Goal: Task Accomplishment & Management: Use online tool/utility

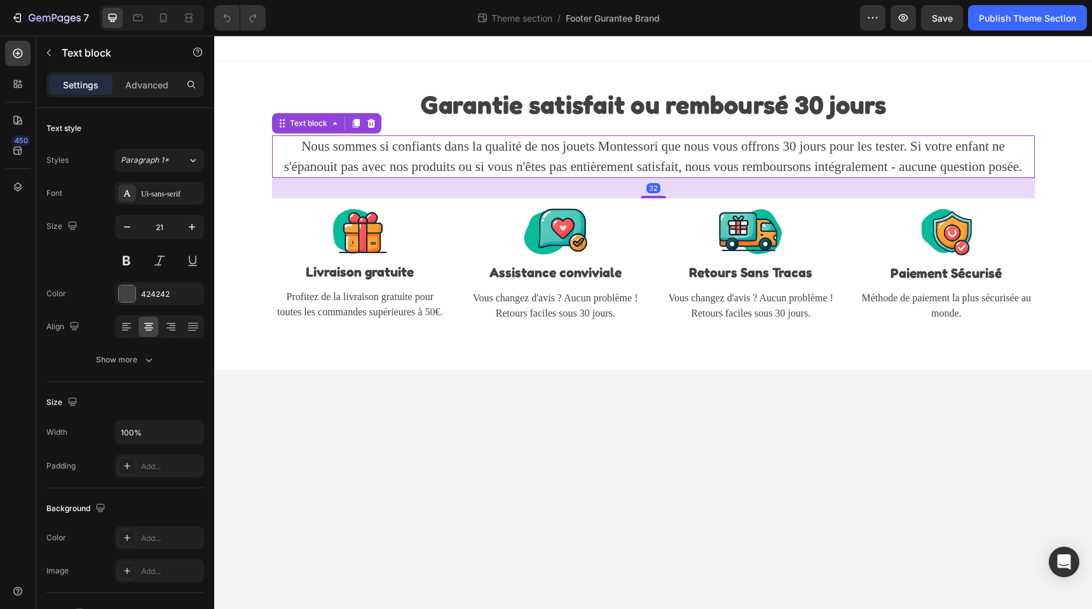
click at [409, 151] on p "Nous sommes si confiants dans la qualité de nos jouets Montessori que nous vous…" at bounding box center [653, 157] width 760 height 40
click at [168, 190] on div "Ui-sans-serif" at bounding box center [171, 193] width 60 height 11
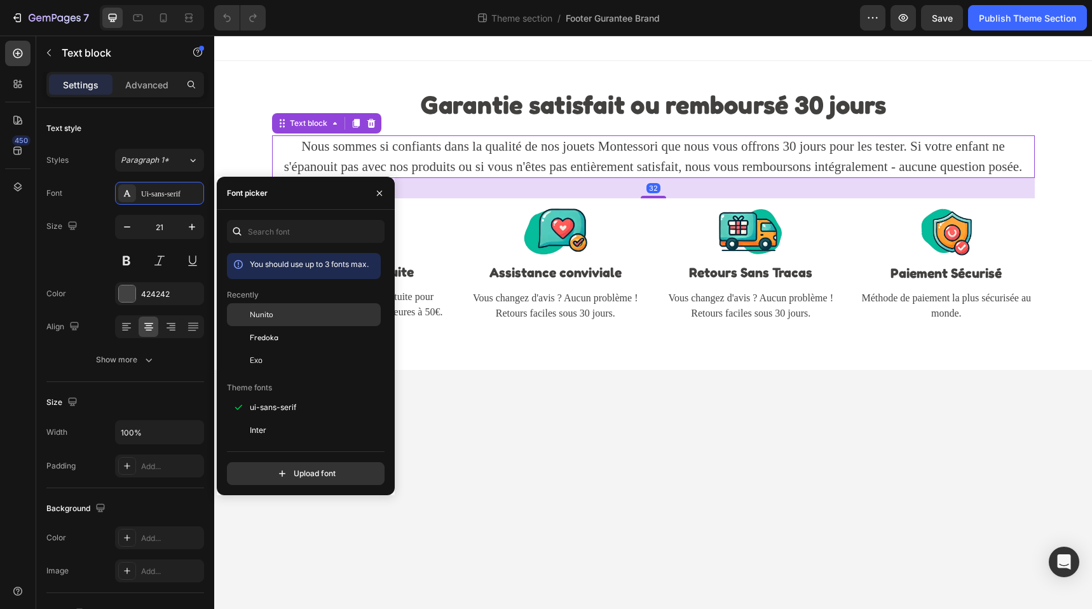
click at [278, 315] on div "Nunito" at bounding box center [314, 314] width 128 height 11
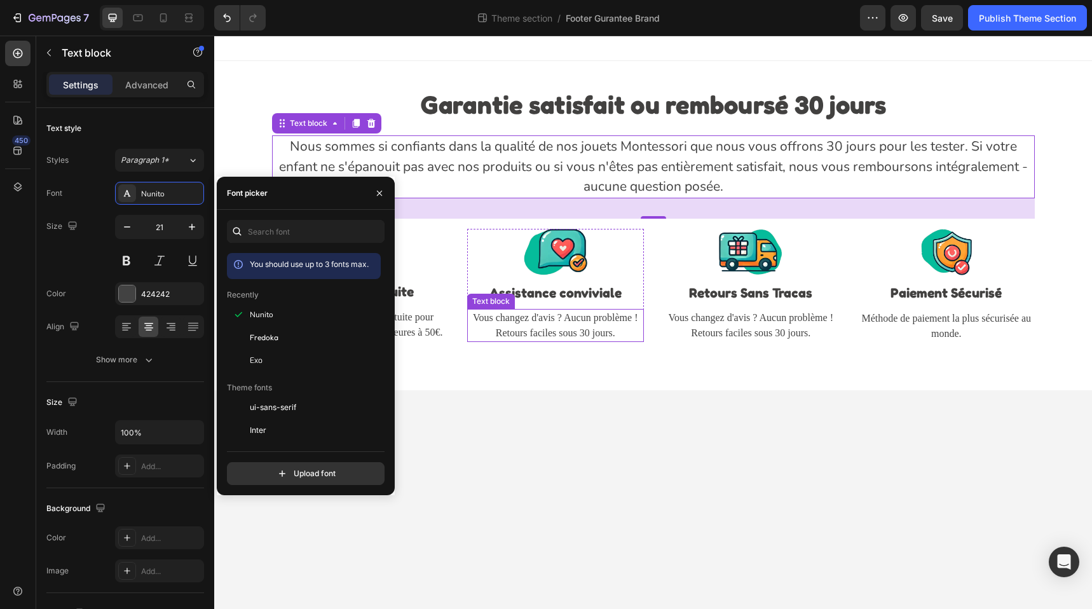
drag, startPoint x: 524, startPoint y: 336, endPoint x: 509, endPoint y: 326, distance: 17.8
click at [524, 336] on p "Vous changez d'avis ? Aucun problème ! Retours faciles sous 30 jours." at bounding box center [556, 325] width 174 height 31
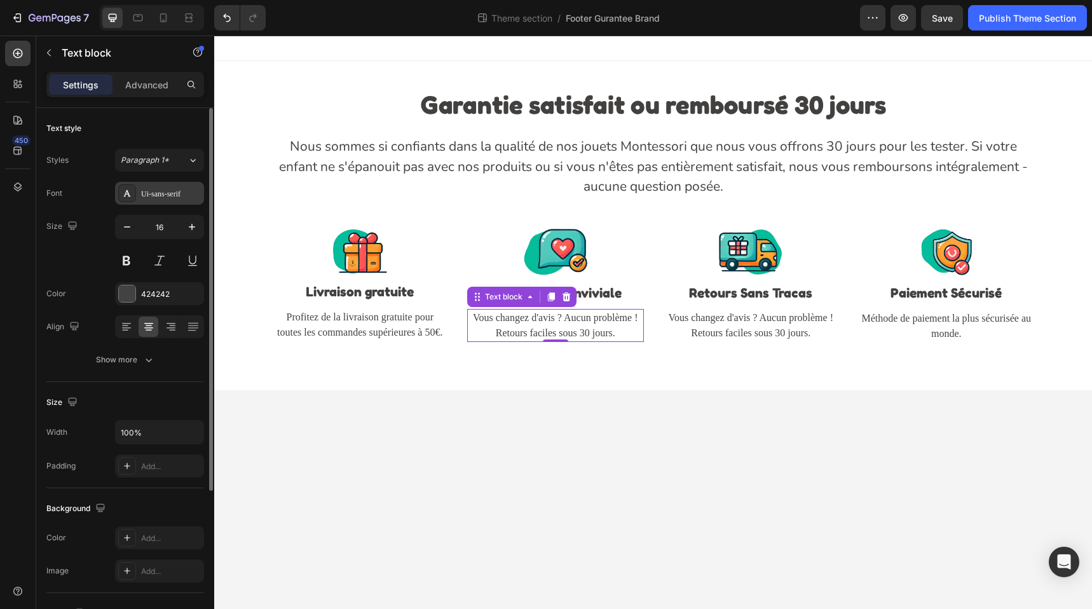
click at [160, 195] on div "Ui-sans-serif" at bounding box center [171, 193] width 60 height 11
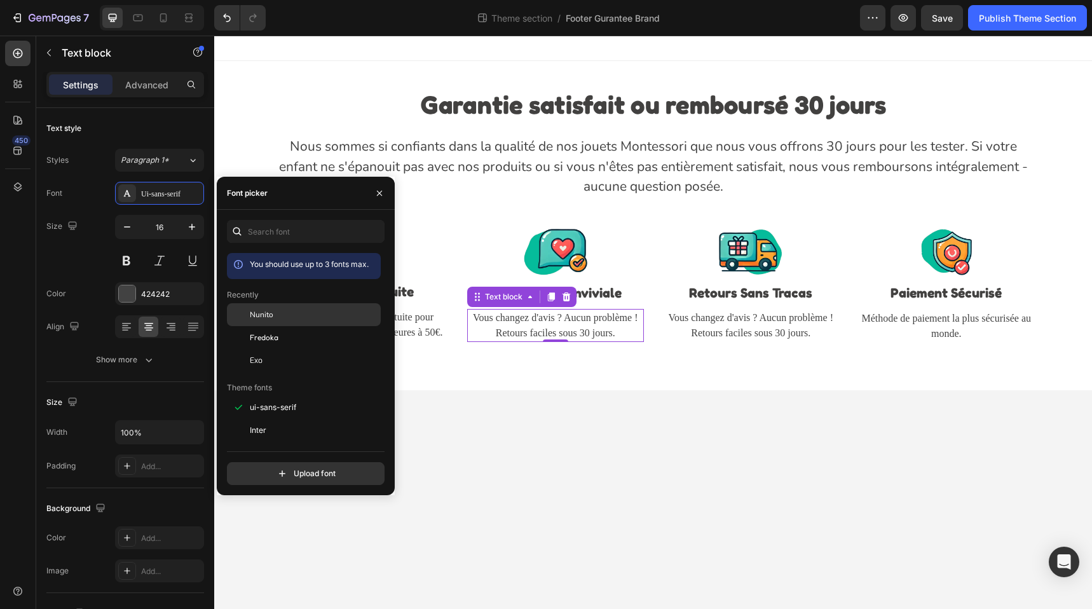
drag, startPoint x: 244, startPoint y: 315, endPoint x: 299, endPoint y: 315, distance: 55.3
click at [244, 315] on div at bounding box center [238, 314] width 23 height 23
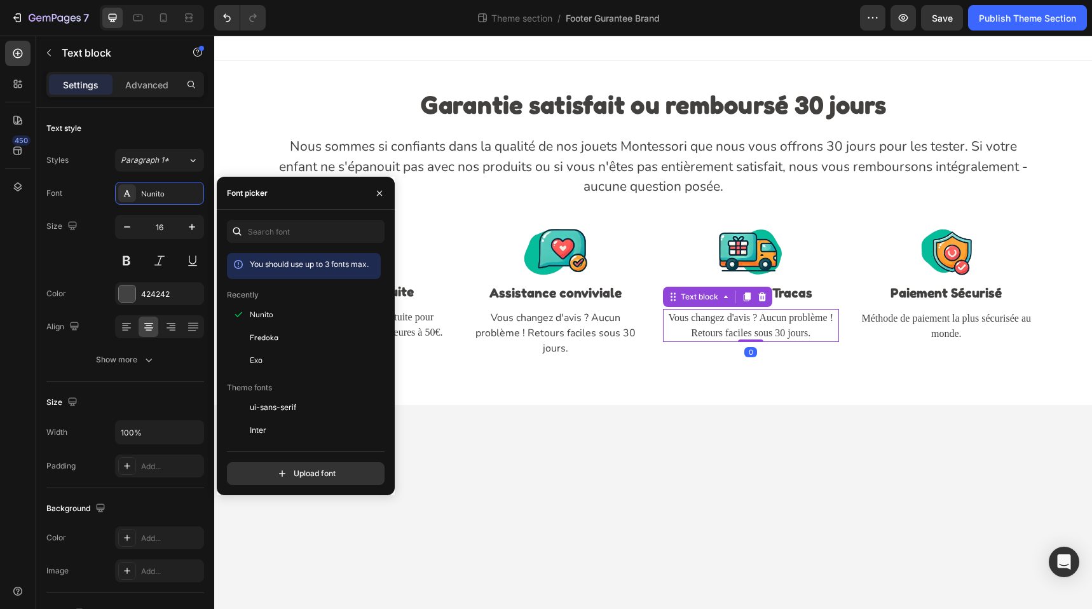
click at [771, 327] on p "Vous changez d'avis ? Aucun problème ! Retours faciles sous 30 jours." at bounding box center [751, 325] width 174 height 31
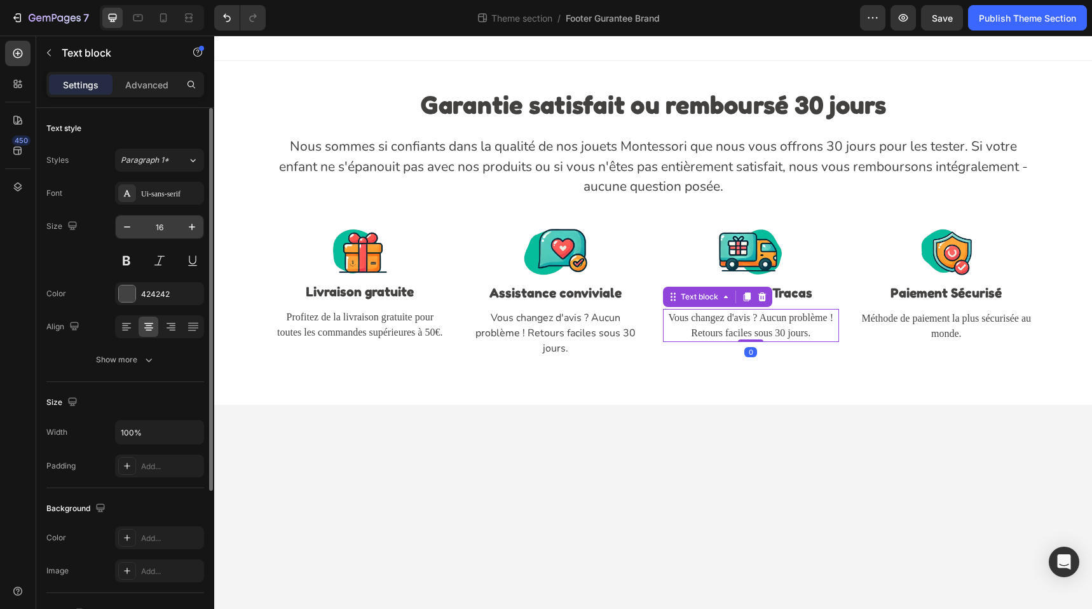
click at [161, 230] on input "16" at bounding box center [160, 227] width 42 height 23
click at [163, 205] on div "Font Ui-sans-serif Size 16 Color 424242 Align Show more" at bounding box center [125, 276] width 158 height 189
click at [163, 201] on div "Ui-sans-serif" at bounding box center [159, 193] width 89 height 23
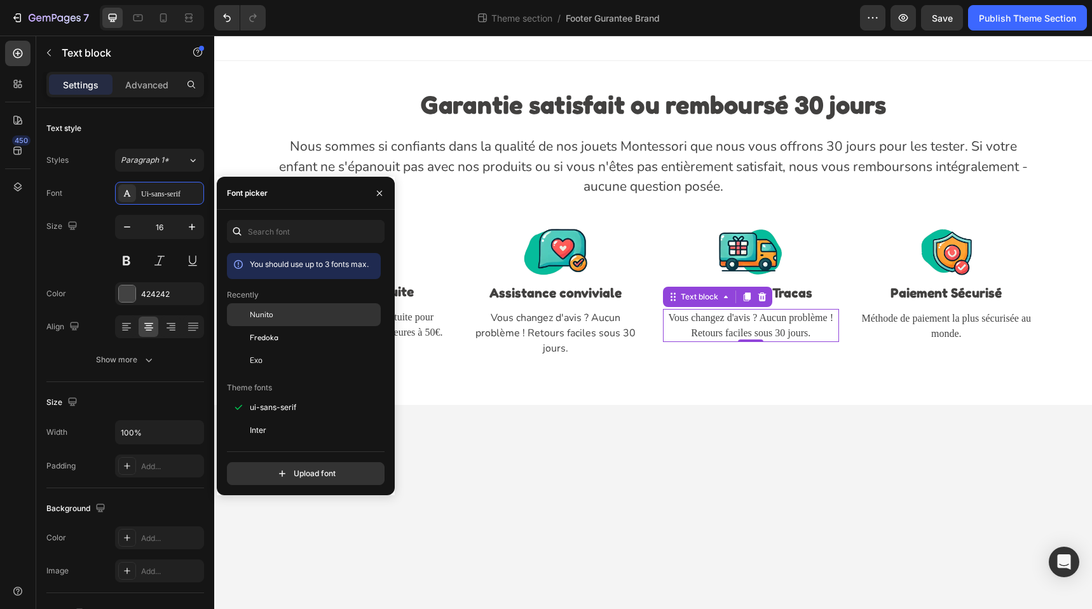
click at [288, 317] on div "Nunito" at bounding box center [314, 314] width 128 height 11
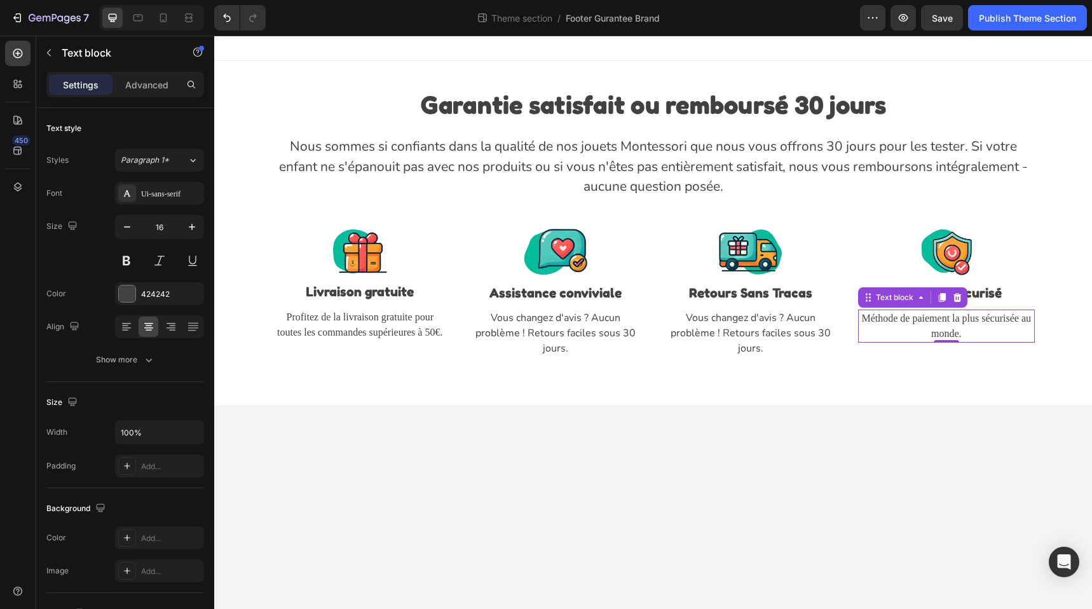
click at [955, 334] on p "Méthode de paiement la plus sécurisée au monde." at bounding box center [947, 326] width 174 height 31
click at [143, 200] on div "Ui-sans-serif" at bounding box center [159, 193] width 89 height 23
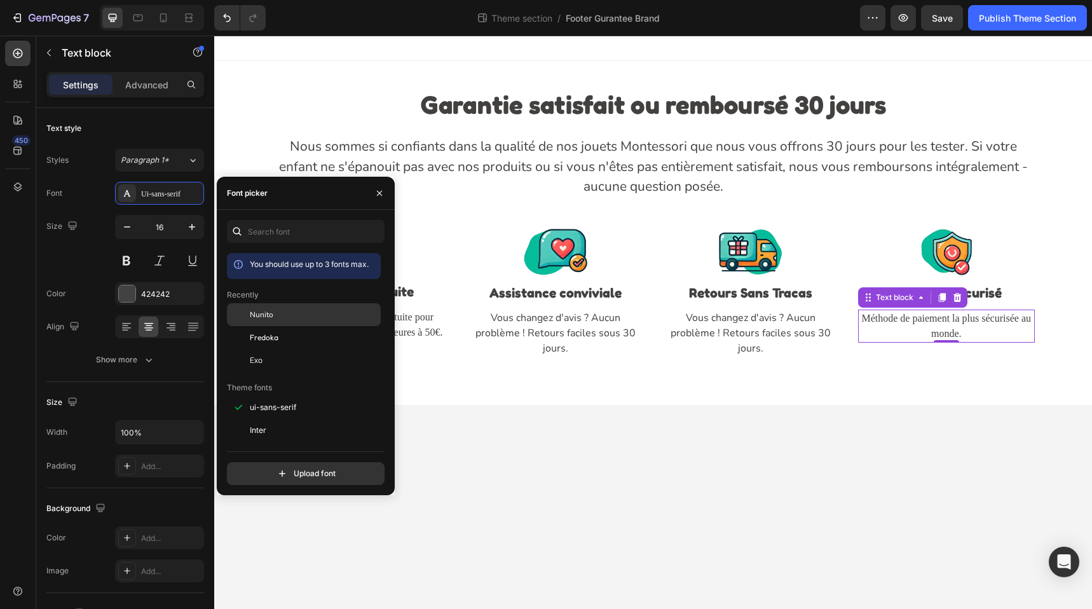
click at [309, 319] on div "Nunito" at bounding box center [314, 314] width 128 height 11
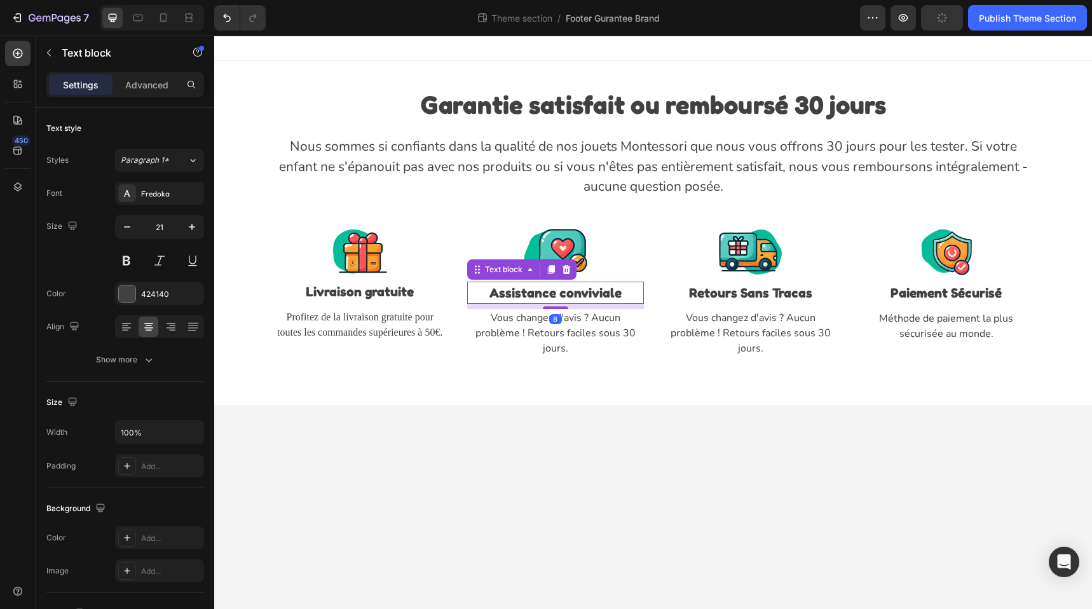
click at [497, 302] on p "Assistance conviviale" at bounding box center [556, 293] width 174 height 20
click at [394, 319] on p "Profitez de la livraison gratuite pour toutes les commandes supérieures à 50€." at bounding box center [360, 325] width 174 height 31
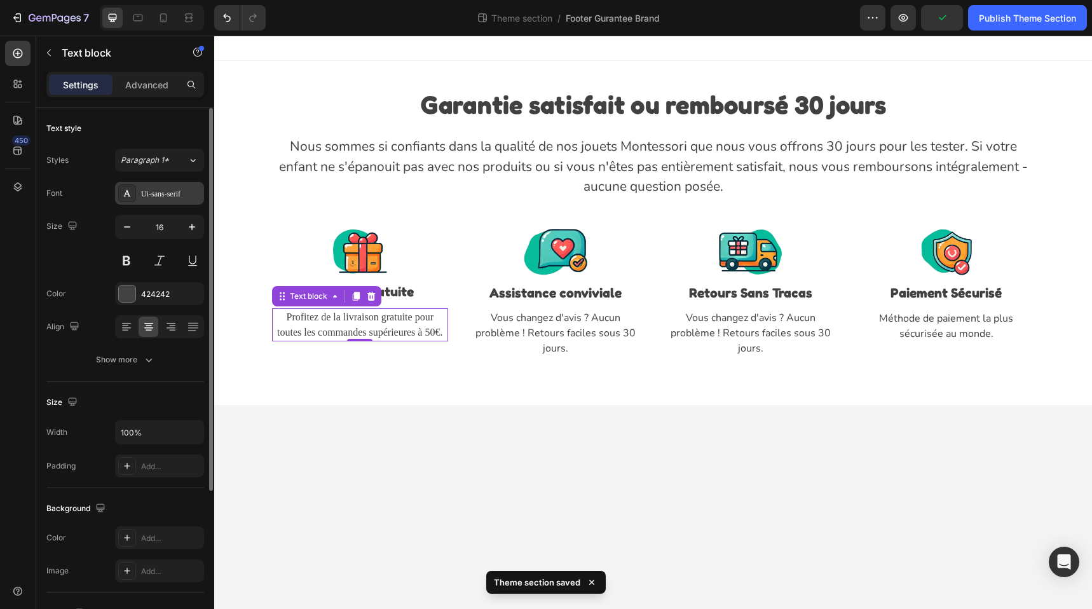
click at [161, 189] on div "Ui-sans-serif" at bounding box center [171, 193] width 60 height 11
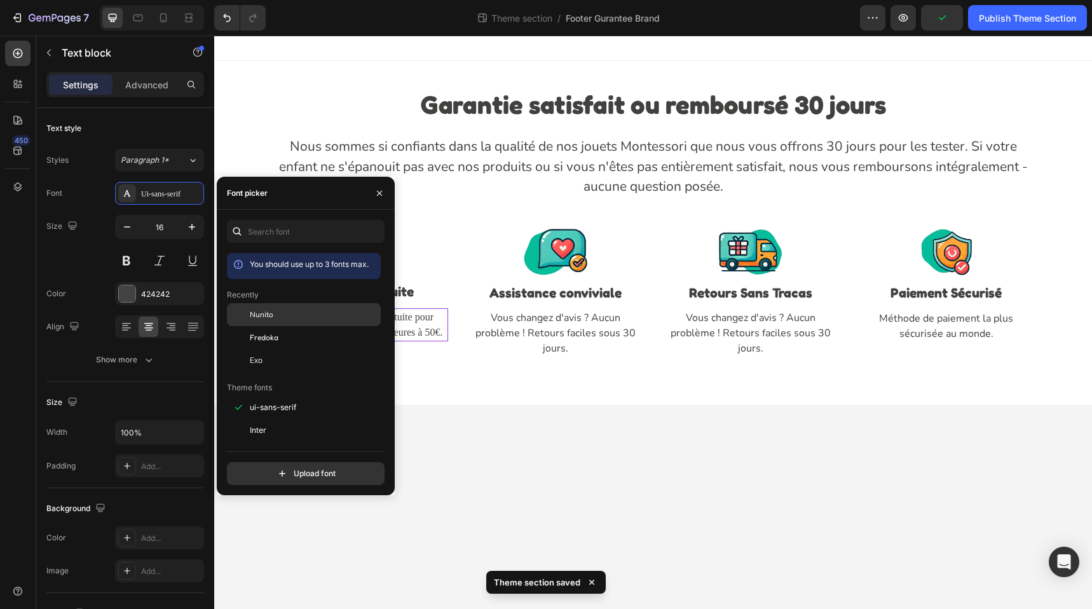
click at [273, 315] on div "Nunito" at bounding box center [314, 314] width 128 height 11
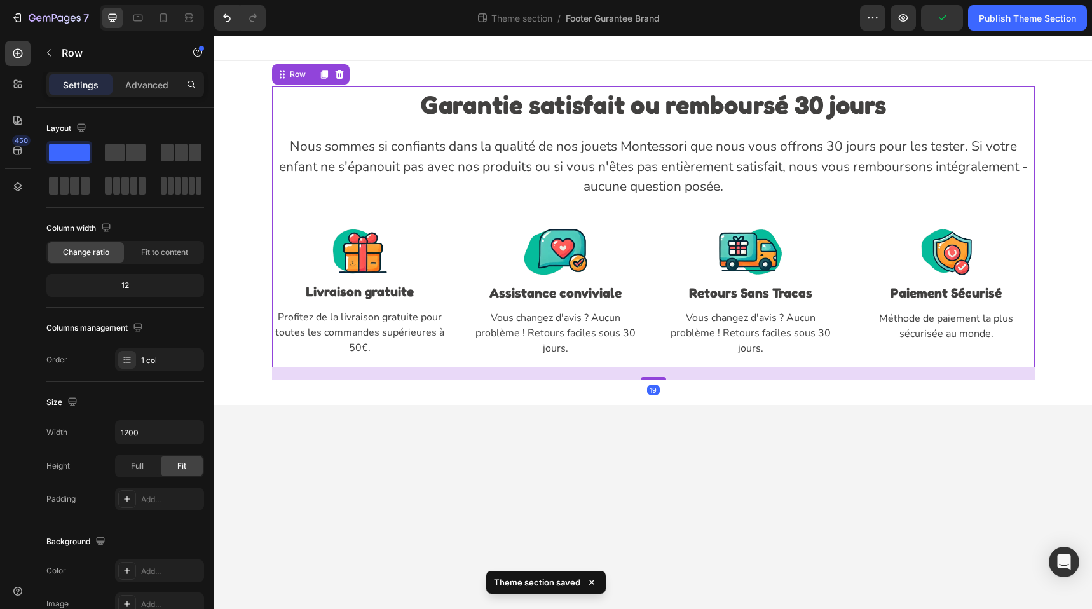
click at [703, 366] on div "Garantie satisfait ou remboursé 30 jours Heading Nous sommes si confiants dans …" at bounding box center [653, 226] width 763 height 281
click at [997, 13] on div "Publish Theme Section" at bounding box center [1027, 17] width 97 height 13
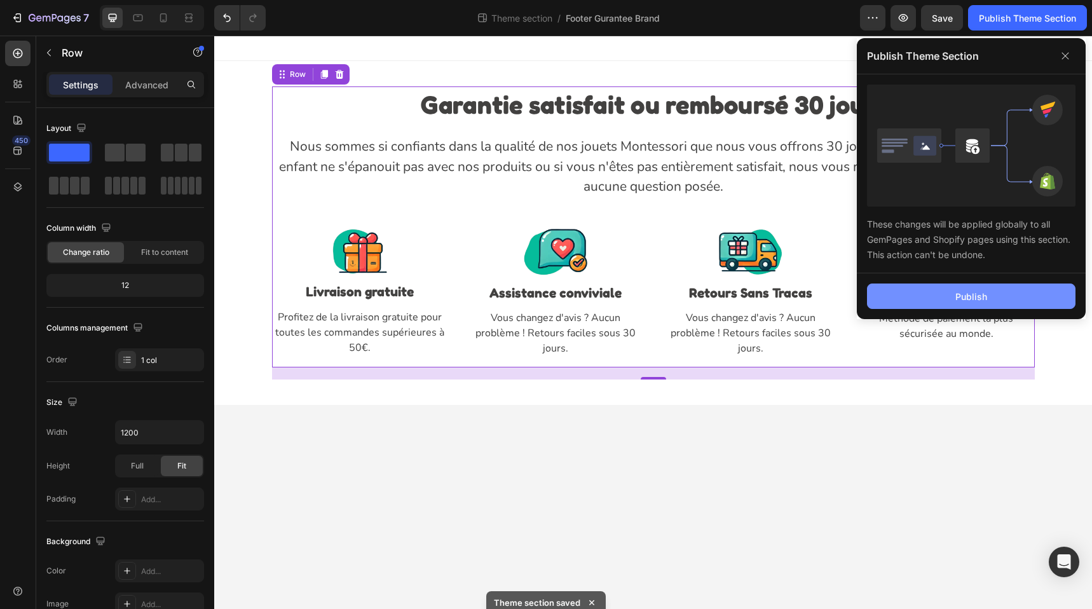
click at [987, 289] on button "Publish" at bounding box center [971, 296] width 209 height 25
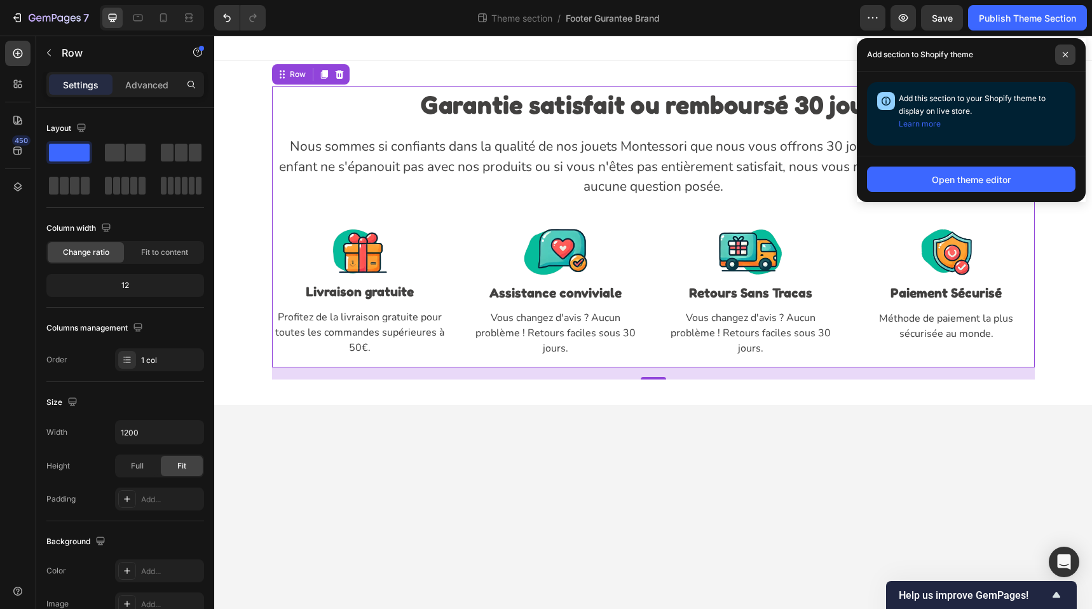
click at [1070, 55] on span at bounding box center [1065, 55] width 20 height 20
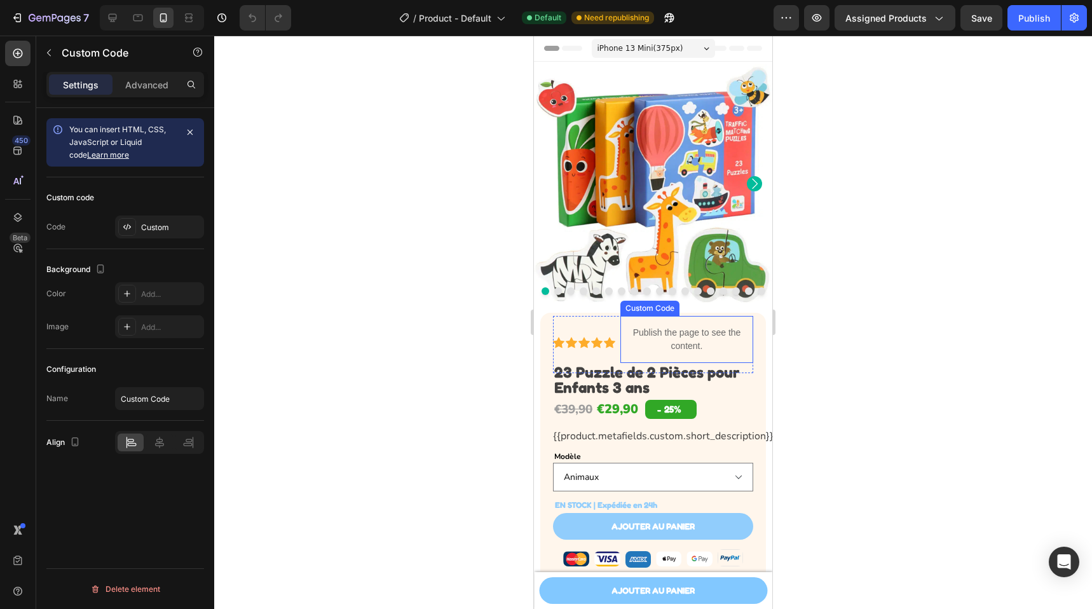
click at [711, 326] on p "Publish the page to see the content." at bounding box center [687, 339] width 133 height 27
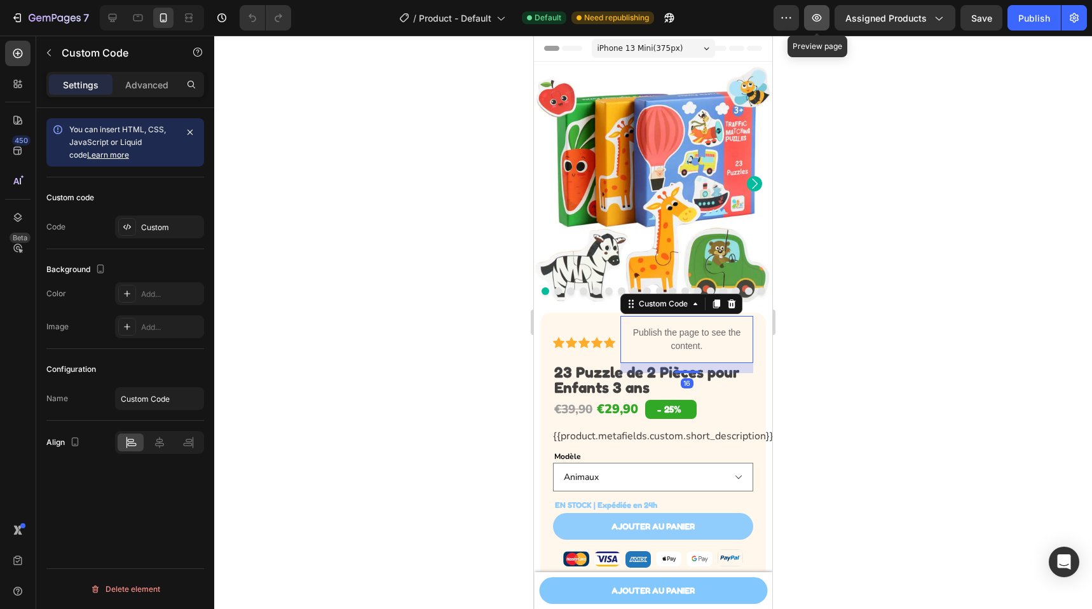
click at [823, 23] on icon "button" at bounding box center [817, 17] width 13 height 13
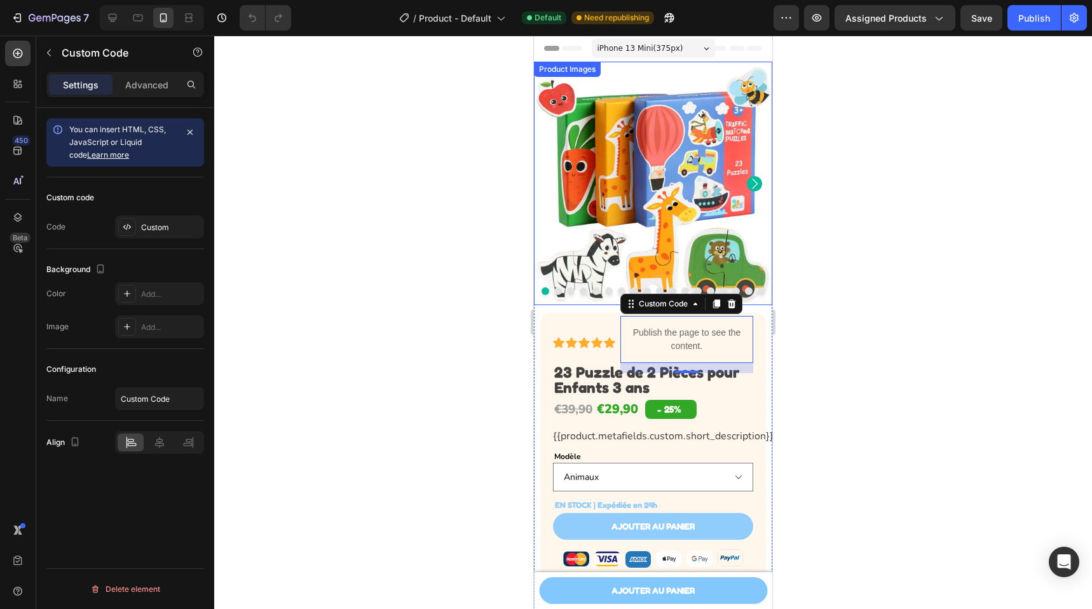
scroll to position [219, 0]
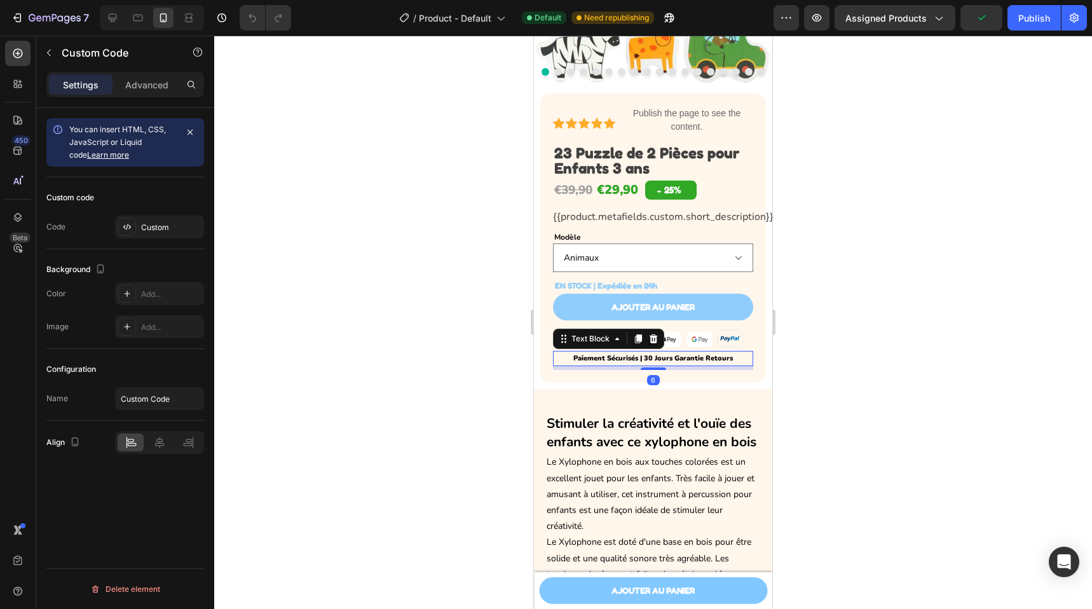
click at [634, 353] on p "Paiement Sécurisés | 30 Jours Garantie Retours" at bounding box center [653, 358] width 198 height 13
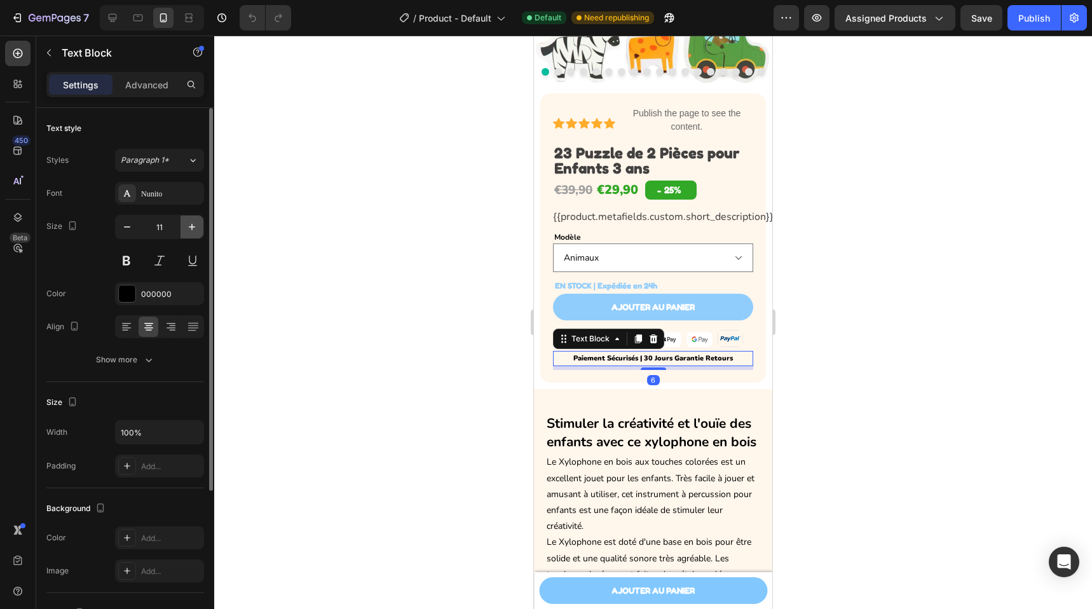
click at [189, 225] on icon "button" at bounding box center [192, 227] width 13 height 13
type input "12"
click at [877, 334] on div at bounding box center [653, 322] width 878 height 573
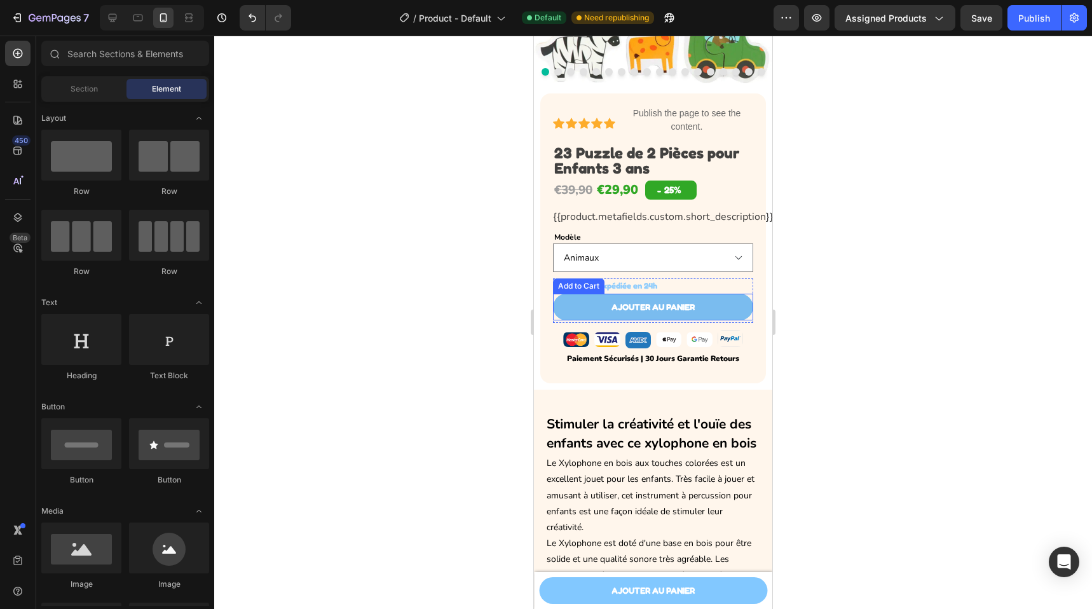
click at [705, 308] on button "Ajouter au panier" at bounding box center [653, 307] width 200 height 27
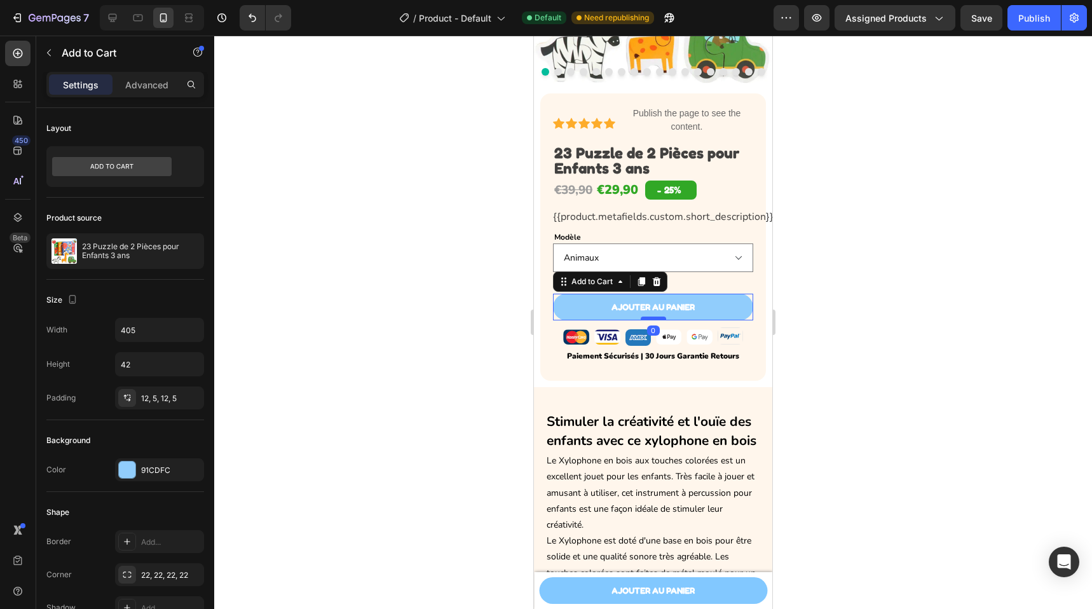
click at [648, 317] on div at bounding box center [653, 319] width 25 height 4
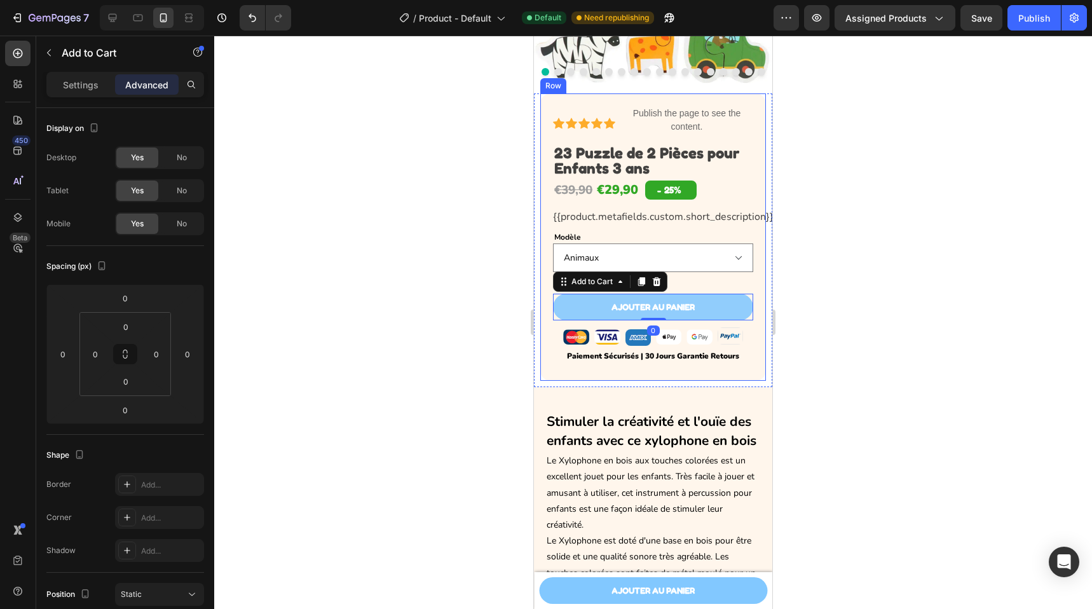
click at [901, 311] on div at bounding box center [653, 322] width 878 height 573
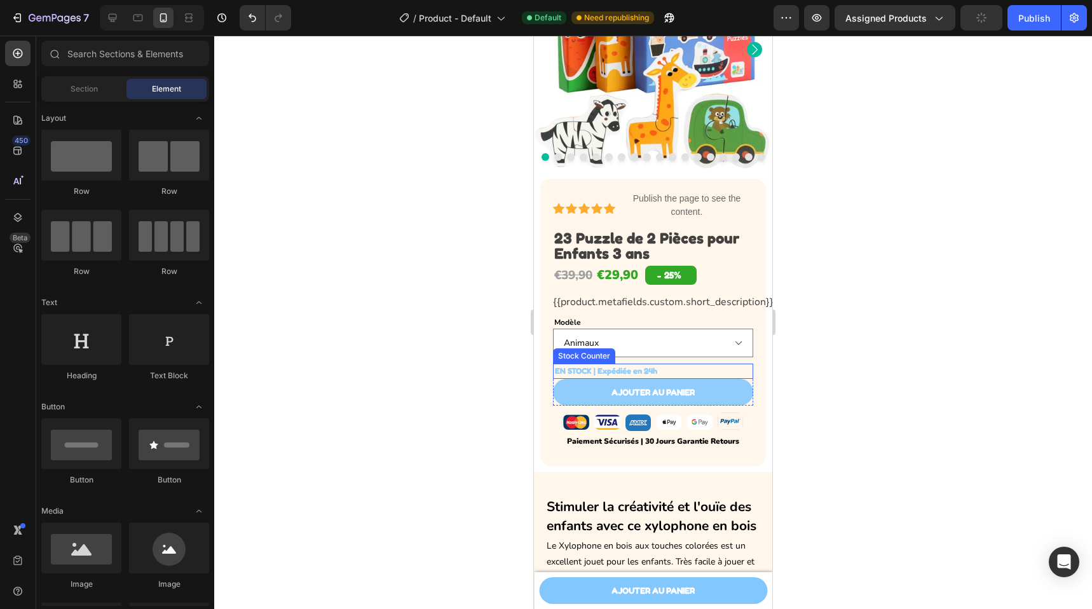
scroll to position [0, 0]
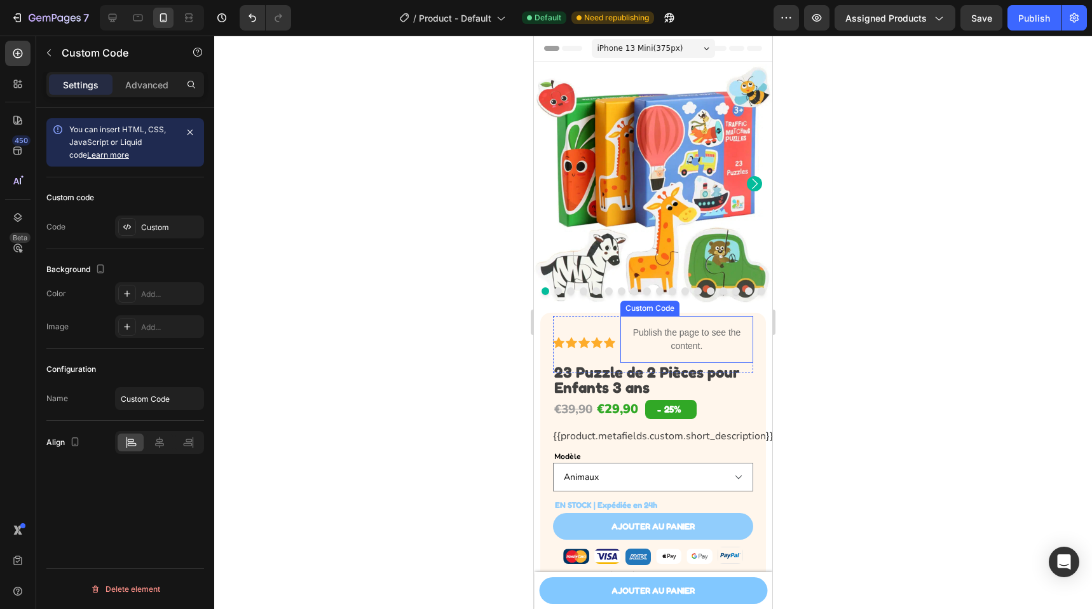
click at [668, 326] on p "Publish the page to see the content." at bounding box center [687, 339] width 133 height 27
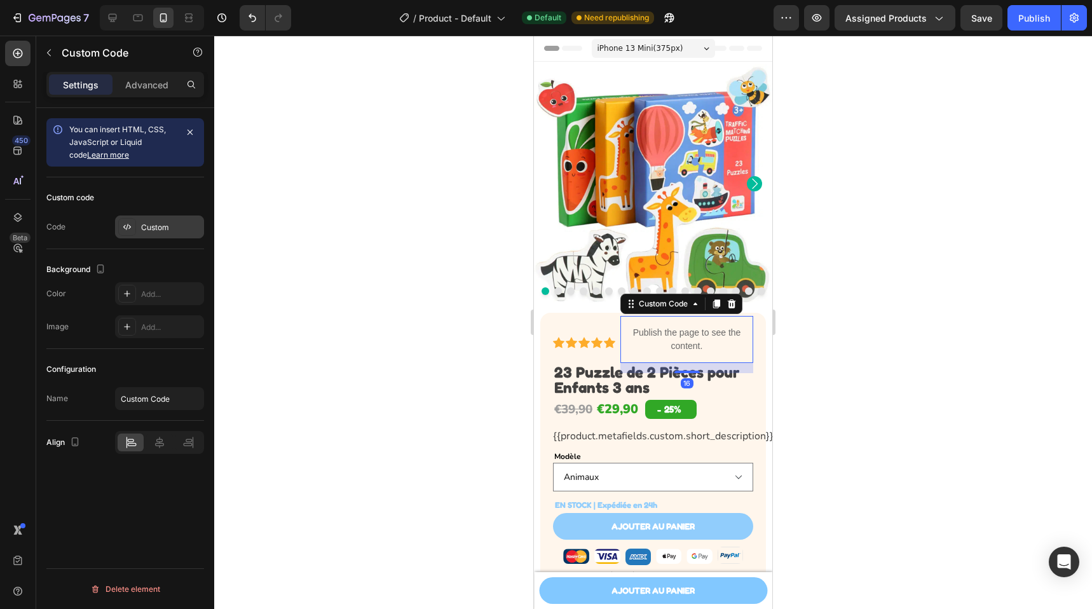
click at [148, 231] on div "Custom" at bounding box center [171, 227] width 60 height 11
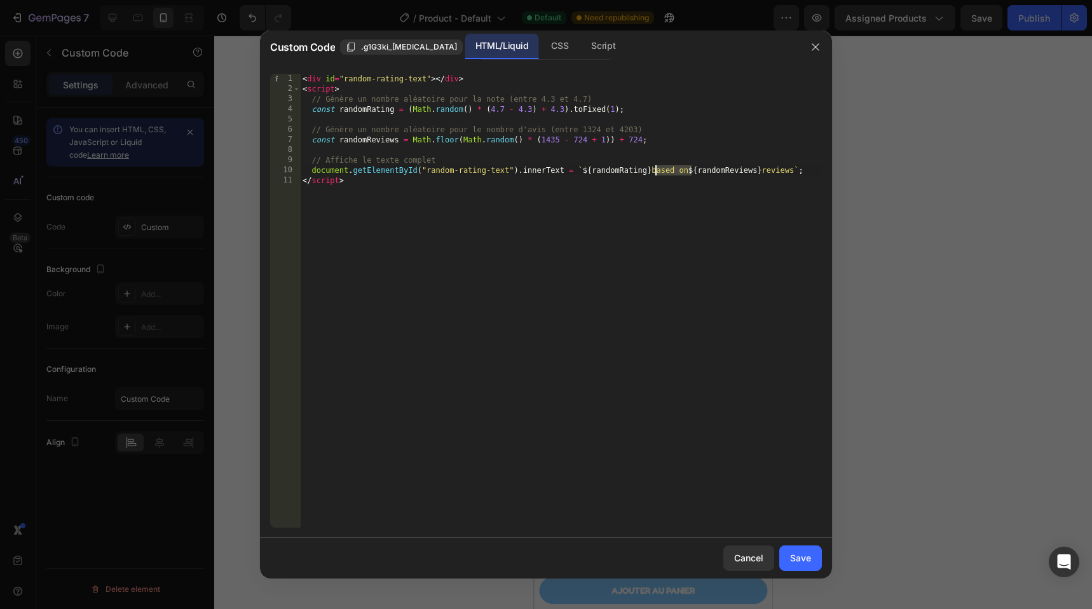
drag, startPoint x: 692, startPoint y: 172, endPoint x: 657, endPoint y: 172, distance: 34.3
click at [657, 172] on div "< div id = "random-rating-text" > </ div > < script > // Génère un nombre aléat…" at bounding box center [561, 311] width 522 height 474
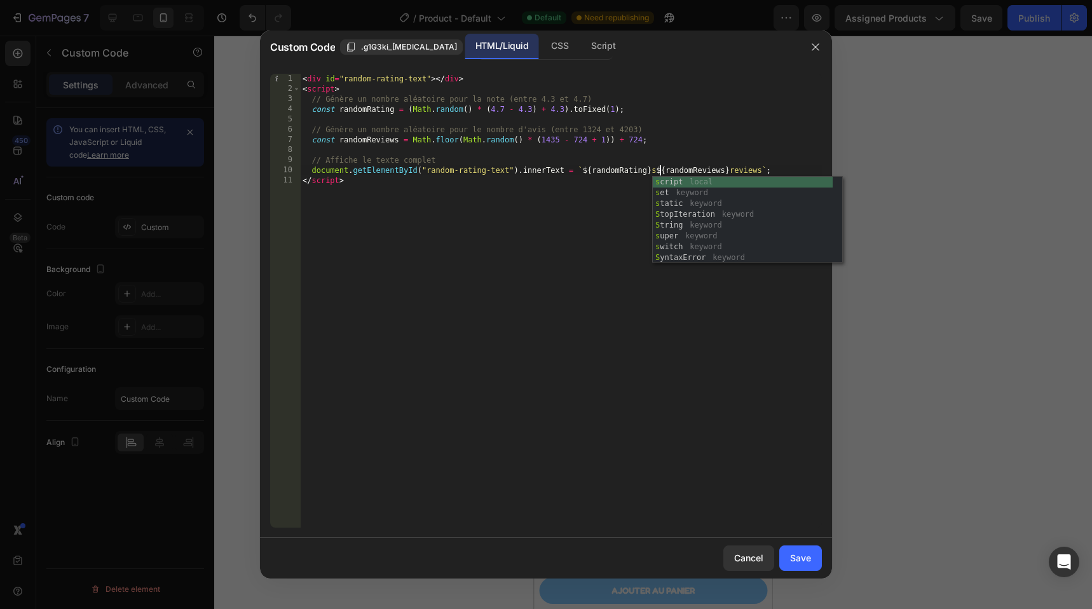
scroll to position [0, 30]
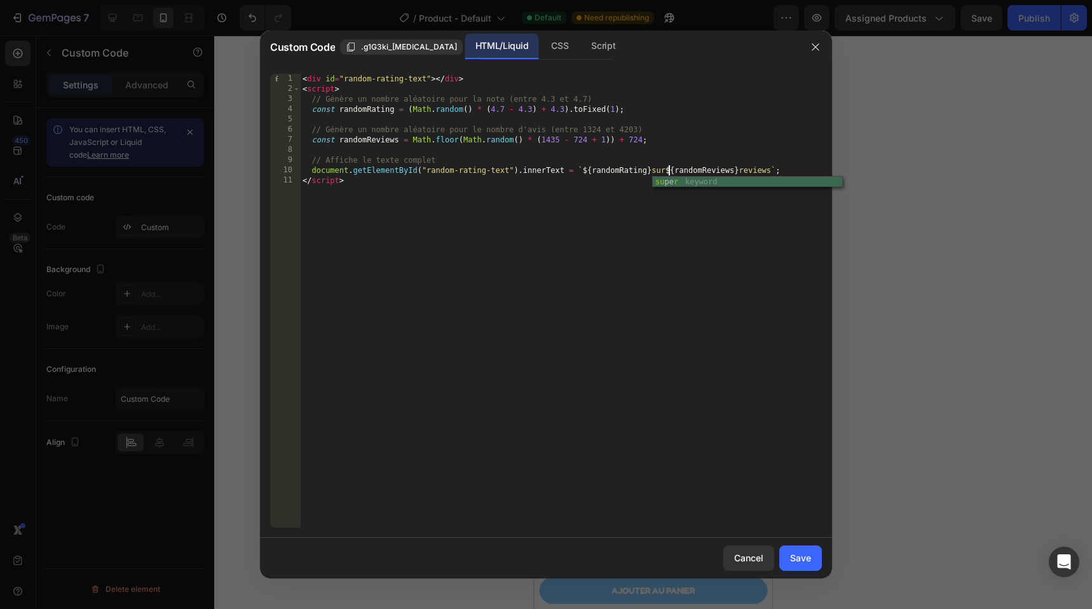
click at [772, 174] on div "< div id = "random-rating-text" > </ div > < script > // Génère un nombre aléat…" at bounding box center [561, 311] width 522 height 474
drag, startPoint x: 562, startPoint y: 141, endPoint x: 543, endPoint y: 141, distance: 19.1
click at [543, 141] on div "< div id = "random-rating-text" > </ div > < script > // Génère un nombre aléat…" at bounding box center [561, 311] width 522 height 474
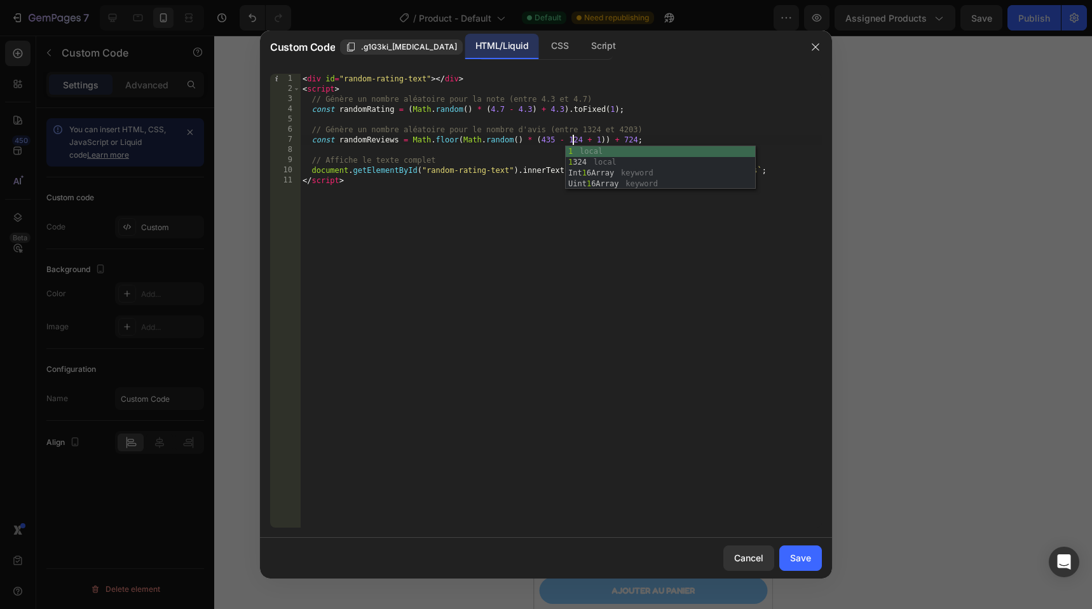
scroll to position [0, 23]
type textarea "const randomReviews = Math.floor(Math.random() * (435 - 124 + 1)) + 124;"
type textarea "// Affiche le texte complet"
click at [811, 549] on button "Save" at bounding box center [800, 557] width 43 height 25
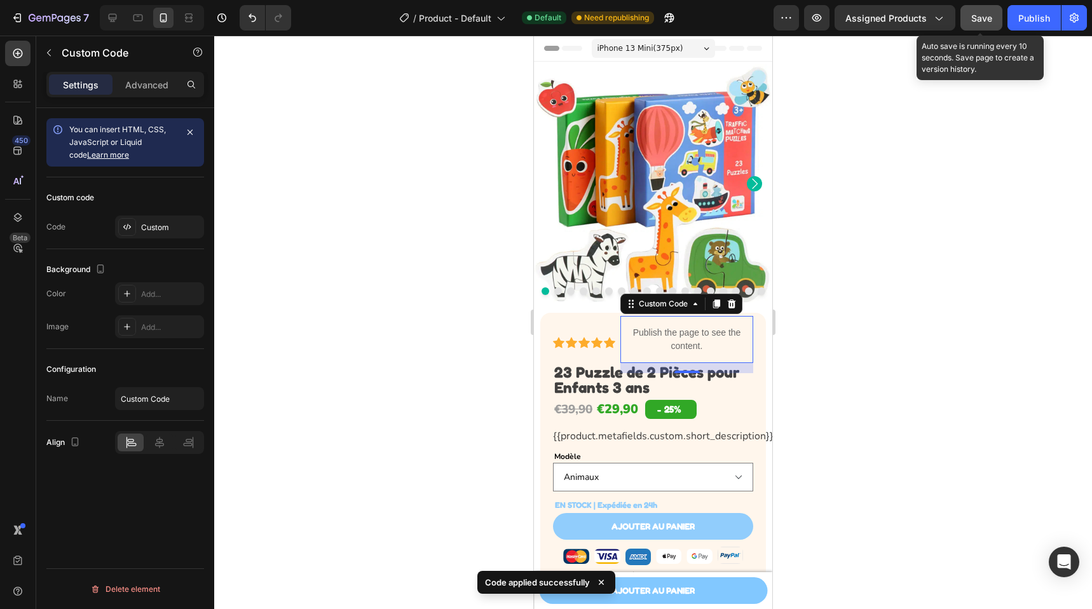
click at [986, 25] on button "Save" at bounding box center [982, 17] width 42 height 25
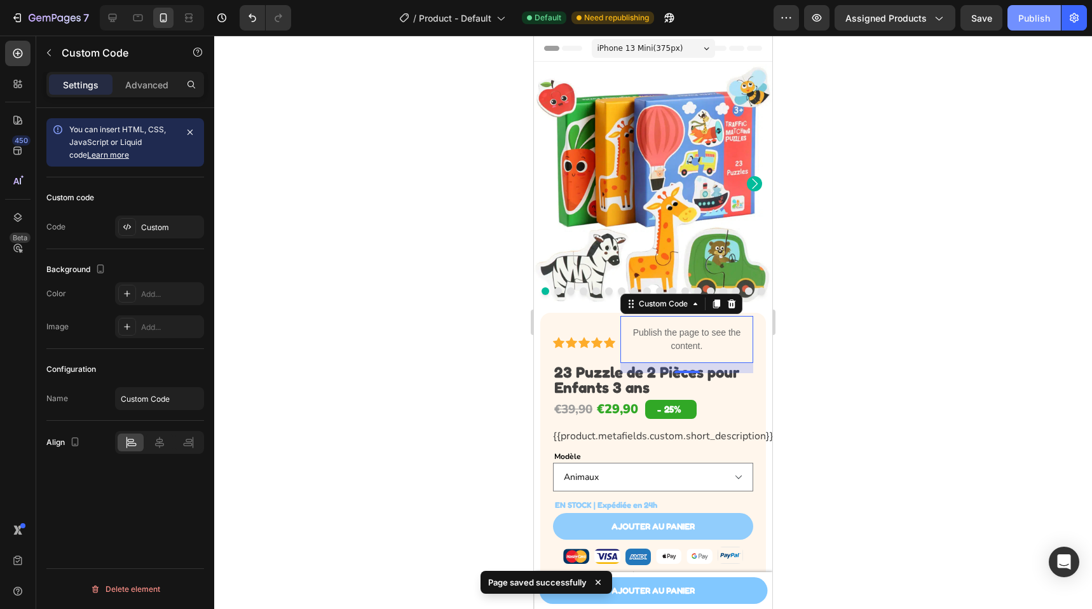
click at [1038, 22] on div "Publish" at bounding box center [1035, 17] width 32 height 13
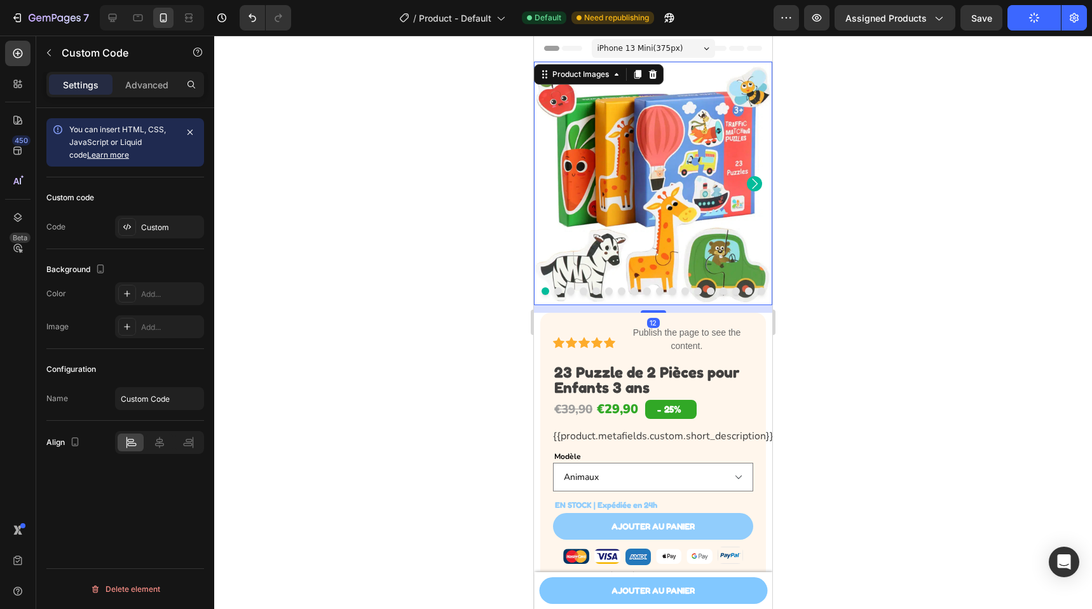
click at [642, 147] on img at bounding box center [653, 184] width 238 height 244
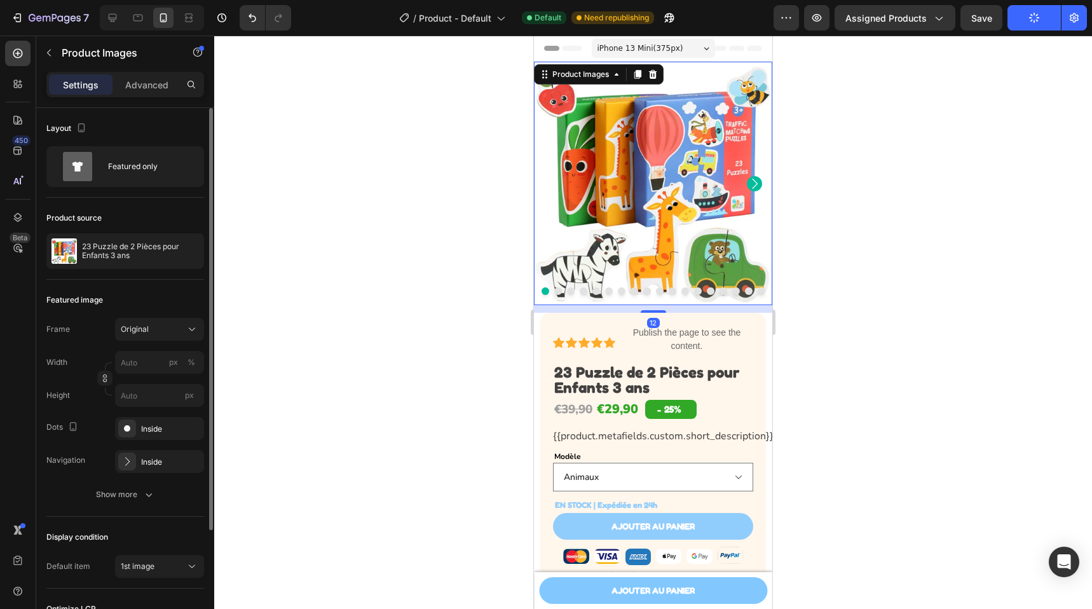
scroll to position [146, 0]
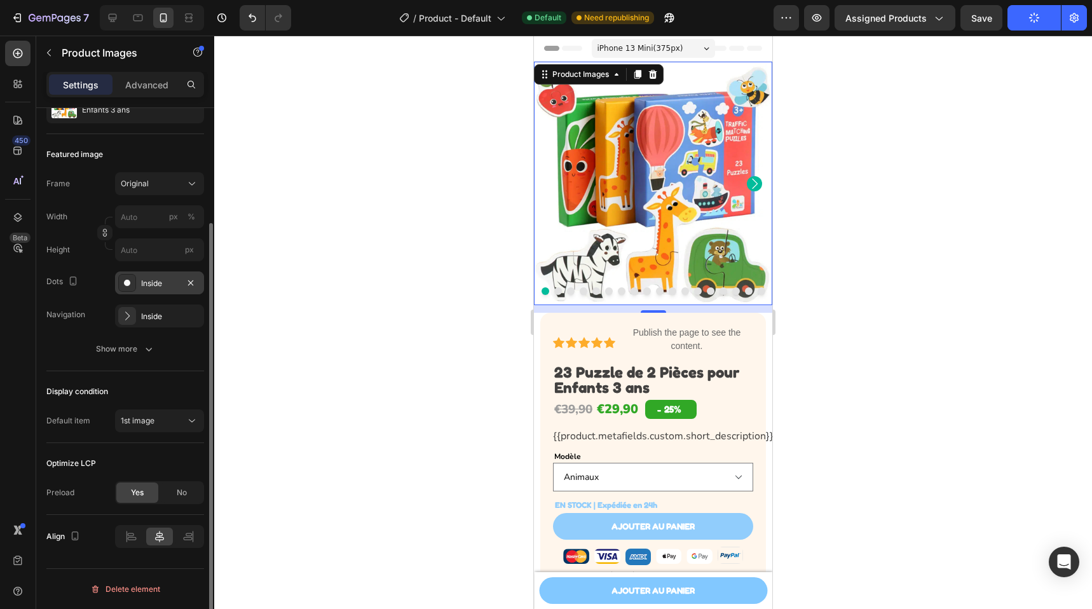
click at [139, 284] on div "Inside" at bounding box center [159, 282] width 89 height 23
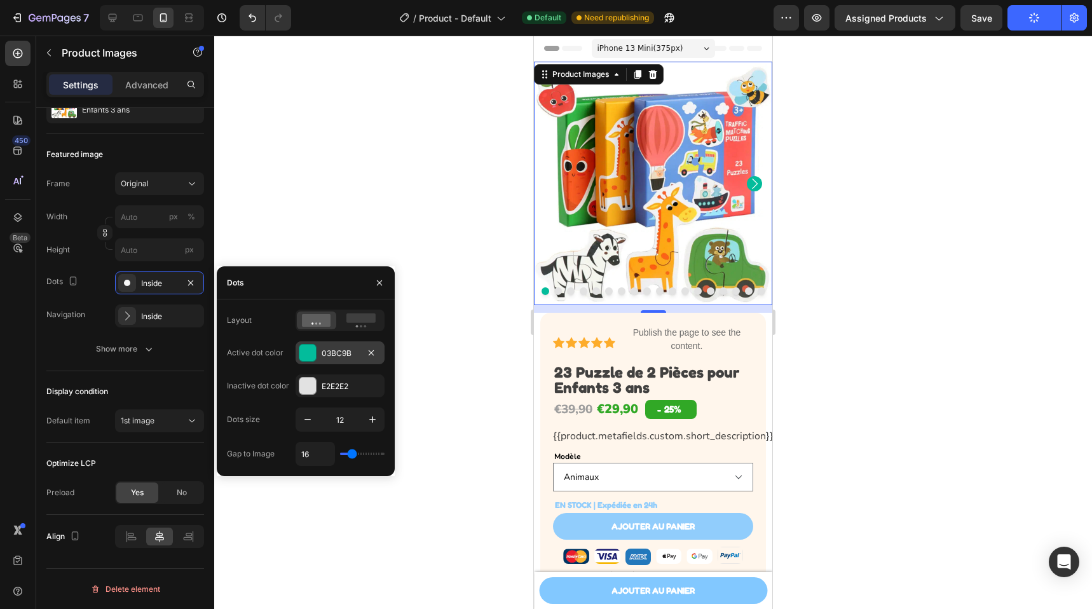
click at [318, 350] on div "03BC9B" at bounding box center [340, 352] width 89 height 23
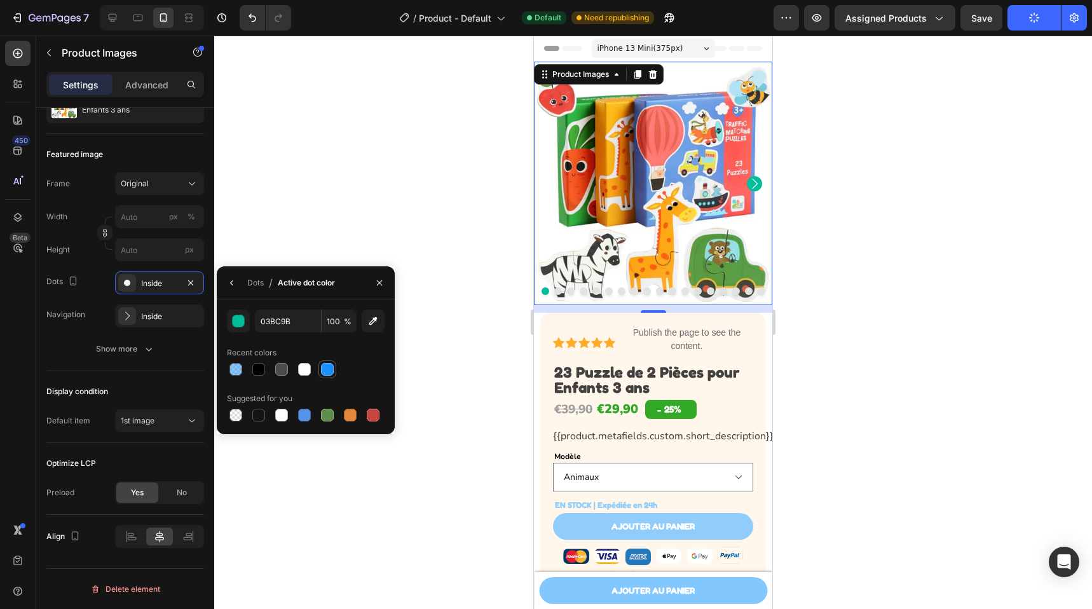
click at [334, 366] on div at bounding box center [327, 369] width 15 height 15
type input "1890FF"
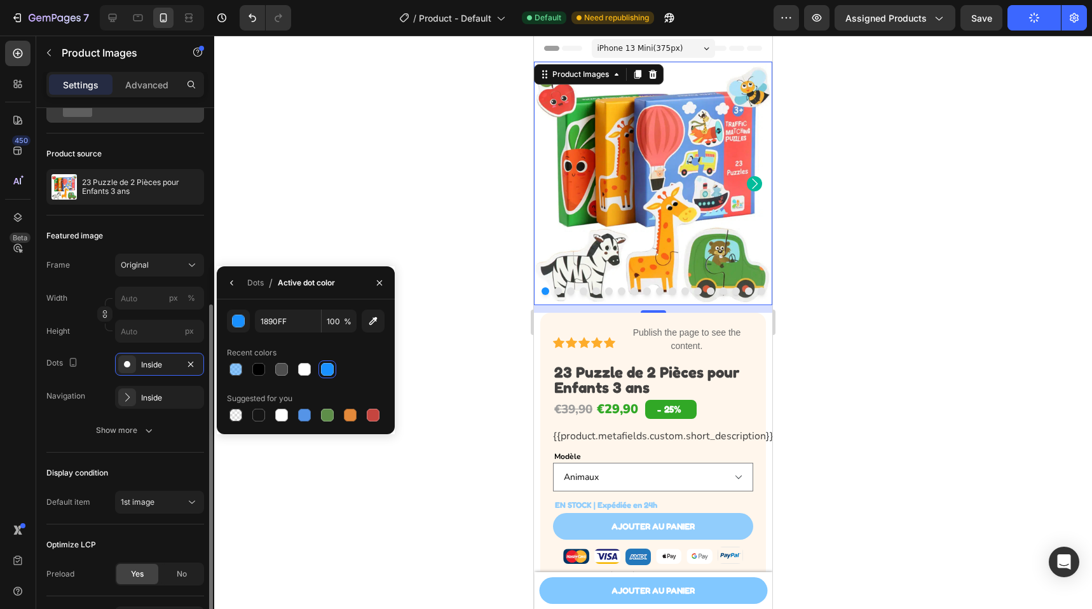
scroll to position [0, 0]
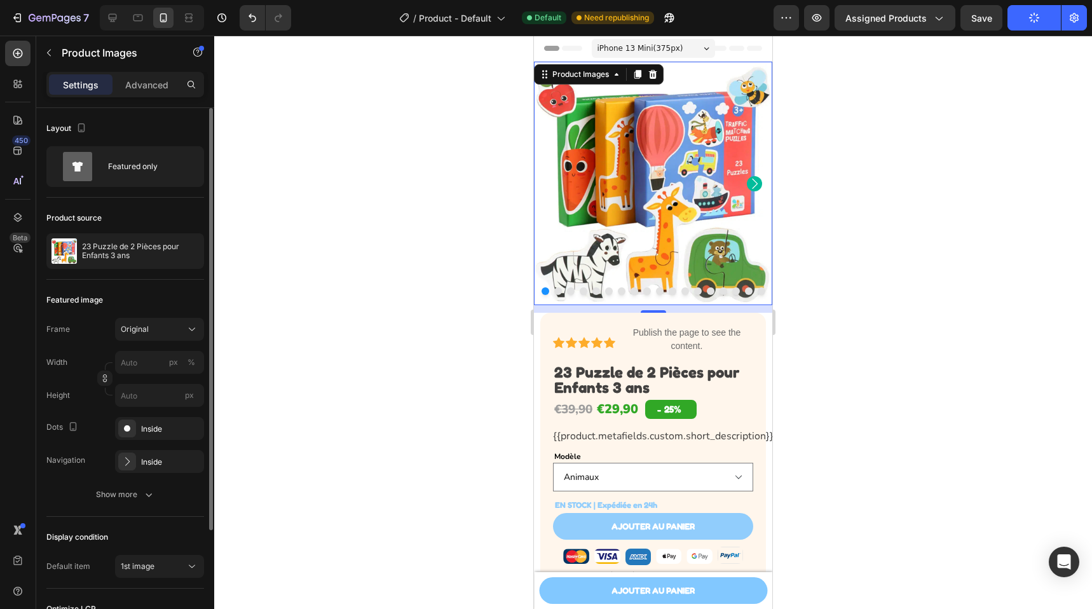
click at [109, 282] on div "Featured image Frame Original Width px % Height px Dots Inside Navigation Insid…" at bounding box center [125, 398] width 158 height 237
click at [119, 251] on p "23 Puzzle de 2 Pièces pour Enfants 3 ans" at bounding box center [140, 251] width 117 height 18
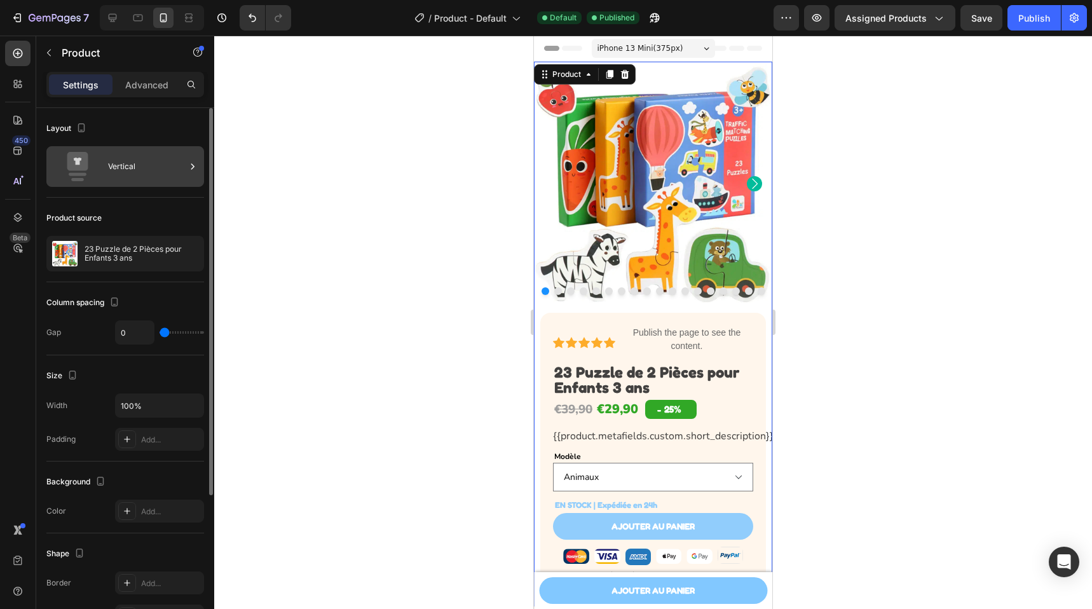
click at [146, 170] on div "Vertical" at bounding box center [147, 166] width 78 height 29
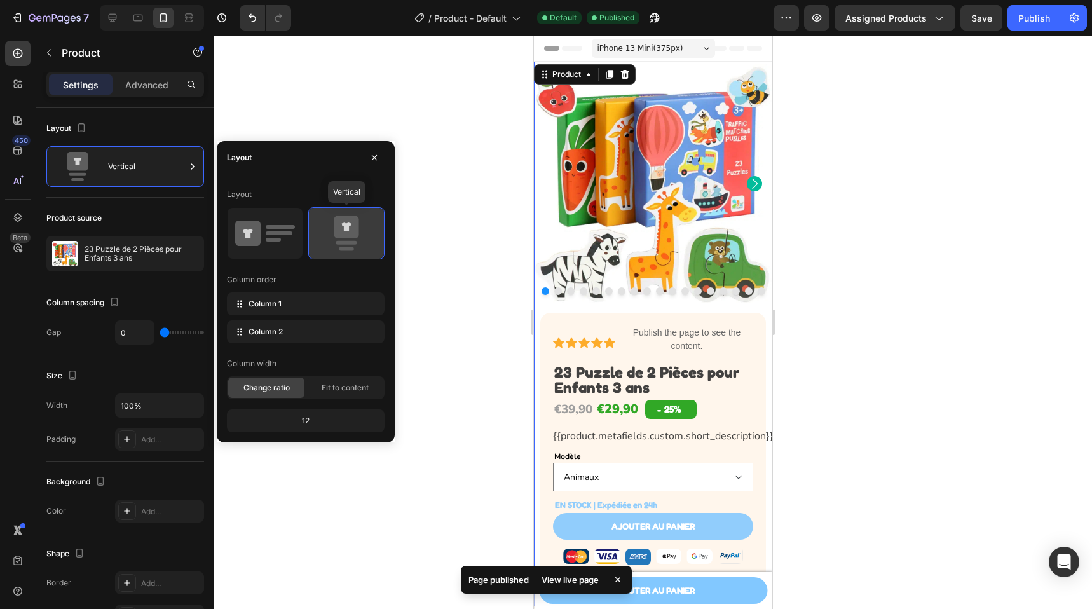
click at [334, 228] on icon at bounding box center [346, 227] width 25 height 22
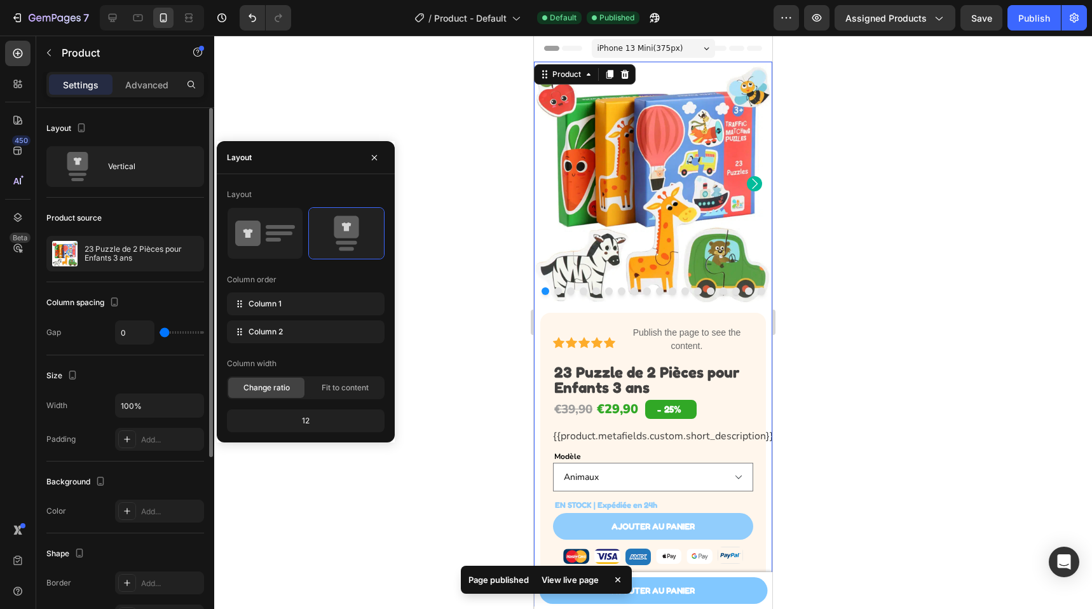
click at [160, 228] on div "Product source 23 Puzzle de 2 Pièces pour Enfants 3 ans" at bounding box center [125, 240] width 158 height 85
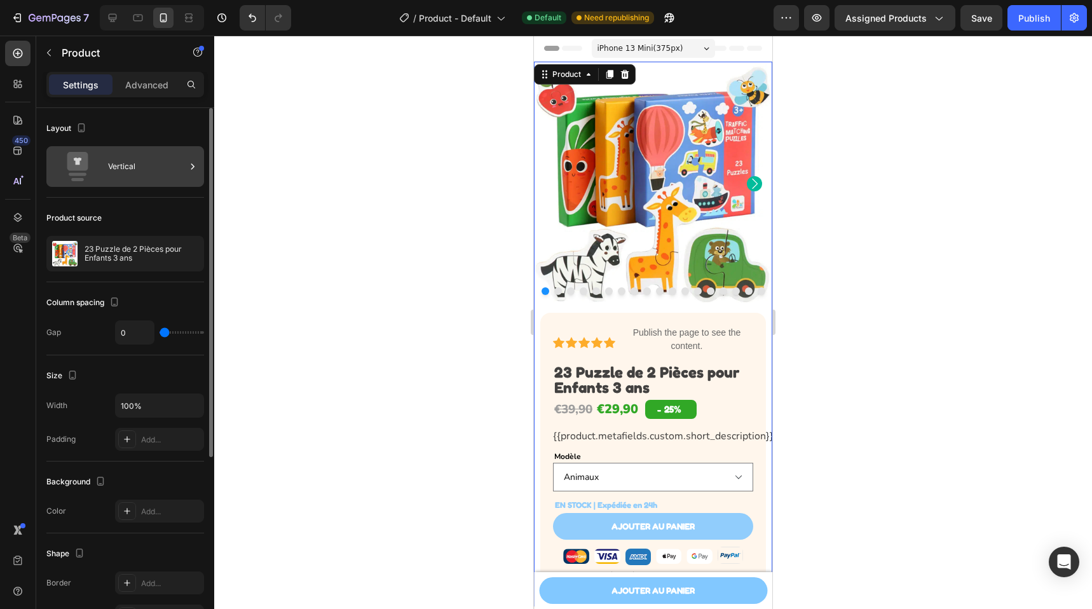
click at [130, 166] on div "Vertical" at bounding box center [147, 166] width 78 height 29
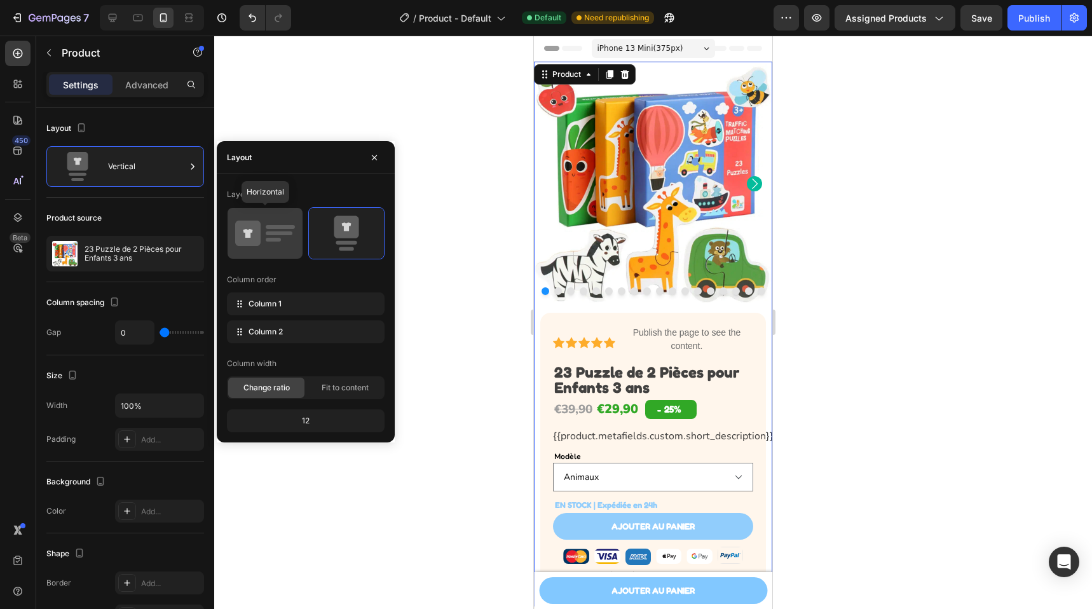
click at [273, 245] on icon at bounding box center [265, 234] width 60 height 36
type input "30"
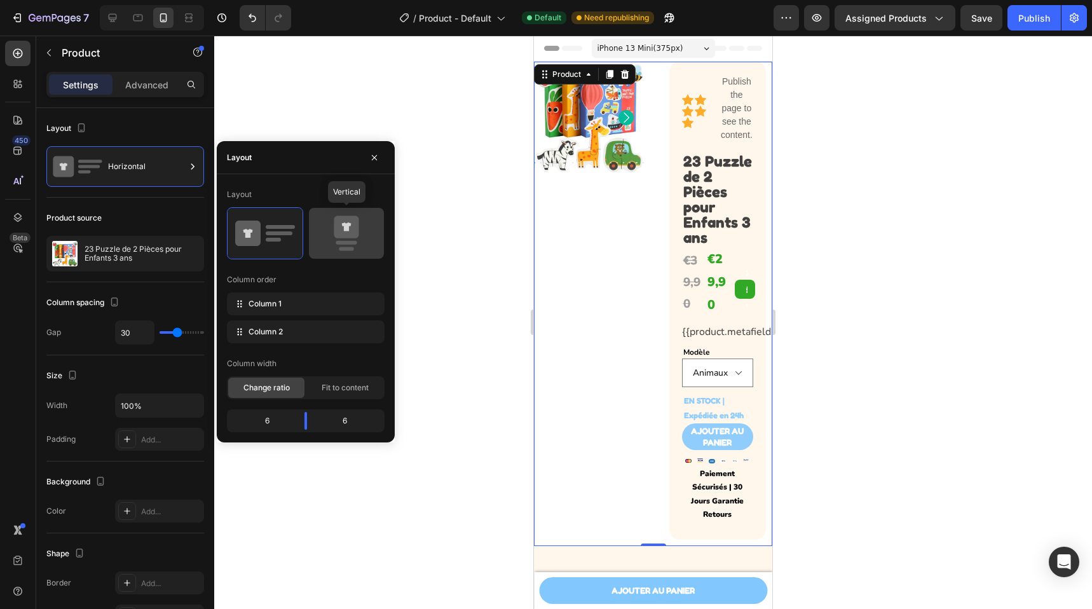
click at [353, 229] on icon at bounding box center [346, 227] width 25 height 22
type input "0"
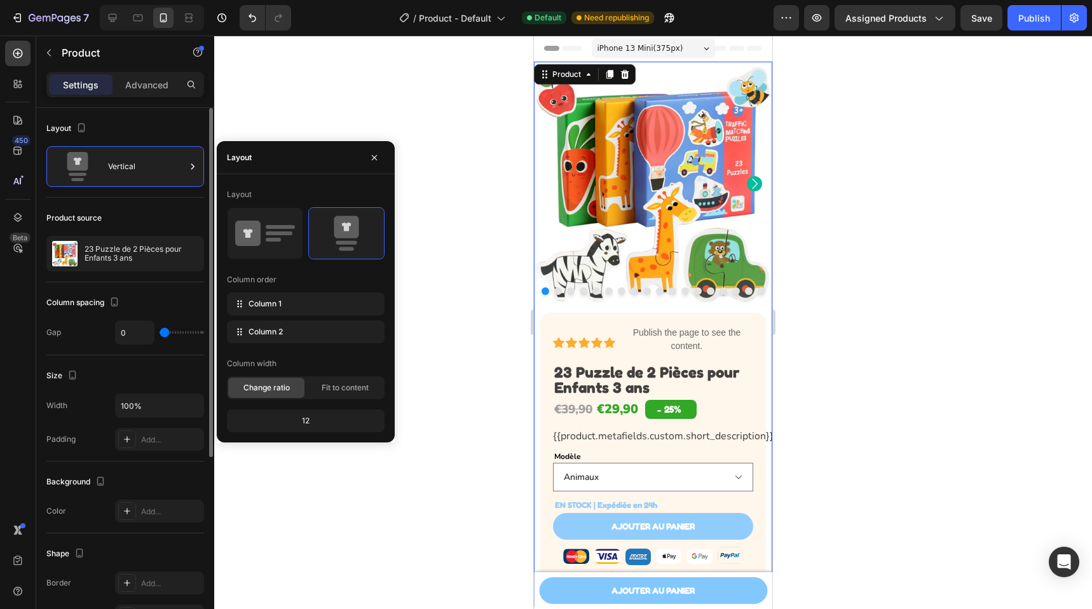
scroll to position [51, 0]
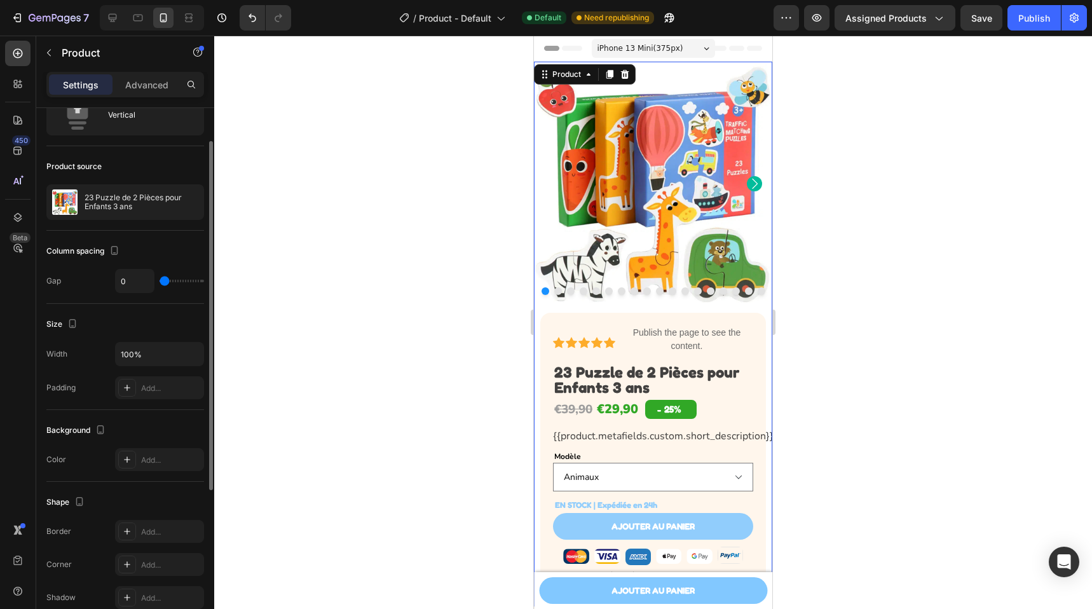
click at [100, 350] on div "Width 100%" at bounding box center [125, 354] width 158 height 24
click at [699, 129] on img at bounding box center [653, 184] width 238 height 244
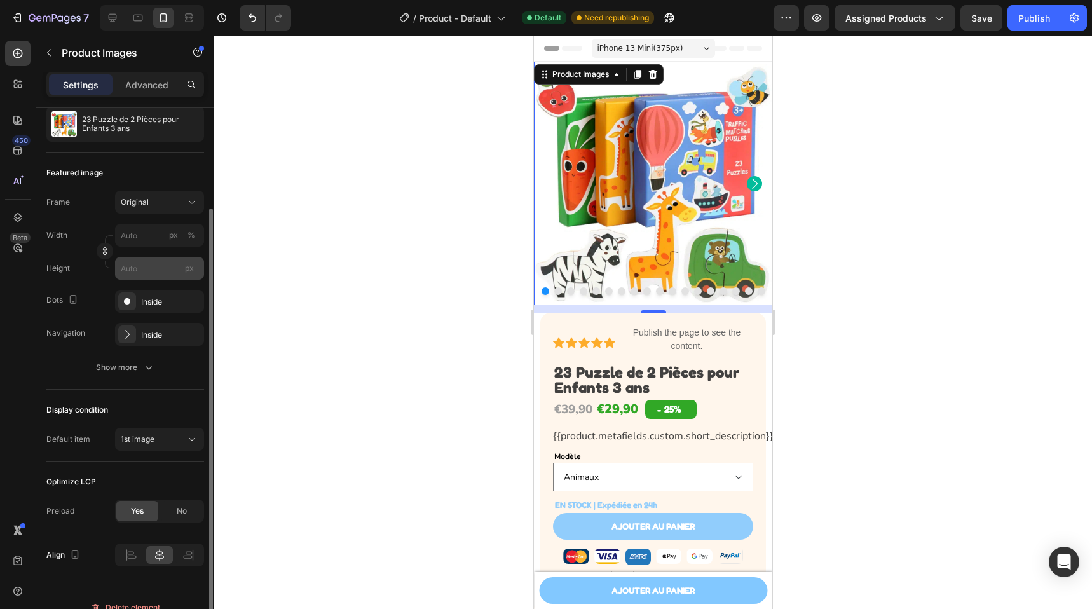
scroll to position [0, 0]
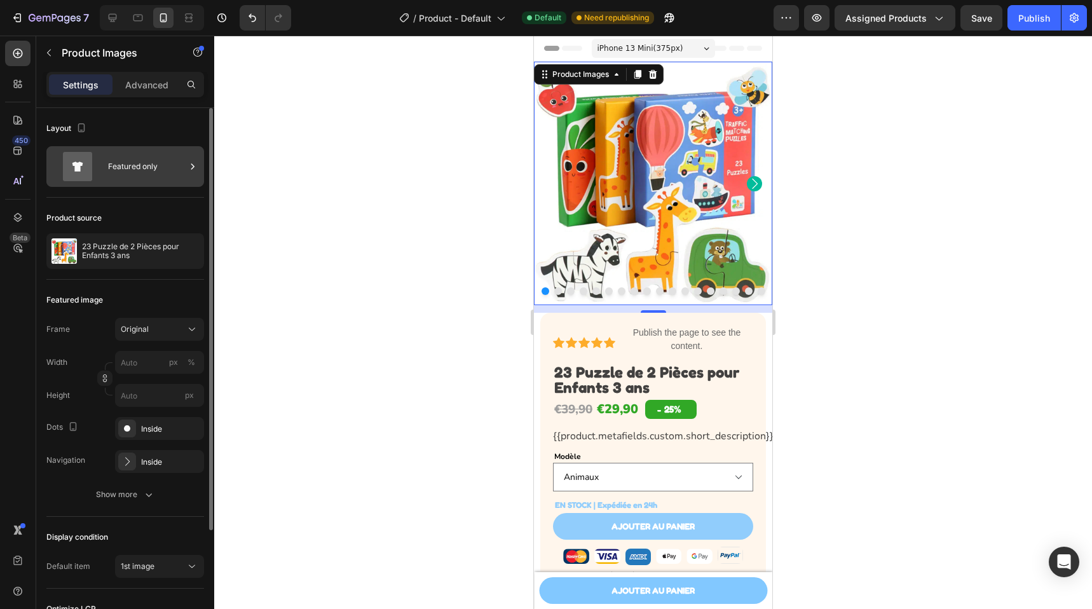
click at [171, 167] on div "Featured only" at bounding box center [147, 166] width 78 height 29
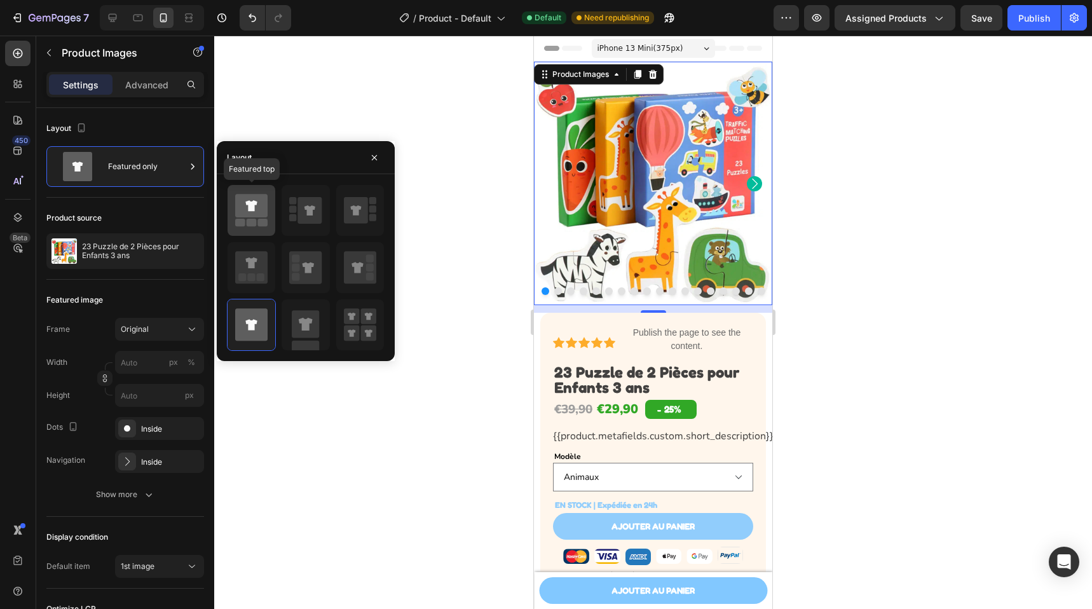
click at [267, 211] on icon at bounding box center [251, 206] width 32 height 24
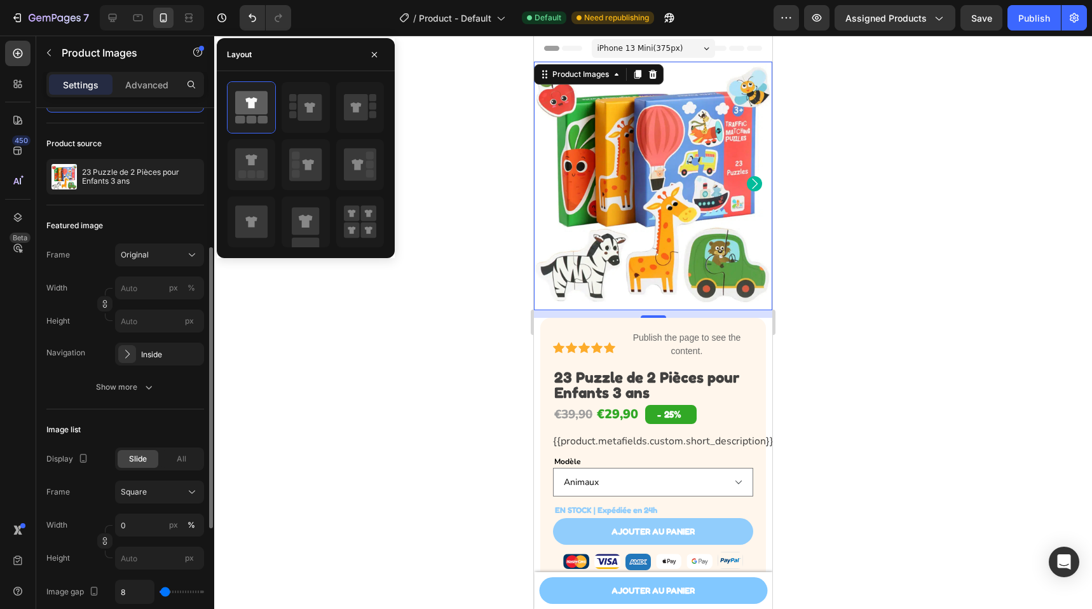
scroll to position [141, 0]
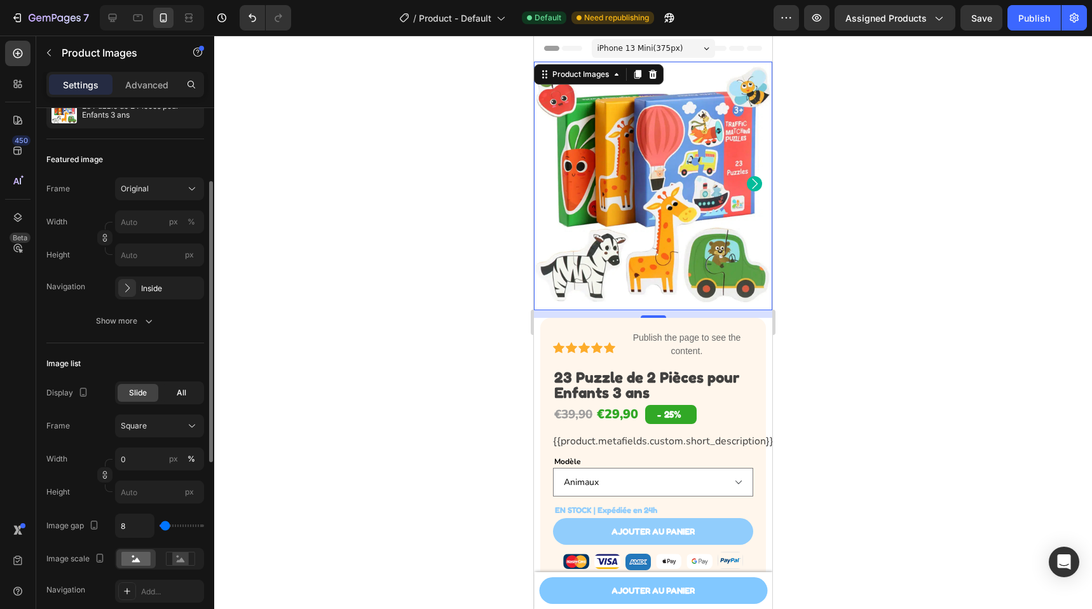
click at [177, 395] on span "All" at bounding box center [182, 392] width 10 height 11
click at [142, 396] on span "Slide" at bounding box center [138, 392] width 18 height 11
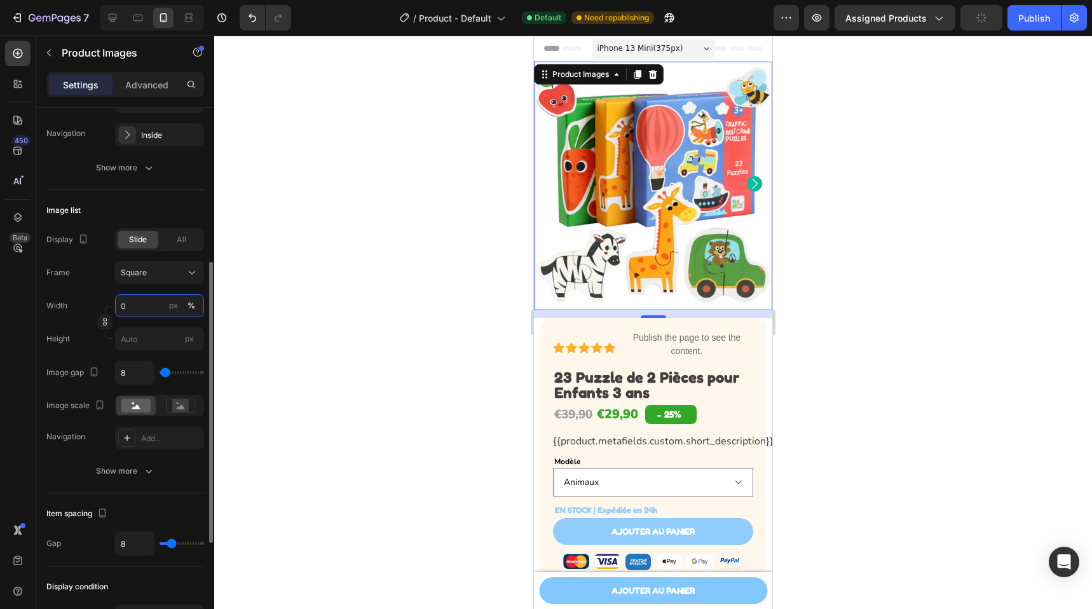
click at [137, 308] on input "0" at bounding box center [159, 305] width 89 height 23
click at [173, 306] on div "px" at bounding box center [173, 305] width 9 height 11
type input "0"
click at [153, 309] on input "0" at bounding box center [159, 305] width 89 height 23
type input "20"
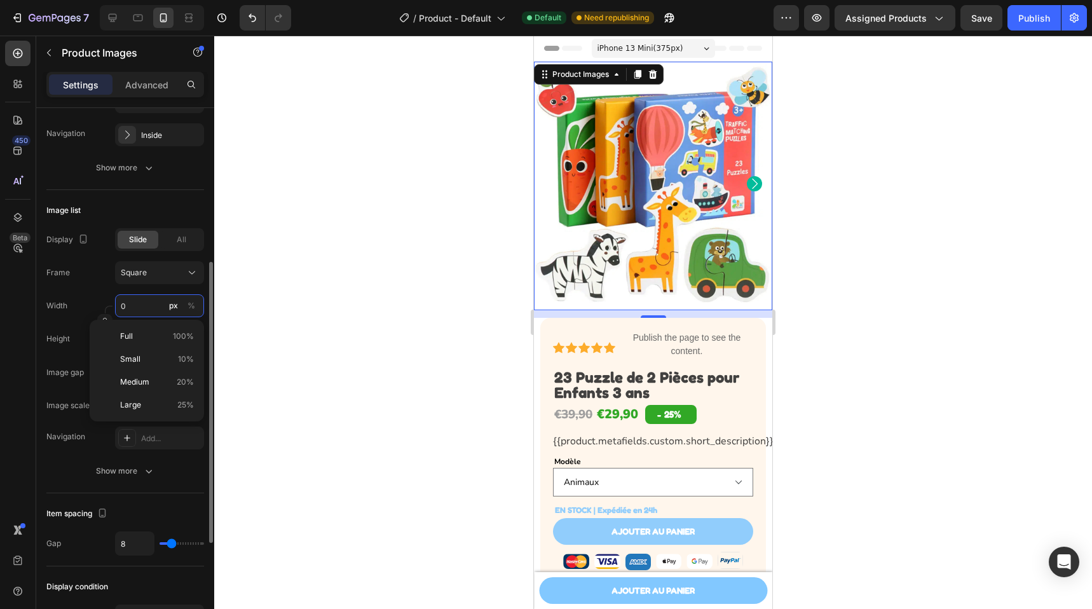
type input "20"
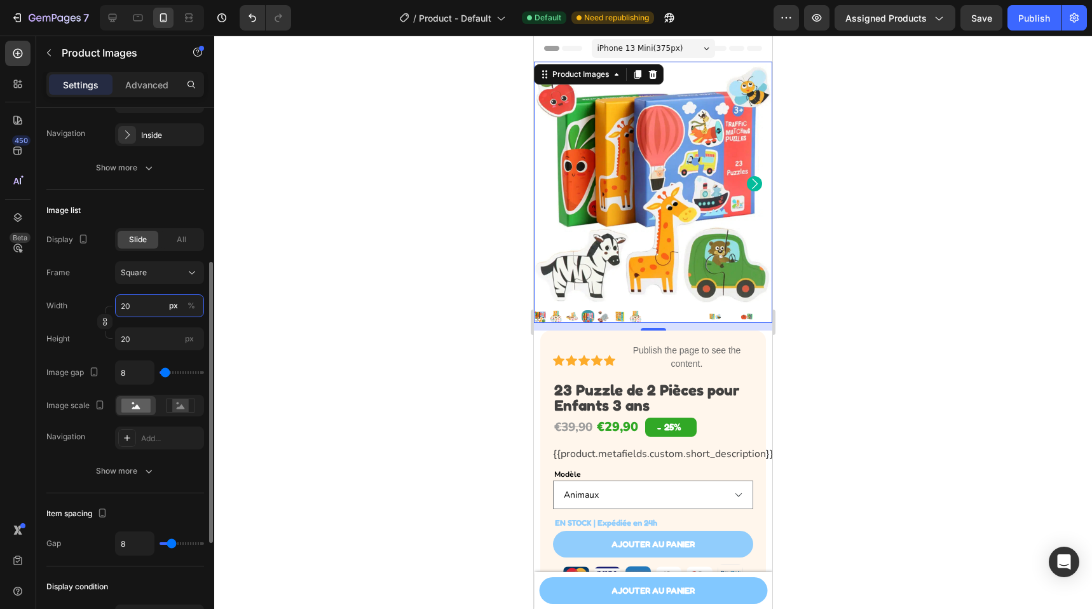
type input "205"
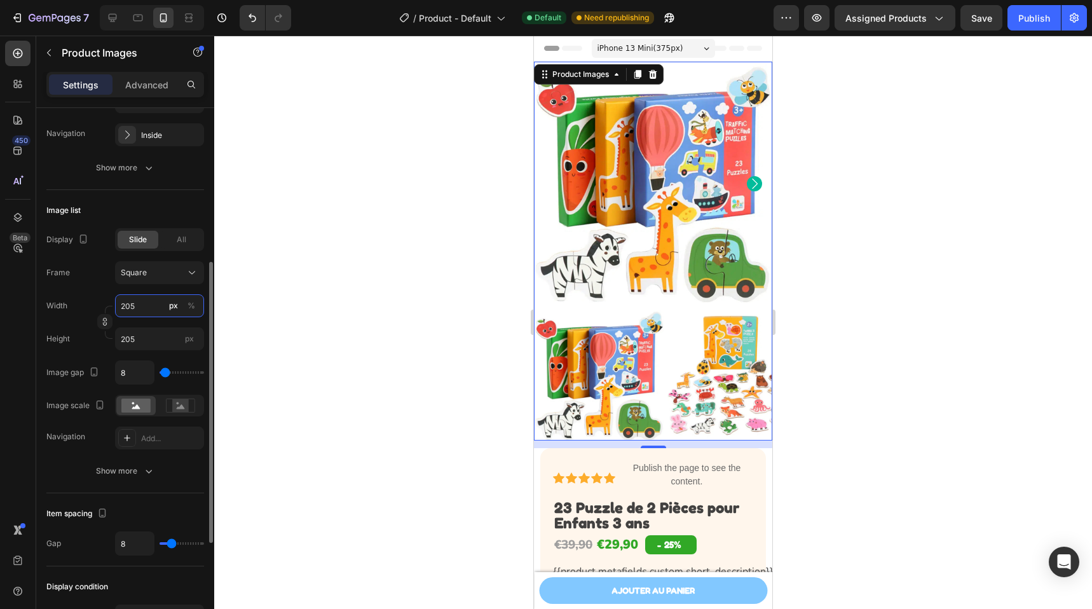
type input "20"
type input "2"
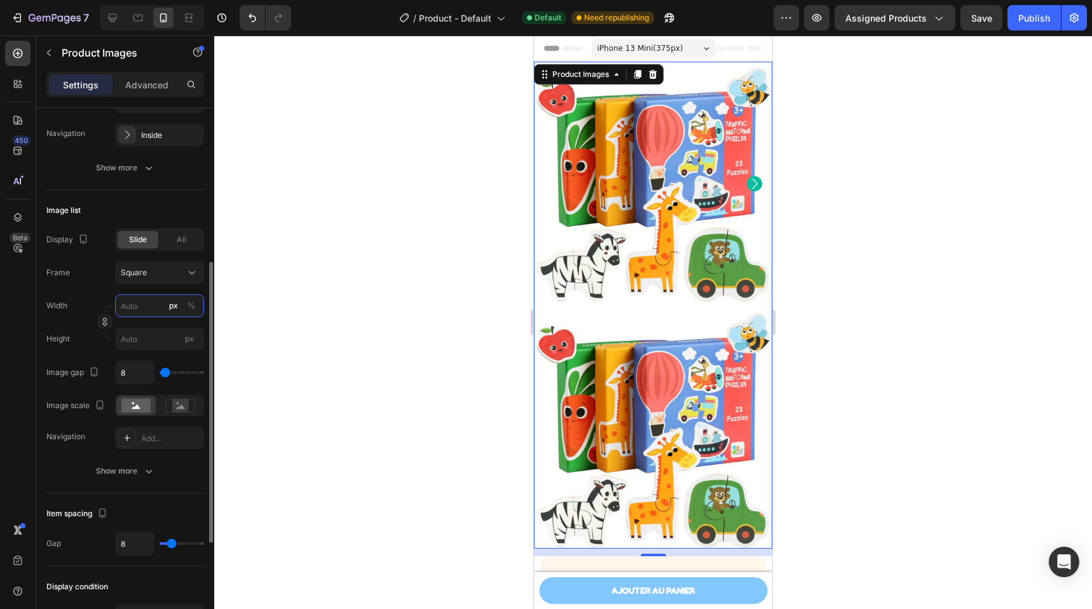
type input "5"
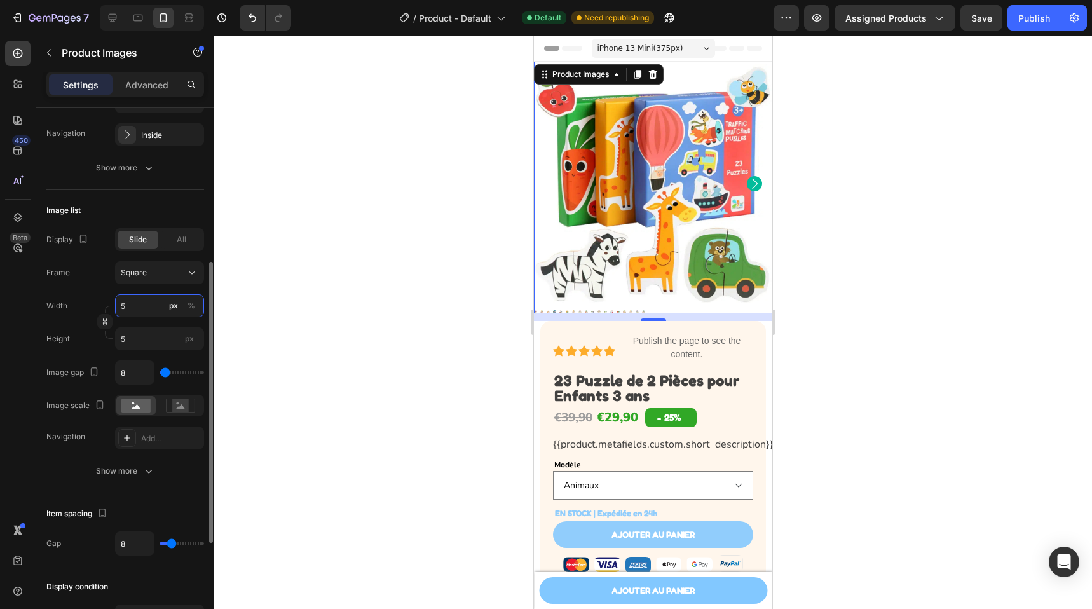
type input "50"
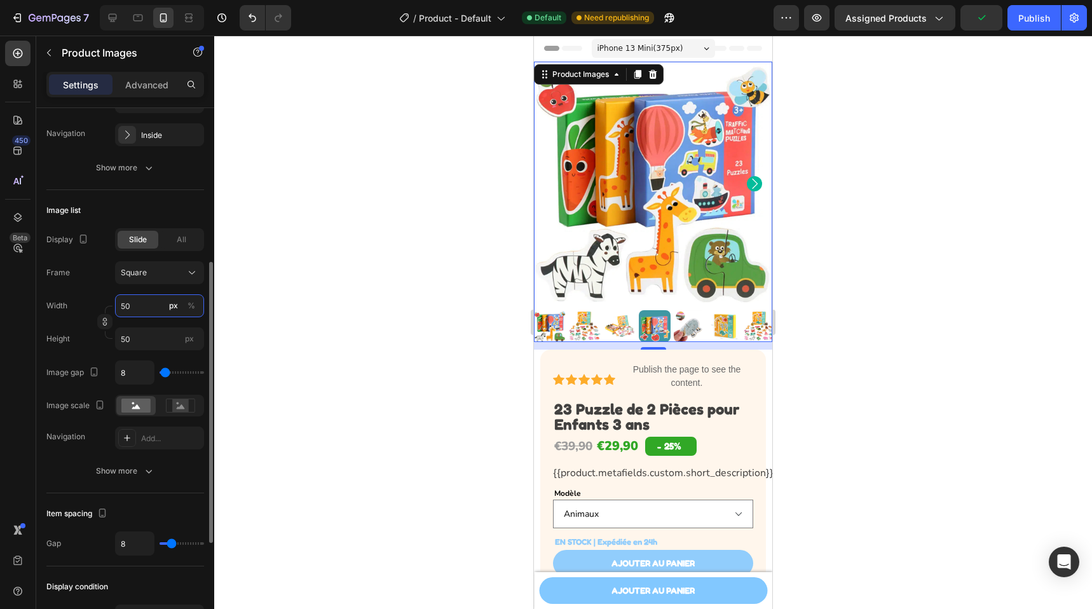
type input "50"
type input "0"
click at [163, 373] on input "range" at bounding box center [182, 372] width 45 height 3
type input "5"
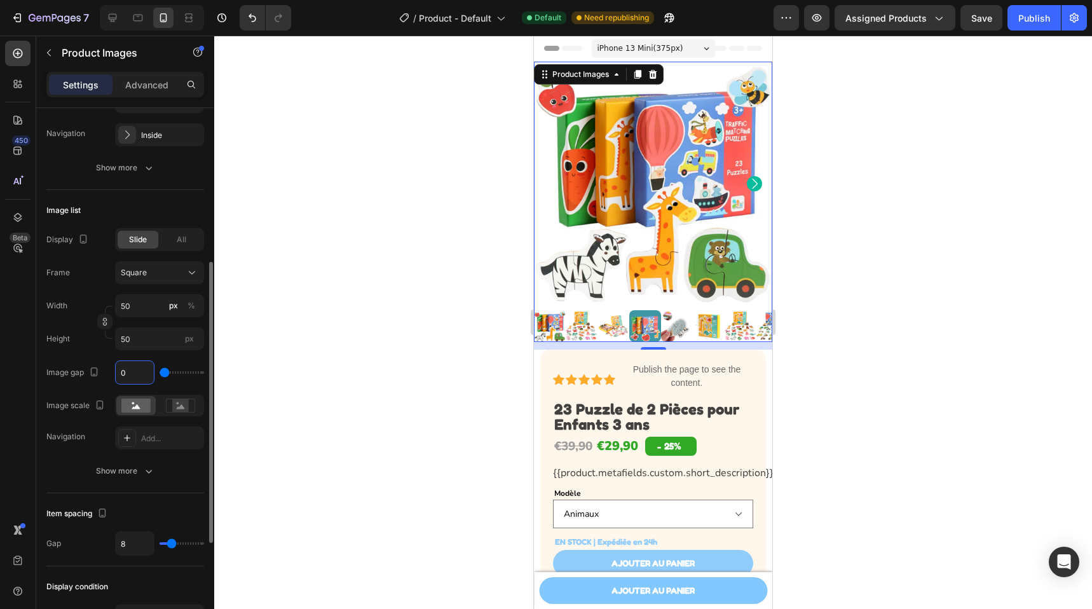
type input "5"
click at [174, 413] on div at bounding box center [180, 405] width 39 height 19
click at [142, 413] on div at bounding box center [135, 405] width 39 height 19
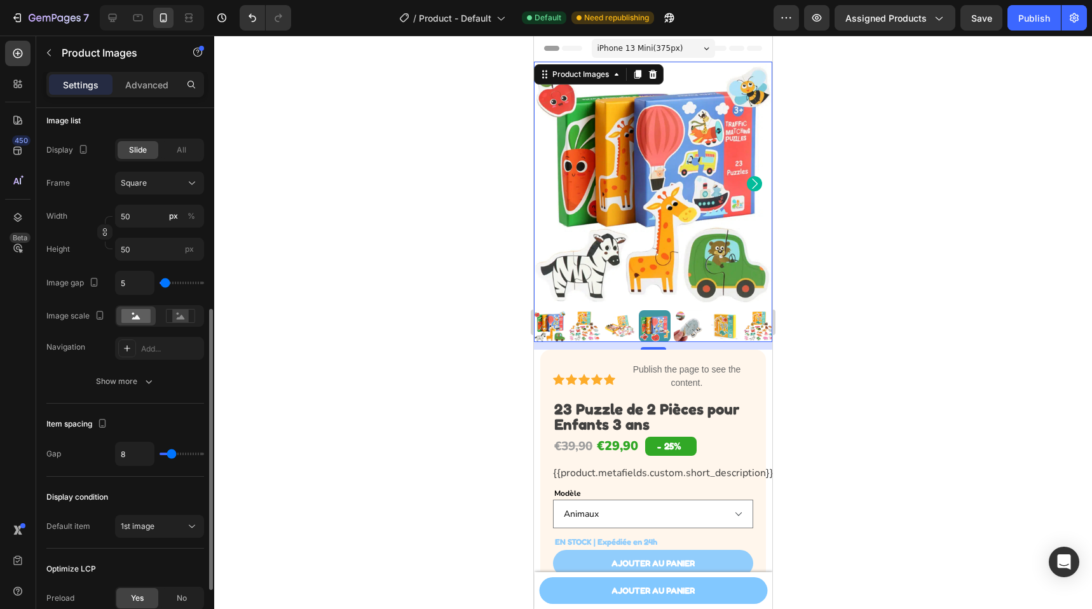
scroll to position [449, 0]
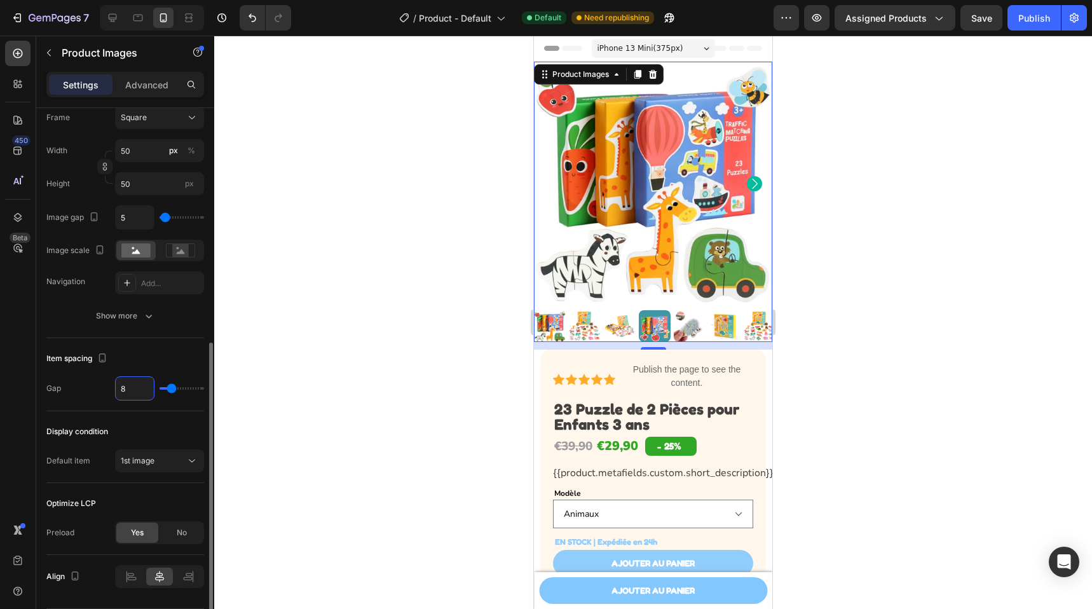
click at [142, 393] on input "8" at bounding box center [135, 388] width 38 height 23
type input "5"
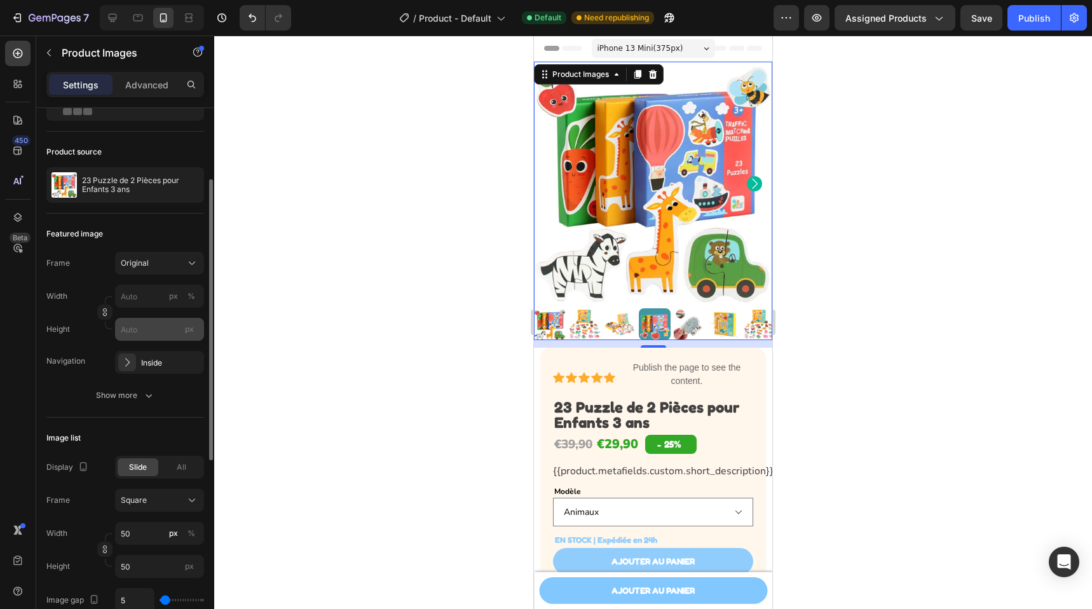
scroll to position [90, 0]
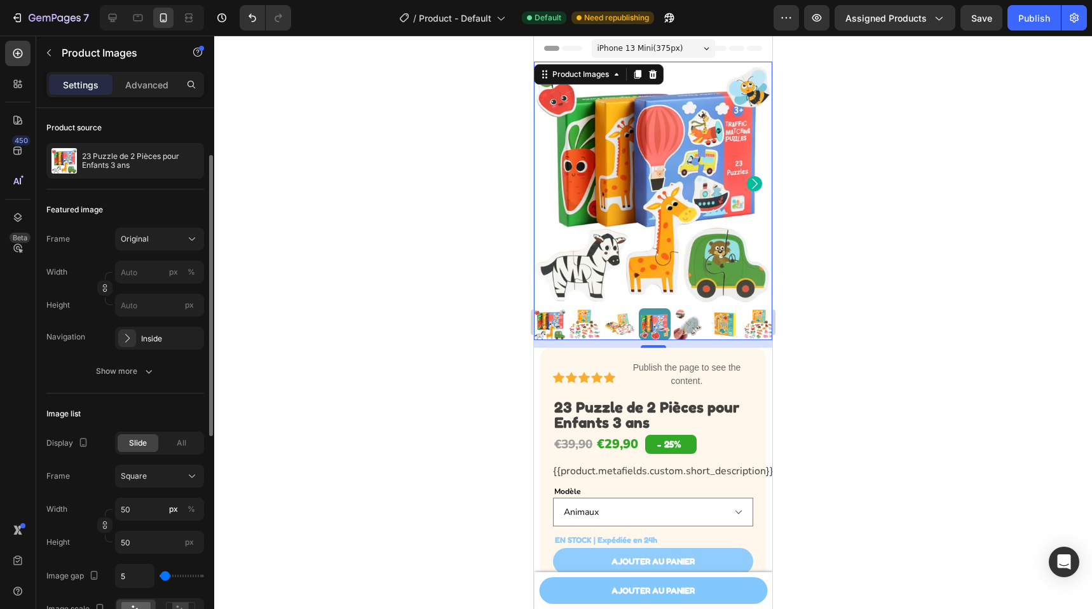
type input "5"
click at [664, 150] on img at bounding box center [653, 184] width 238 height 244
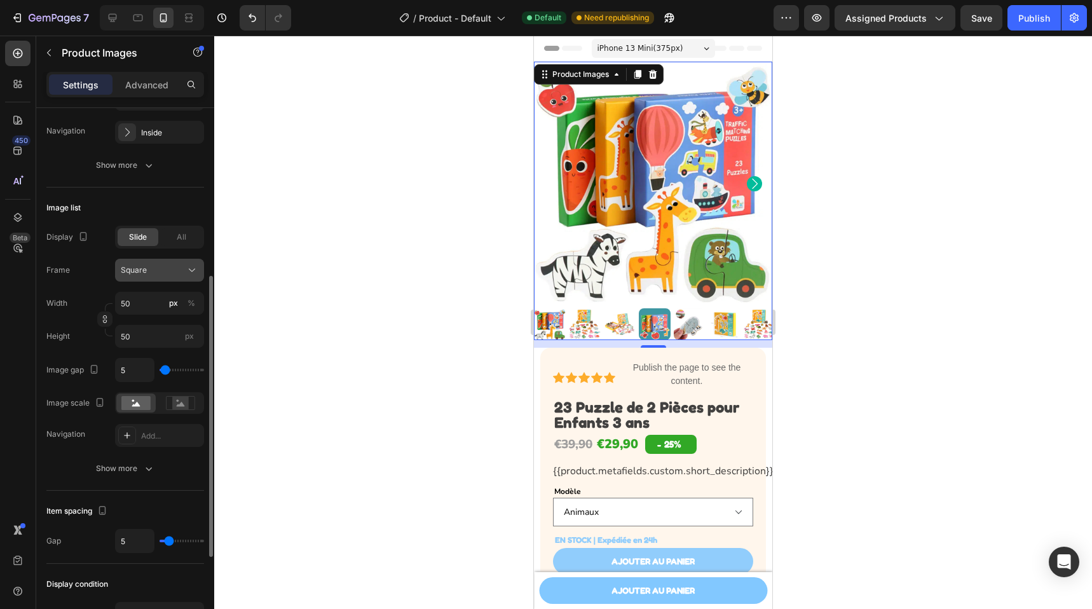
scroll to position [455, 0]
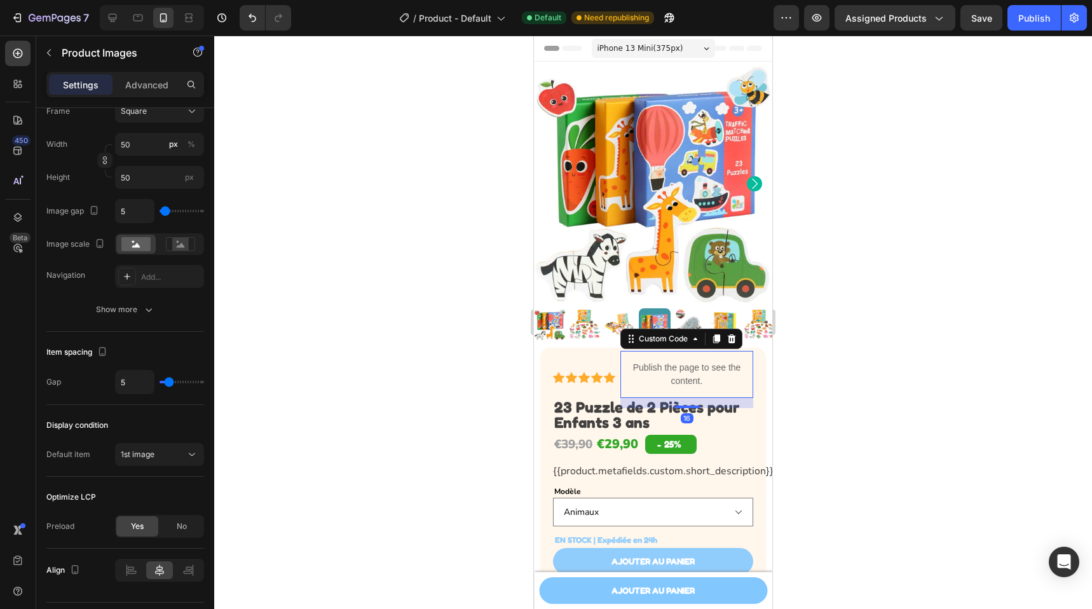
click at [634, 374] on p "Publish the page to see the content." at bounding box center [687, 374] width 133 height 27
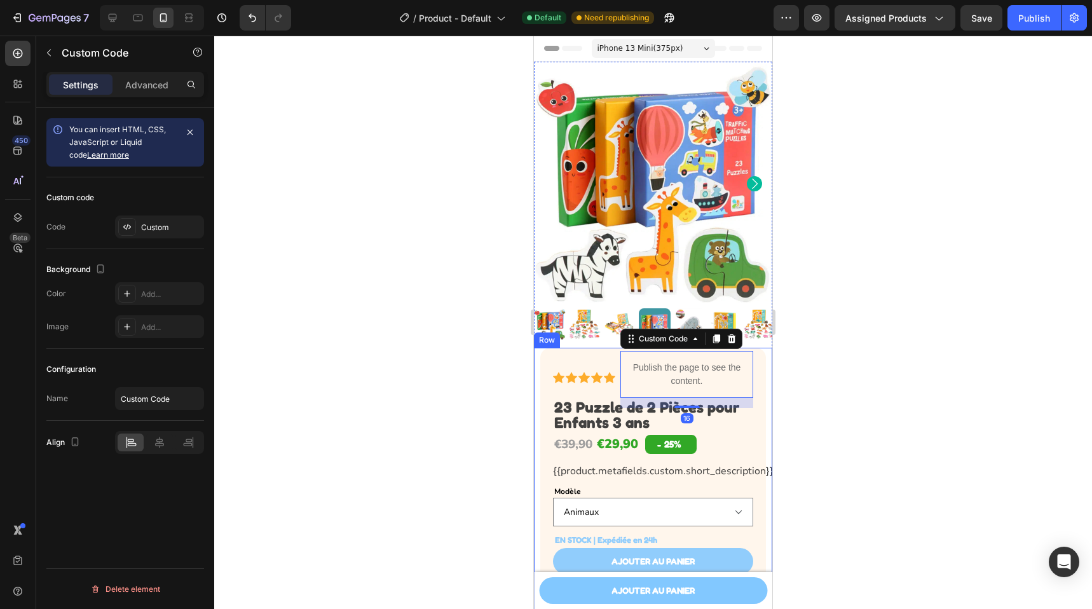
click at [540, 334] on div "Row" at bounding box center [547, 339] width 21 height 11
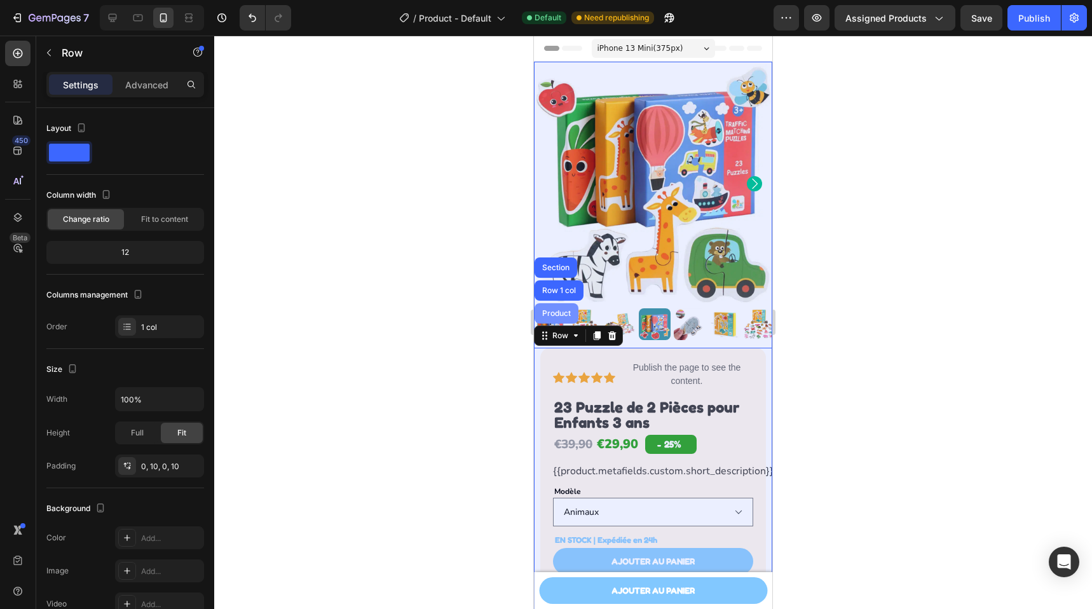
click at [563, 310] on div "Product" at bounding box center [557, 314] width 34 height 8
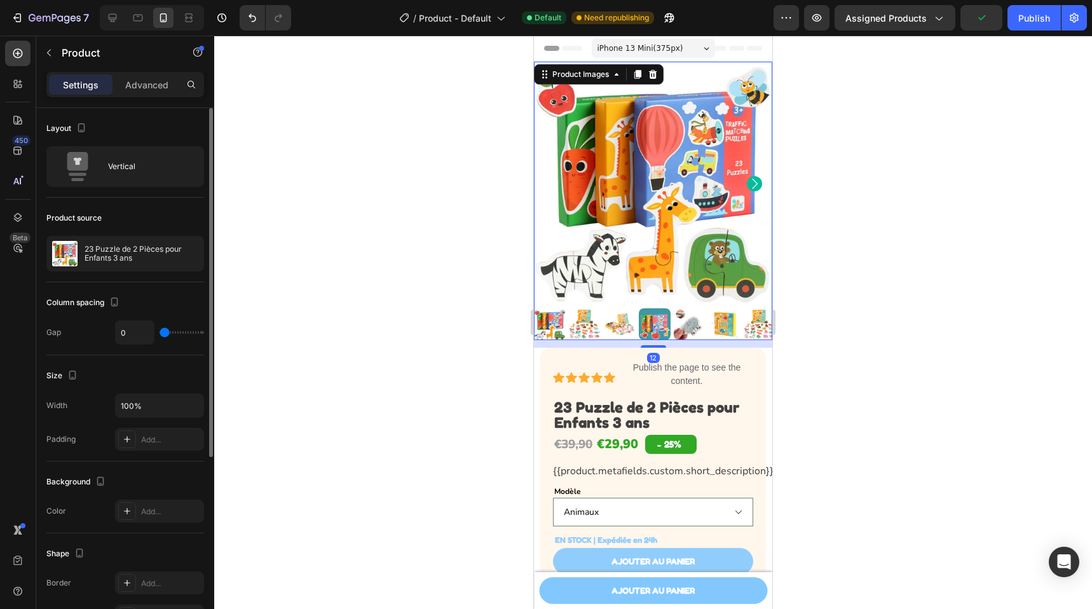
click at [643, 183] on img at bounding box center [653, 184] width 238 height 244
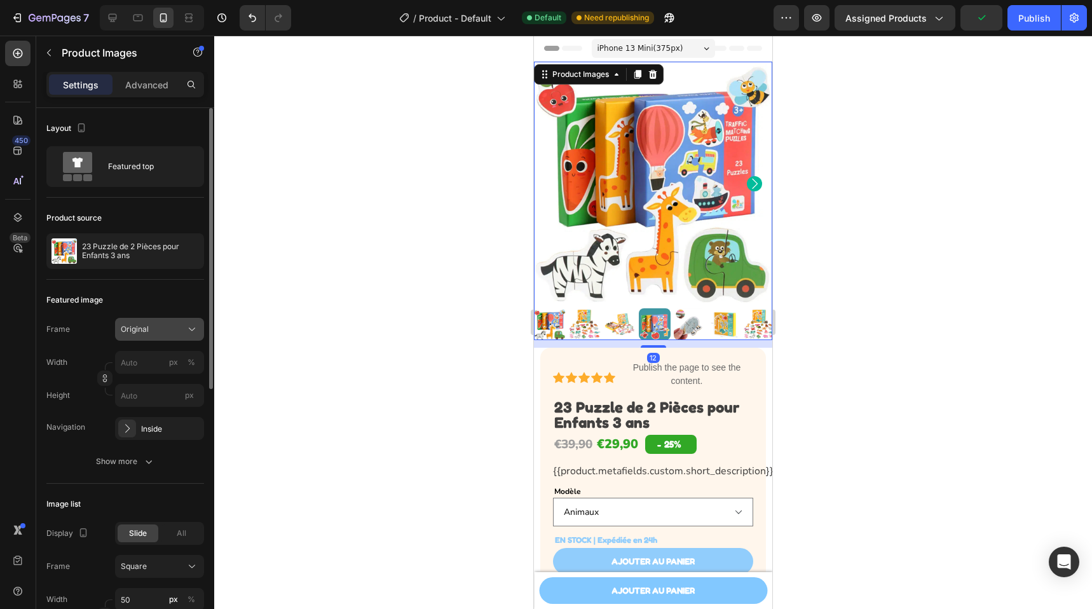
scroll to position [204, 0]
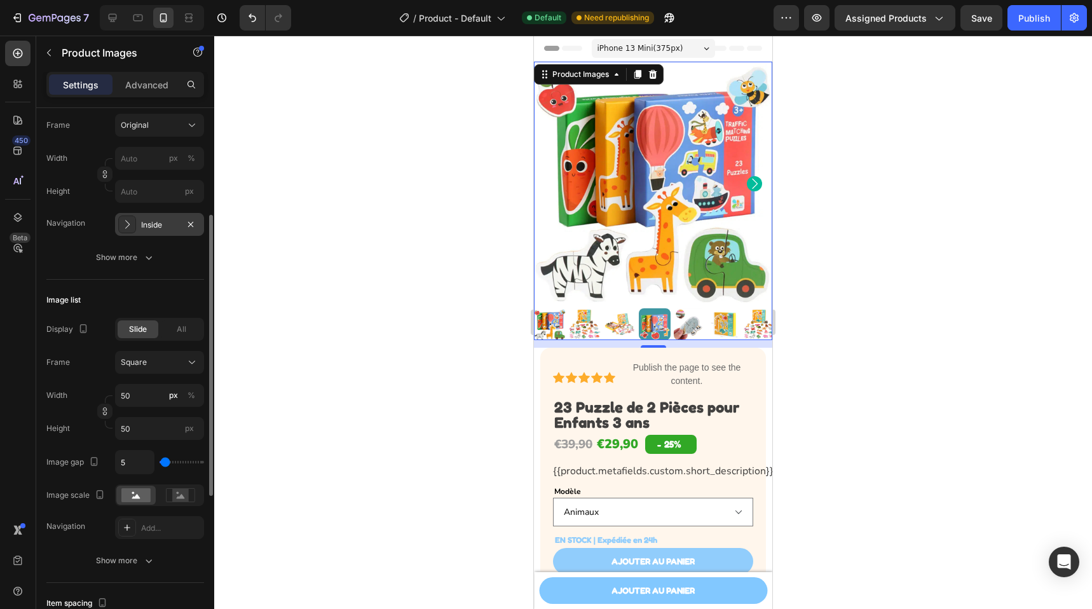
click at [142, 224] on div "Inside" at bounding box center [159, 224] width 37 height 11
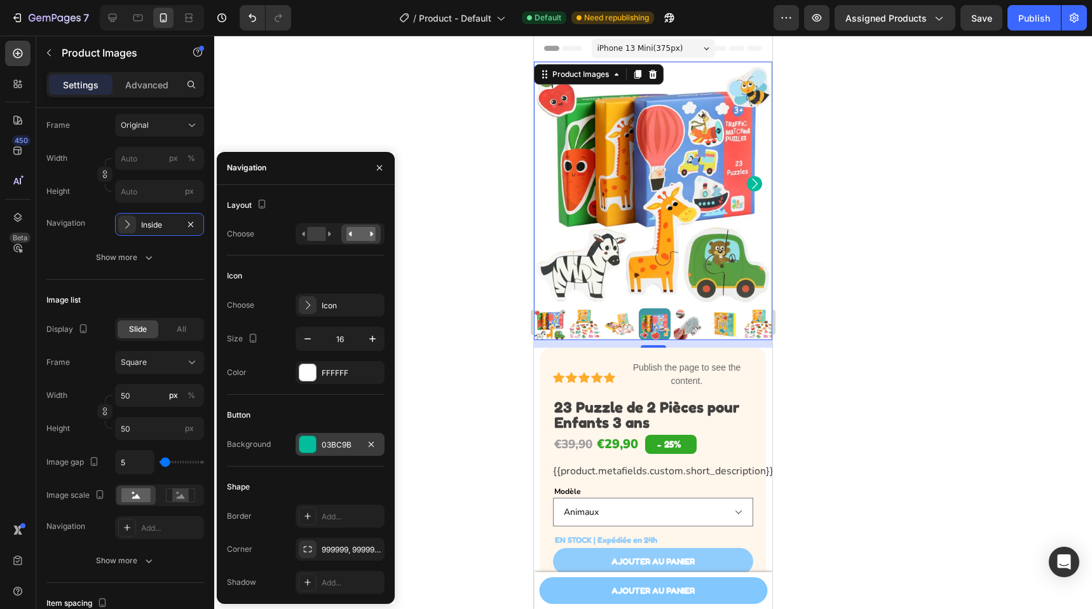
click at [332, 443] on div "03BC9B" at bounding box center [340, 444] width 37 height 11
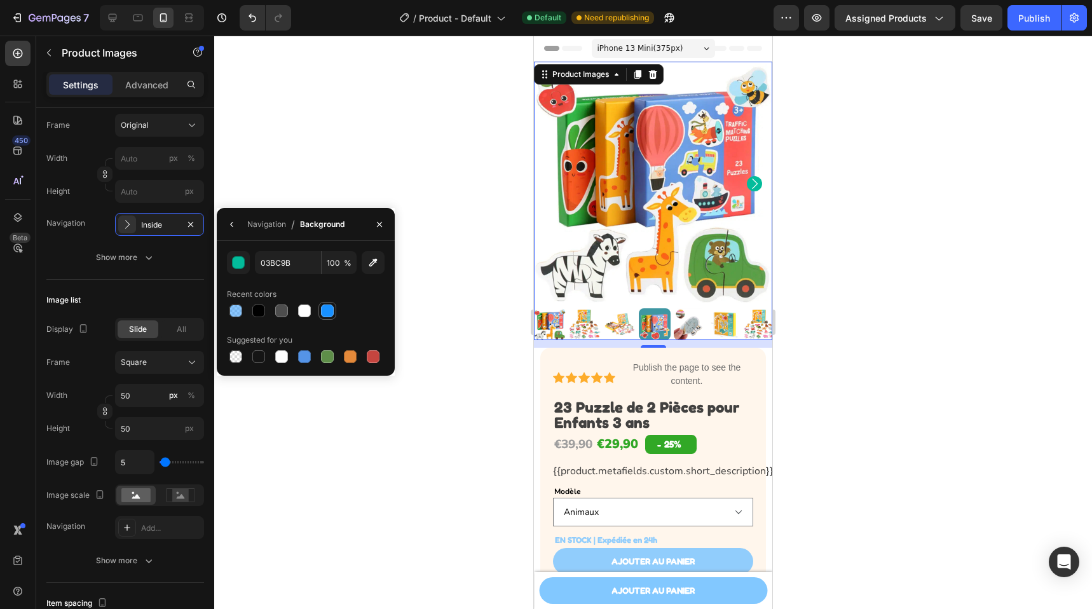
click at [332, 309] on div at bounding box center [327, 311] width 13 height 13
type input "1890FF"
click at [747, 178] on icon "Carousel Next Arrow" at bounding box center [754, 183] width 15 height 15
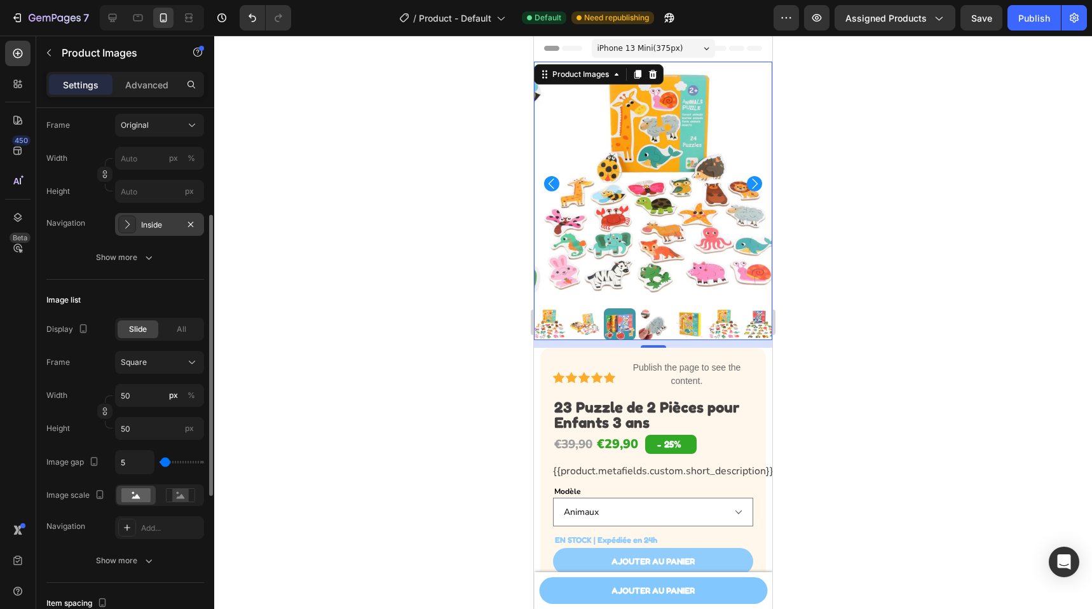
click at [170, 229] on div "Inside" at bounding box center [159, 224] width 37 height 11
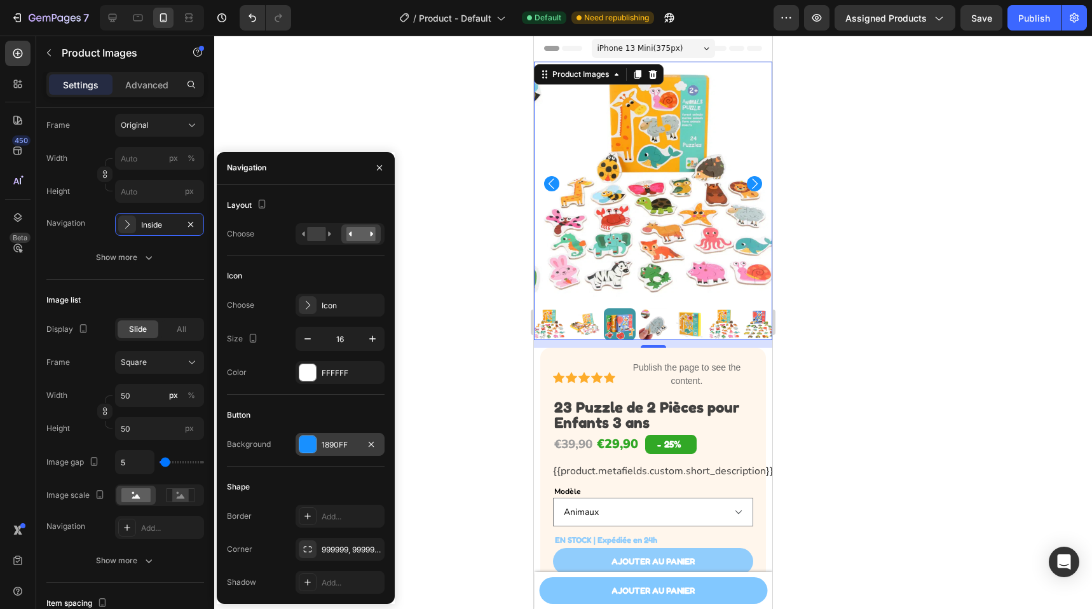
click at [324, 442] on div "1890FF" at bounding box center [340, 444] width 37 height 11
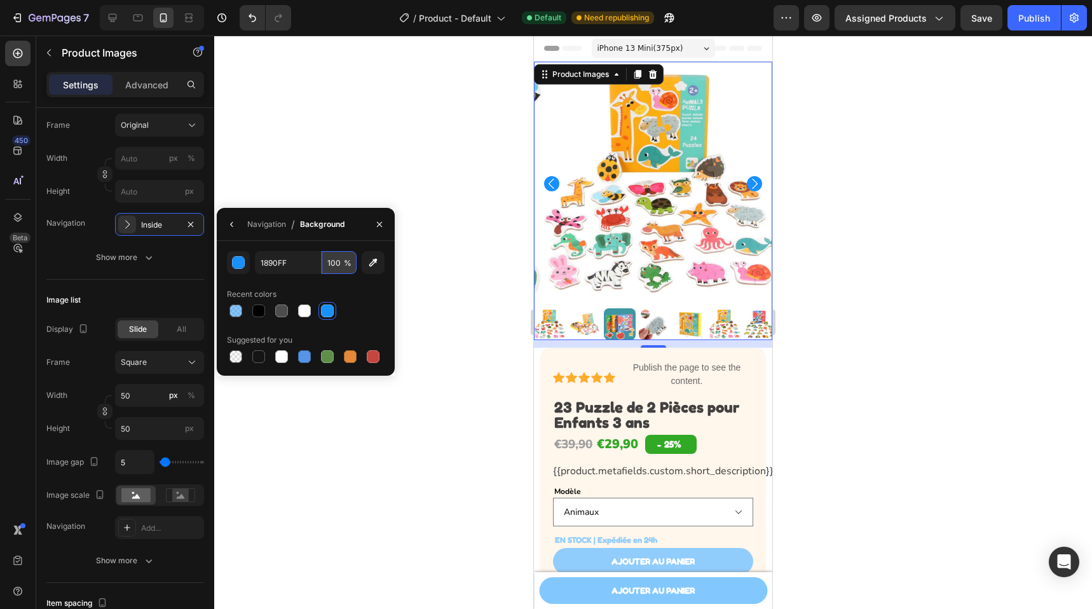
click at [343, 259] on input "100" at bounding box center [339, 262] width 35 height 23
type input "50"
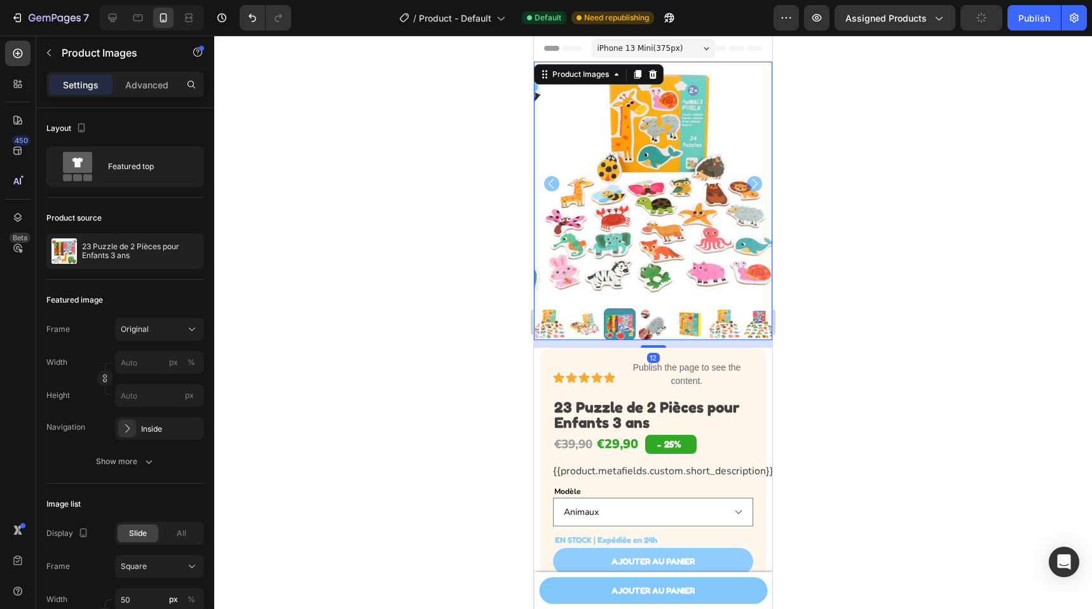
click at [752, 179] on icon "Carousel Next Arrow" at bounding box center [755, 184] width 6 height 10
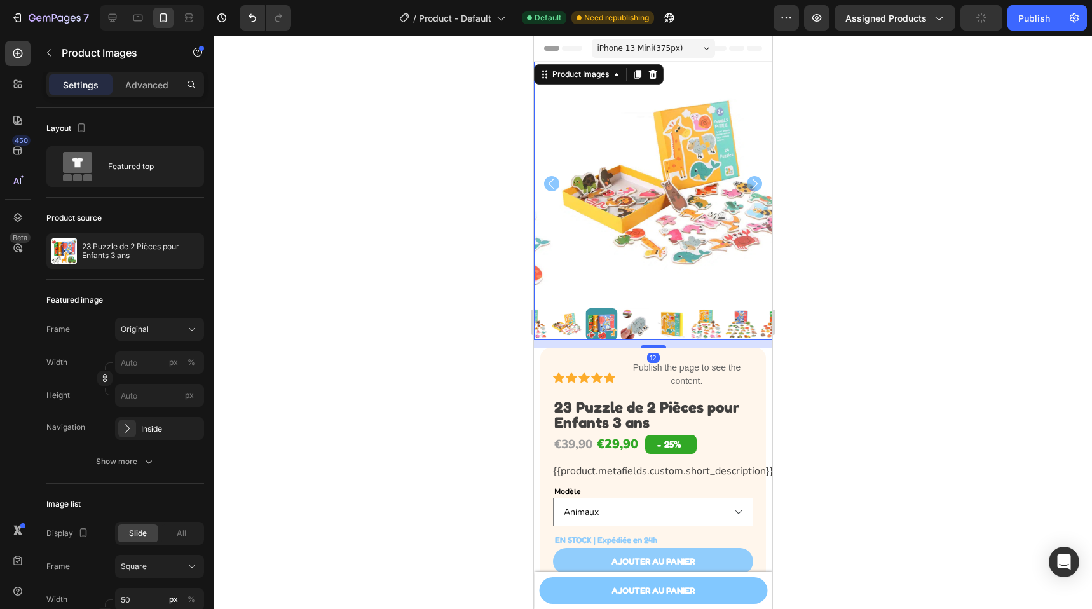
click at [752, 179] on icon "Carousel Next Arrow" at bounding box center [755, 184] width 6 height 10
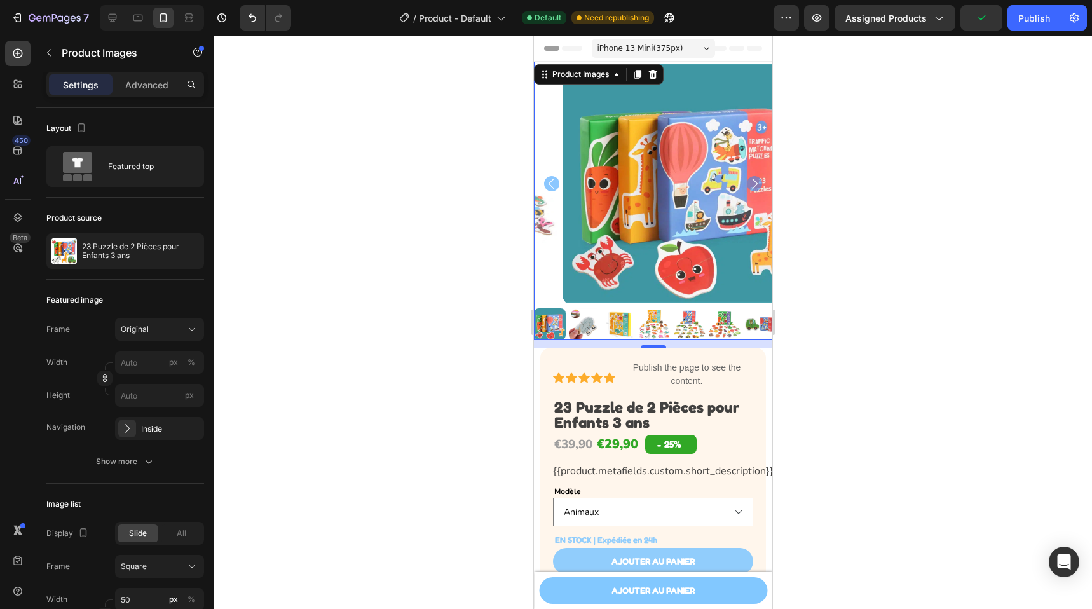
click at [747, 176] on icon "Carousel Next Arrow" at bounding box center [754, 183] width 15 height 15
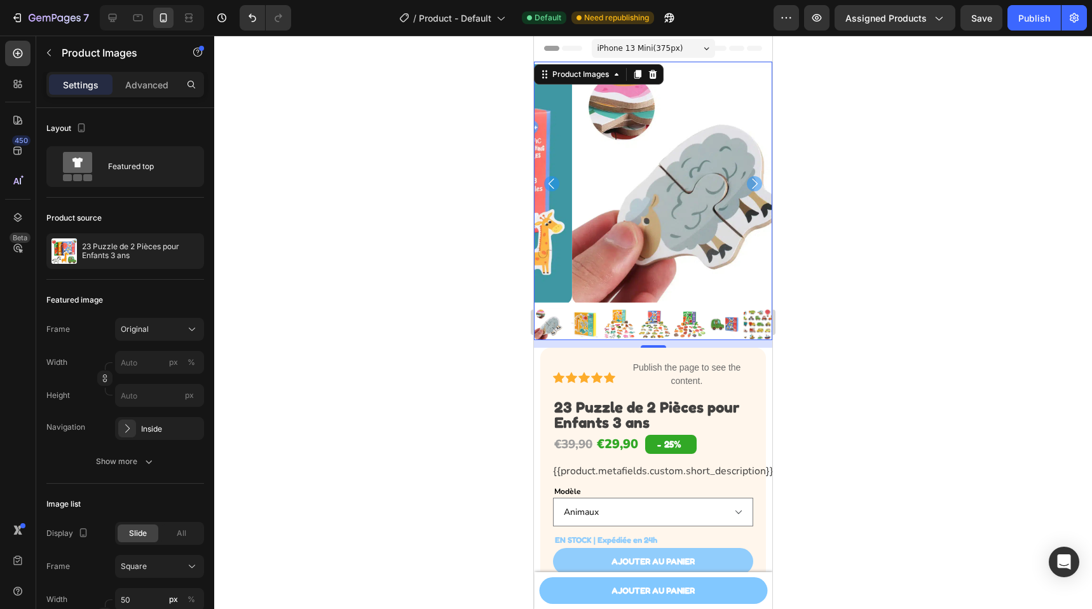
click at [602, 313] on div at bounding box center [653, 324] width 238 height 32
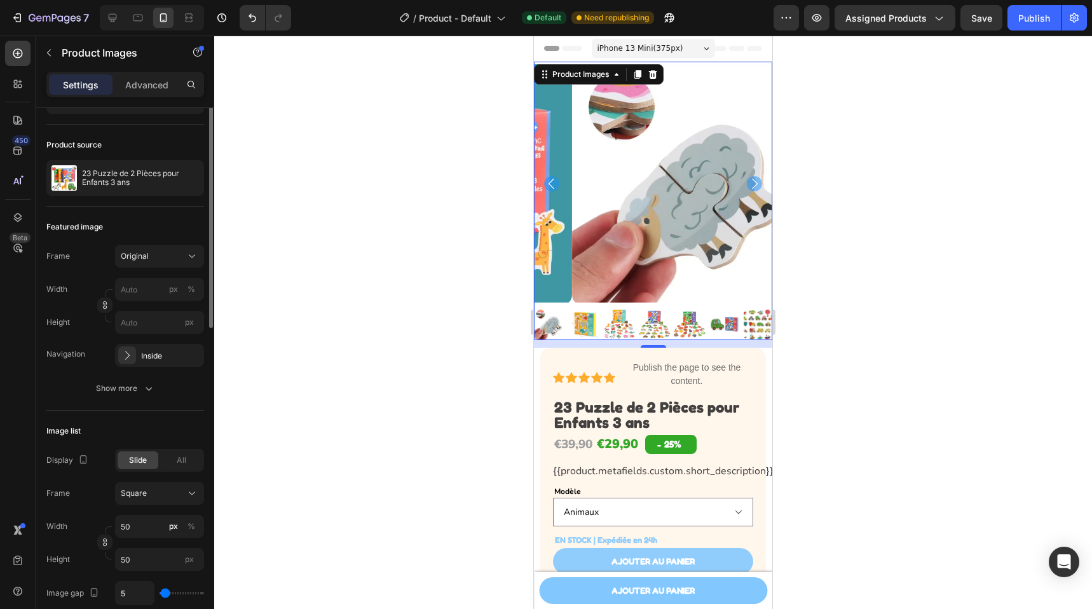
scroll to position [139, 0]
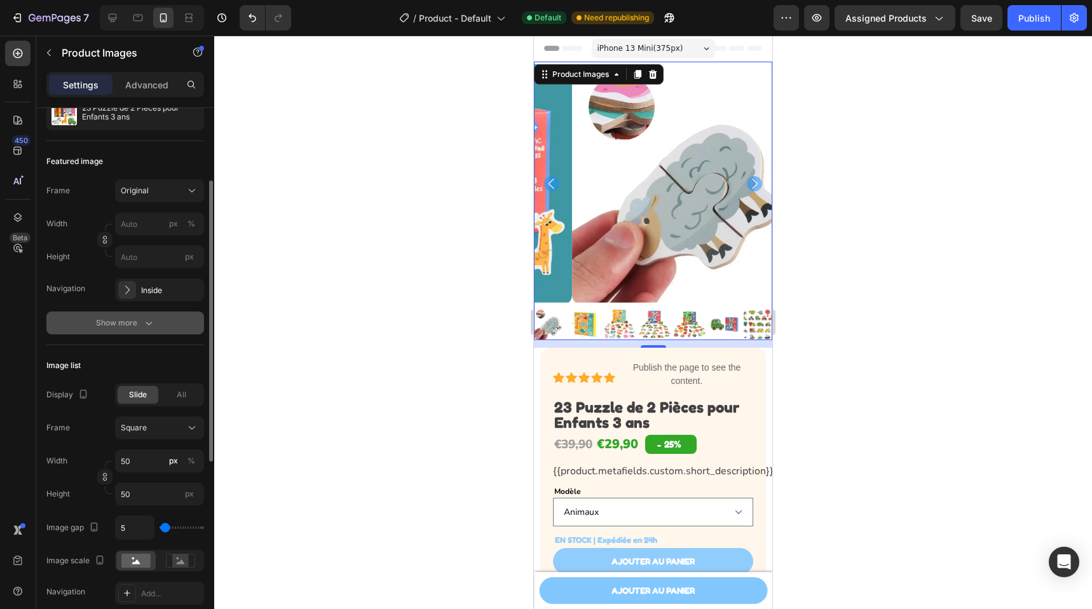
click at [156, 327] on button "Show more" at bounding box center [125, 323] width 158 height 23
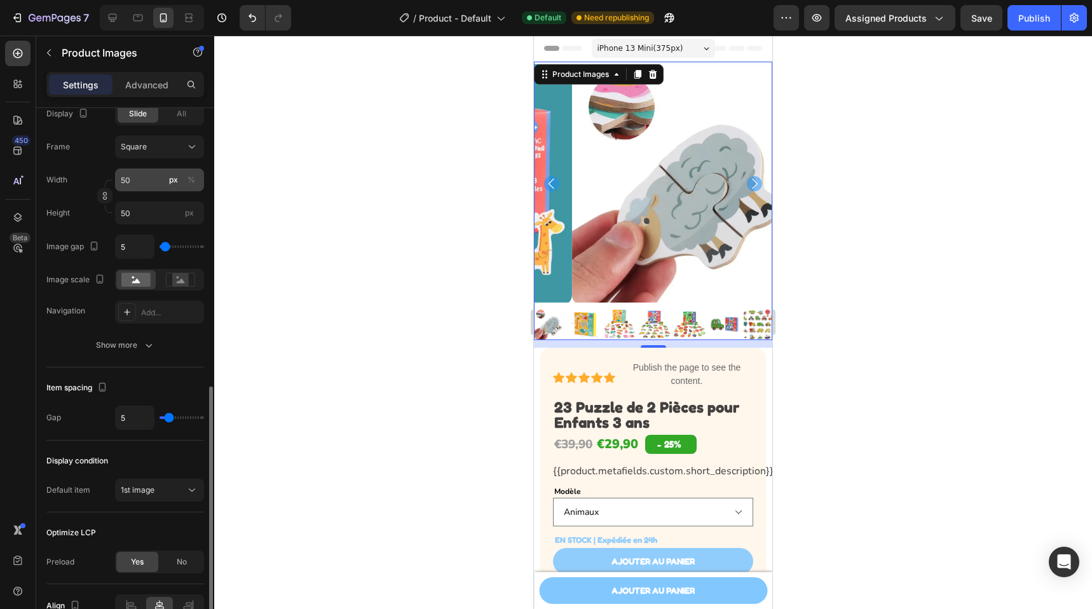
scroll to position [626, 0]
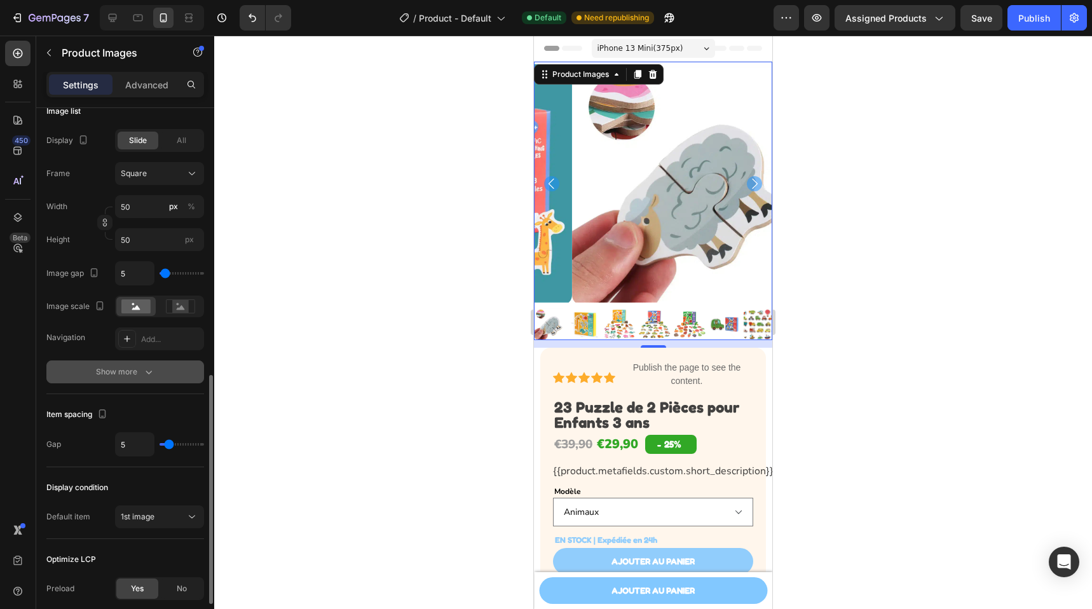
click at [134, 380] on button "Show more" at bounding box center [125, 371] width 158 height 23
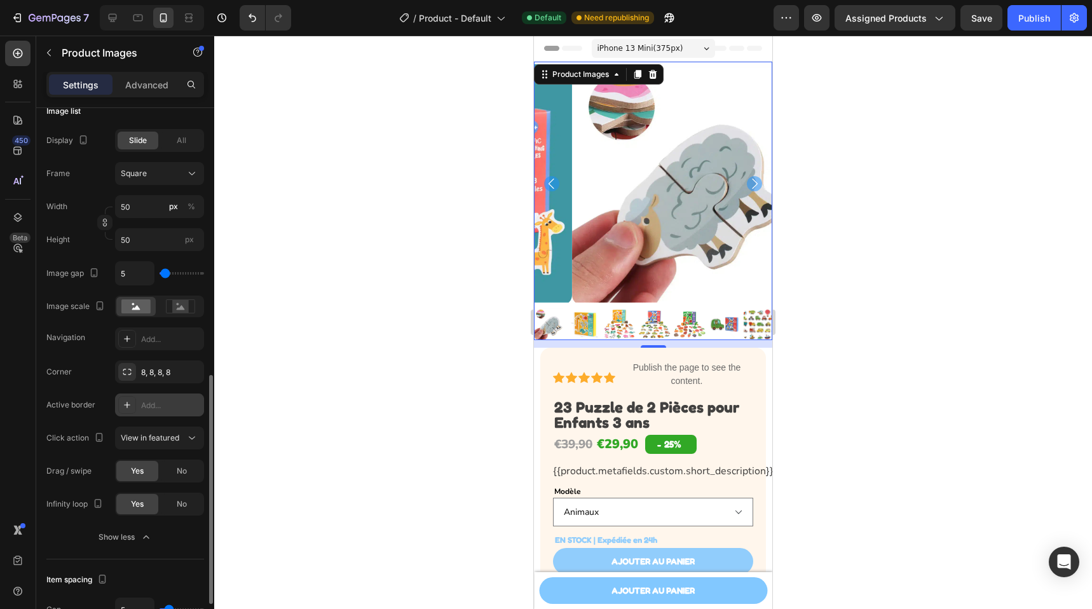
click at [165, 411] on div "Add..." at bounding box center [159, 405] width 89 height 23
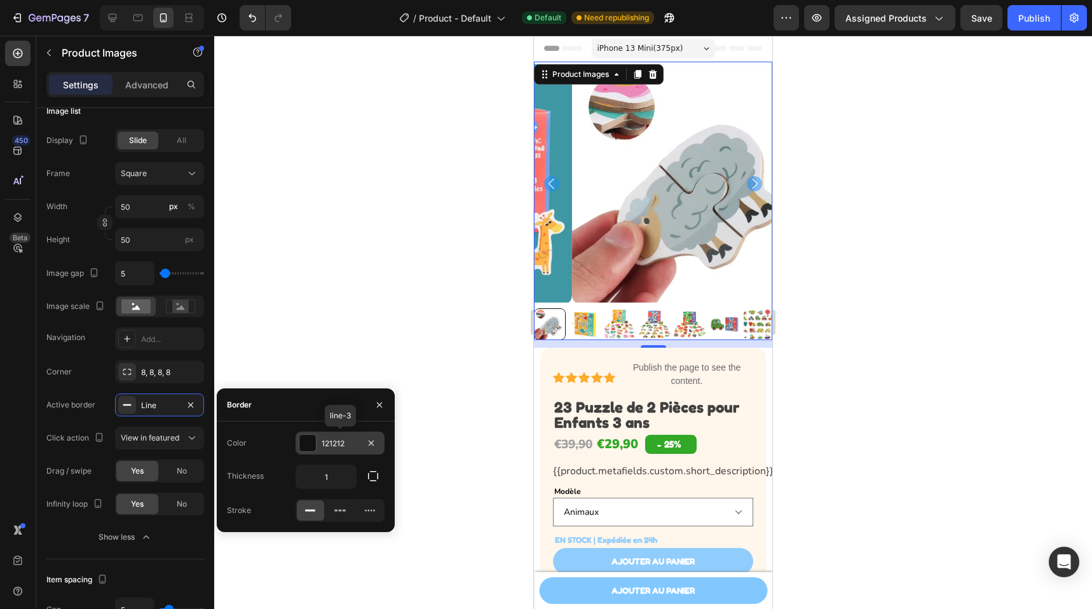
click at [344, 445] on div "121212" at bounding box center [340, 443] width 37 height 11
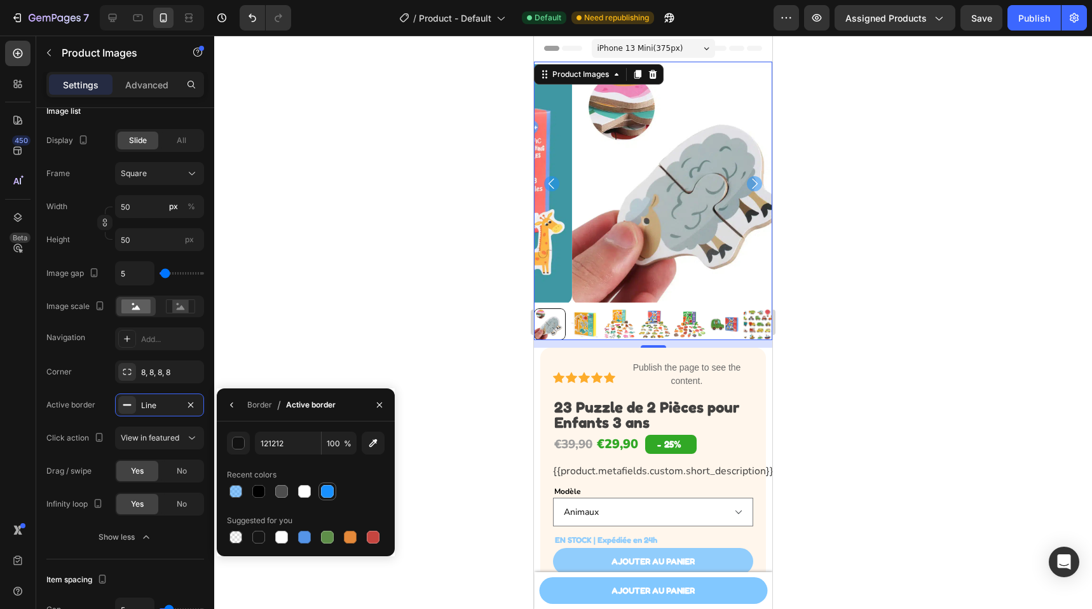
click at [334, 491] on div at bounding box center [327, 491] width 15 height 15
type input "1890FF"
click at [295, 424] on div "1890FF 100 % Recent colors Suggested for you" at bounding box center [306, 489] width 178 height 135
click at [363, 478] on div "Recent colors" at bounding box center [306, 475] width 158 height 20
click at [595, 316] on img at bounding box center [585, 324] width 32 height 32
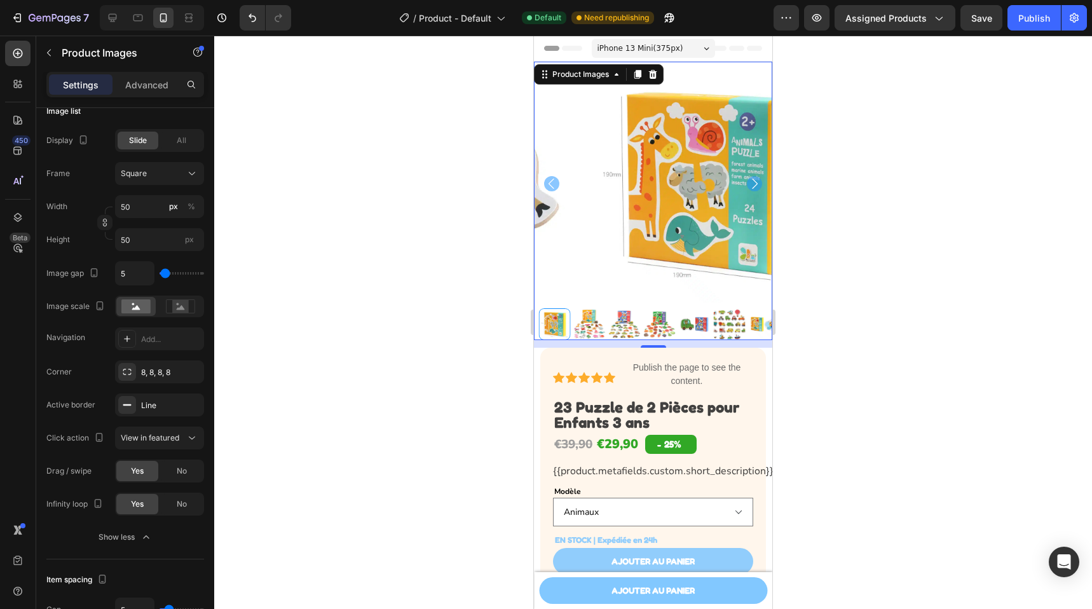
click at [600, 315] on div at bounding box center [653, 324] width 238 height 32
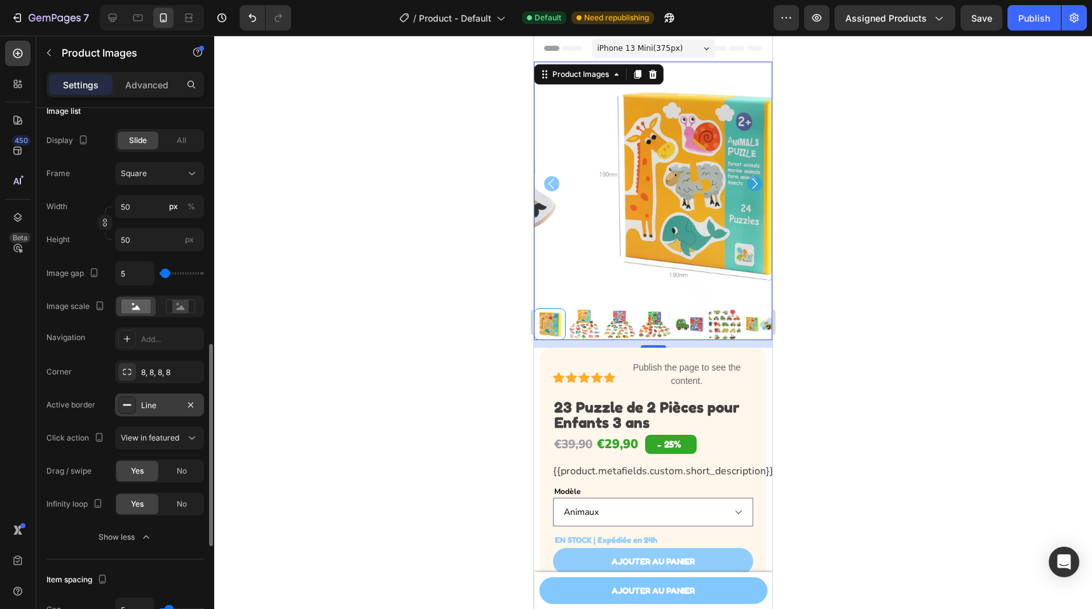
click at [159, 399] on div "Line" at bounding box center [159, 405] width 89 height 23
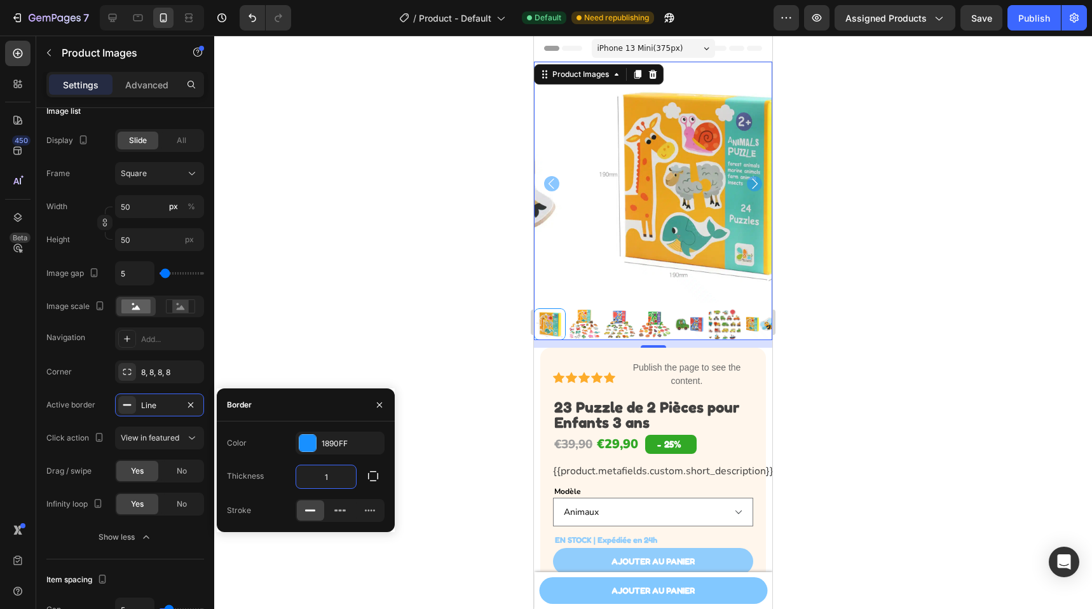
click at [338, 480] on input "1" at bounding box center [326, 476] width 60 height 23
type input "2"
click at [593, 308] on div at bounding box center [653, 324] width 238 height 32
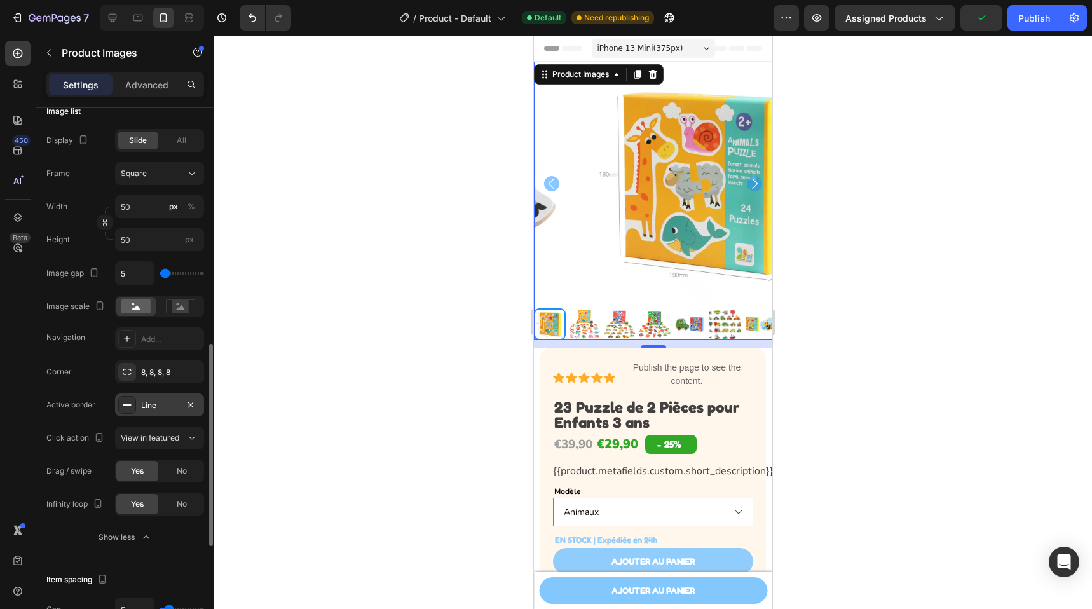
click at [168, 404] on div "Line" at bounding box center [159, 405] width 37 height 11
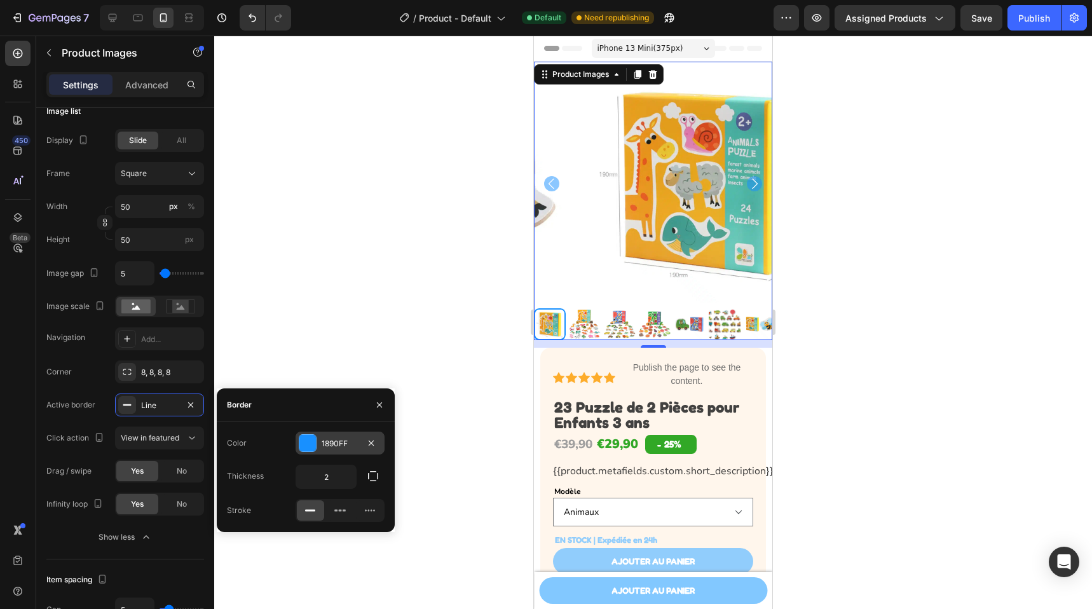
click at [329, 441] on div "1890FF" at bounding box center [340, 443] width 37 height 11
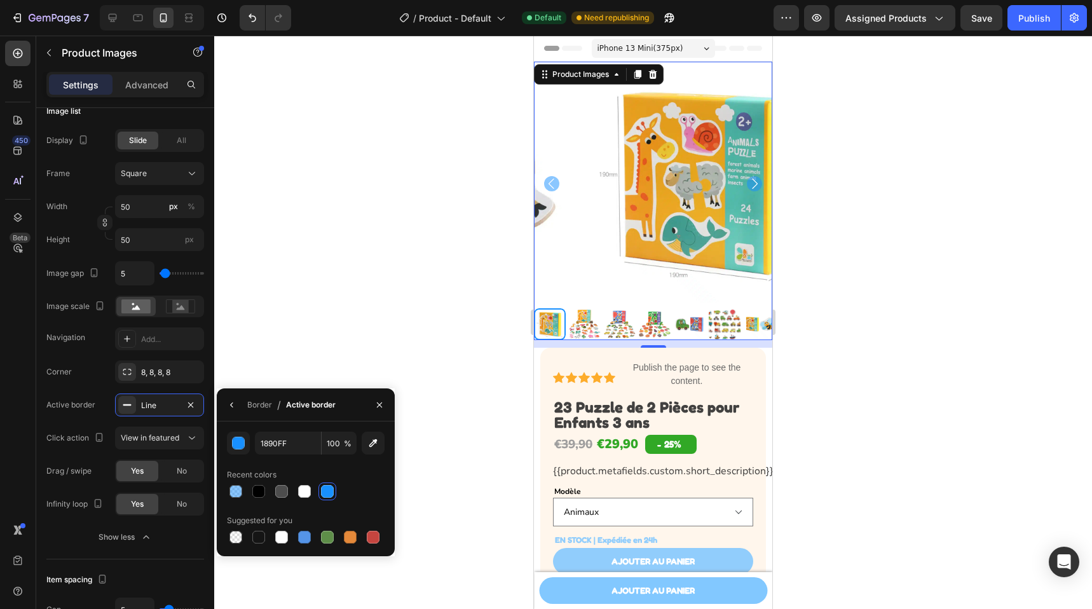
click at [327, 497] on div at bounding box center [327, 491] width 13 height 13
click at [338, 446] on input "100" at bounding box center [339, 443] width 35 height 23
type input "50"
click at [594, 321] on div at bounding box center [653, 324] width 238 height 32
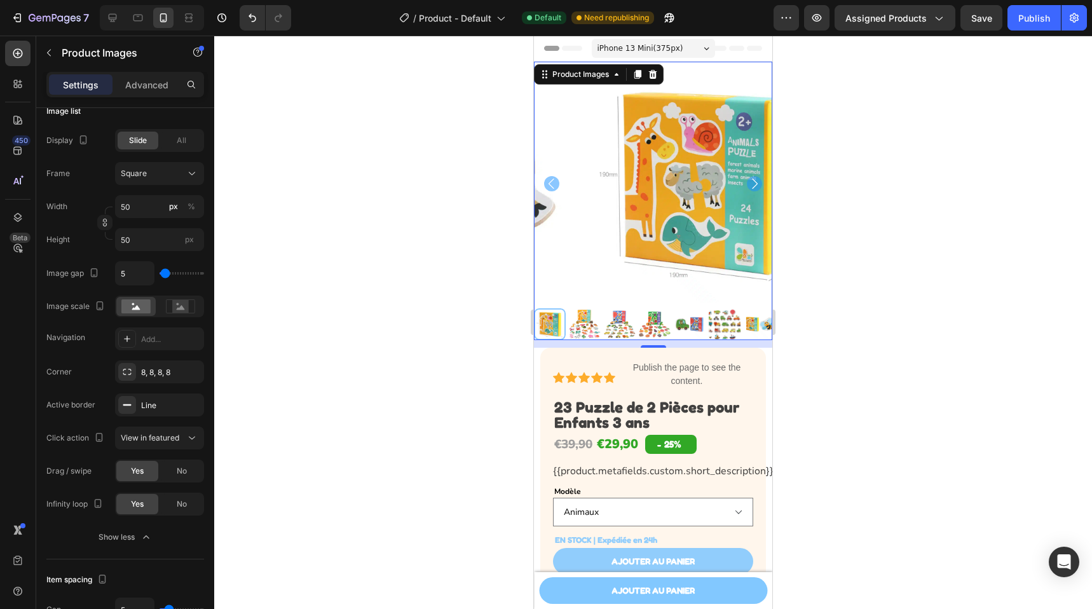
click at [648, 317] on img at bounding box center [655, 324] width 32 height 32
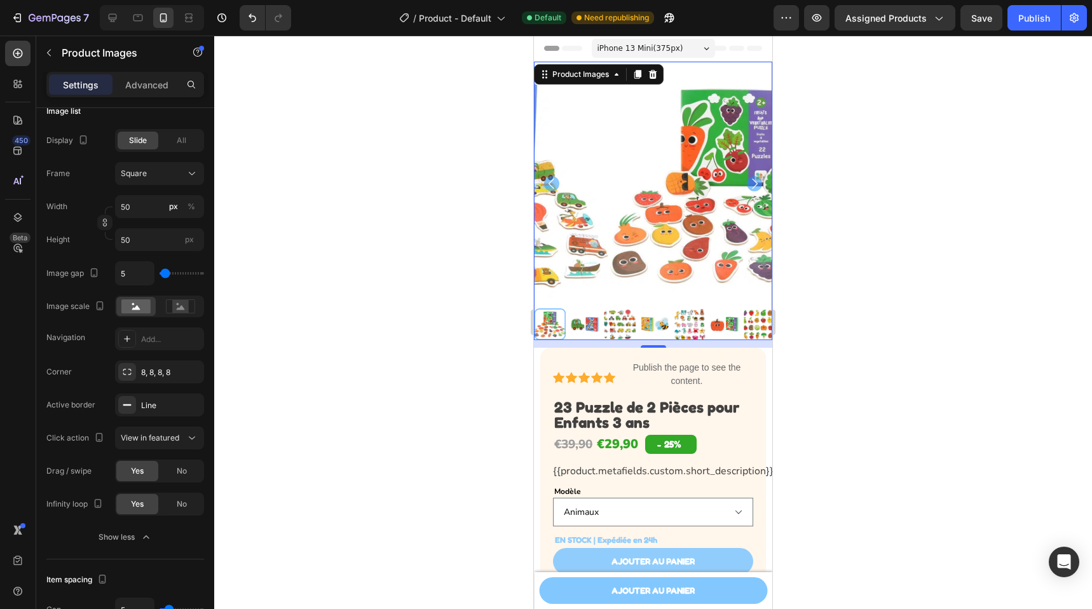
click at [662, 315] on img at bounding box center [655, 324] width 32 height 32
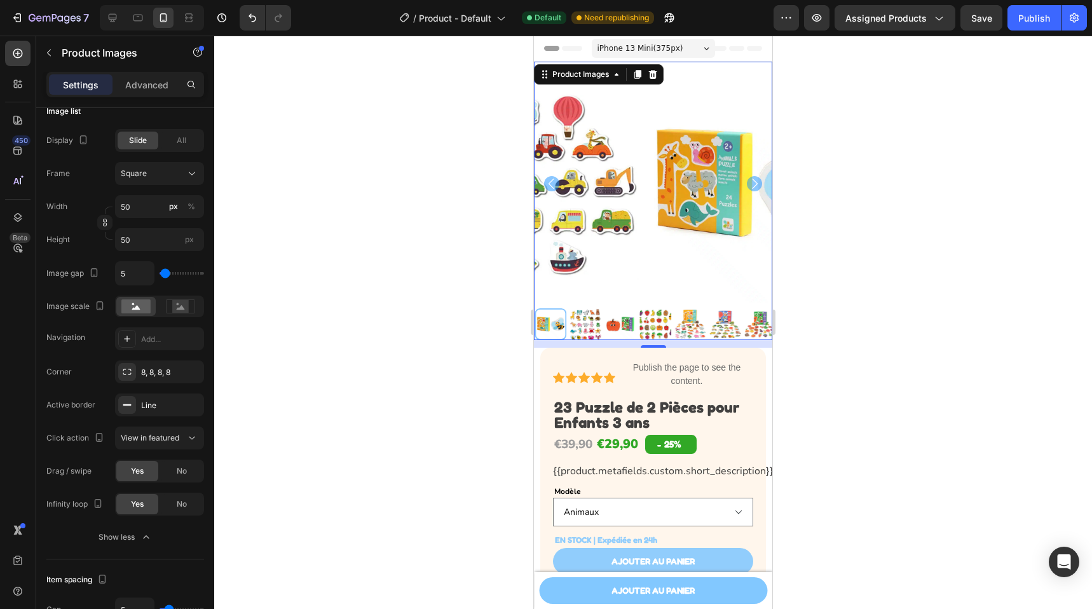
click at [676, 315] on img at bounding box center [691, 324] width 32 height 32
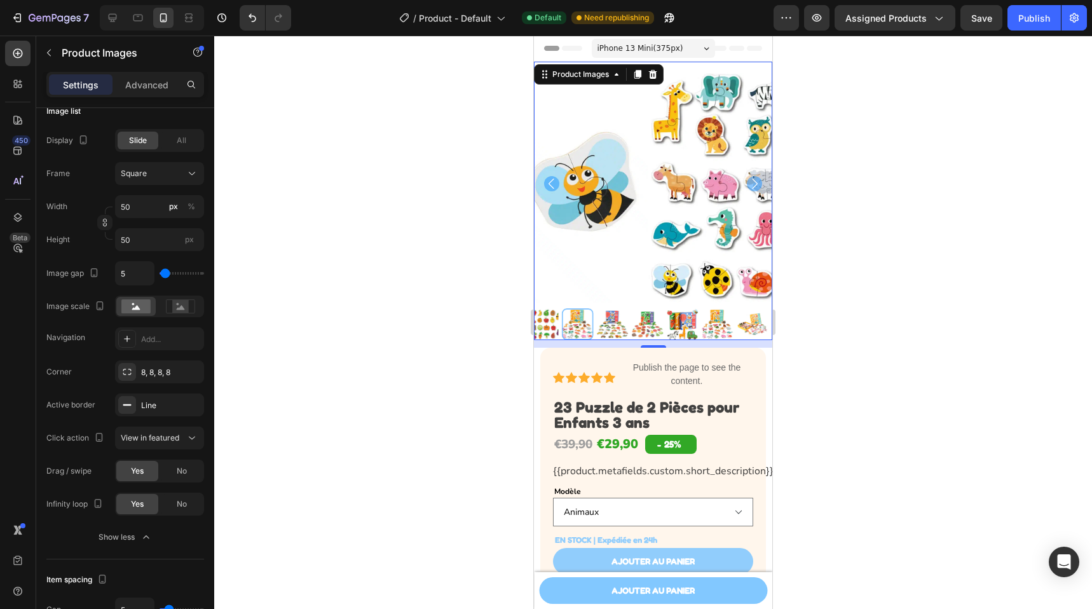
click at [841, 340] on div at bounding box center [653, 322] width 878 height 573
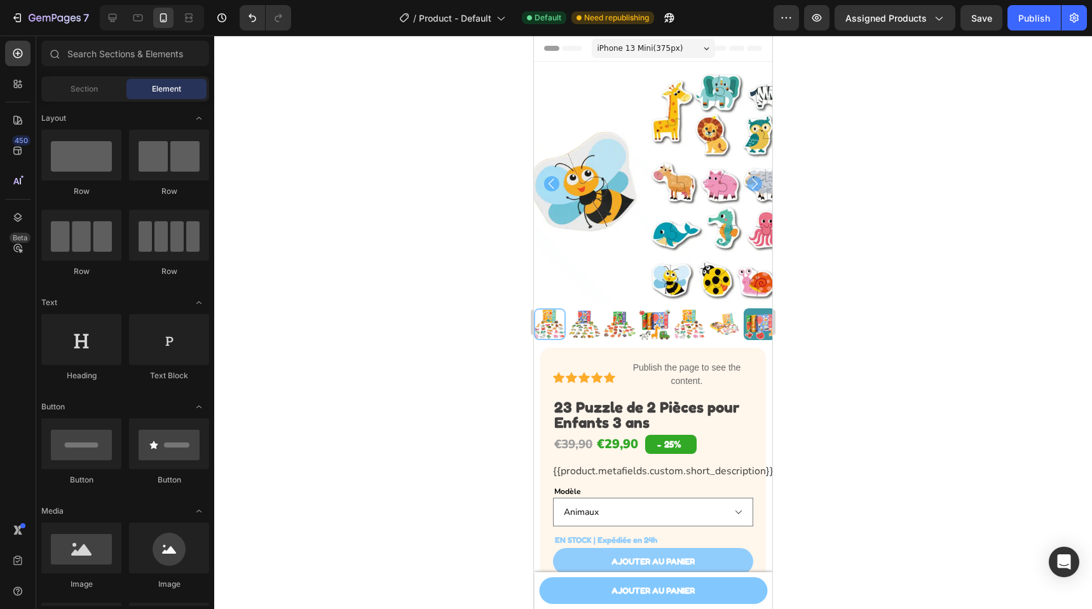
click at [840, 341] on div at bounding box center [653, 322] width 878 height 573
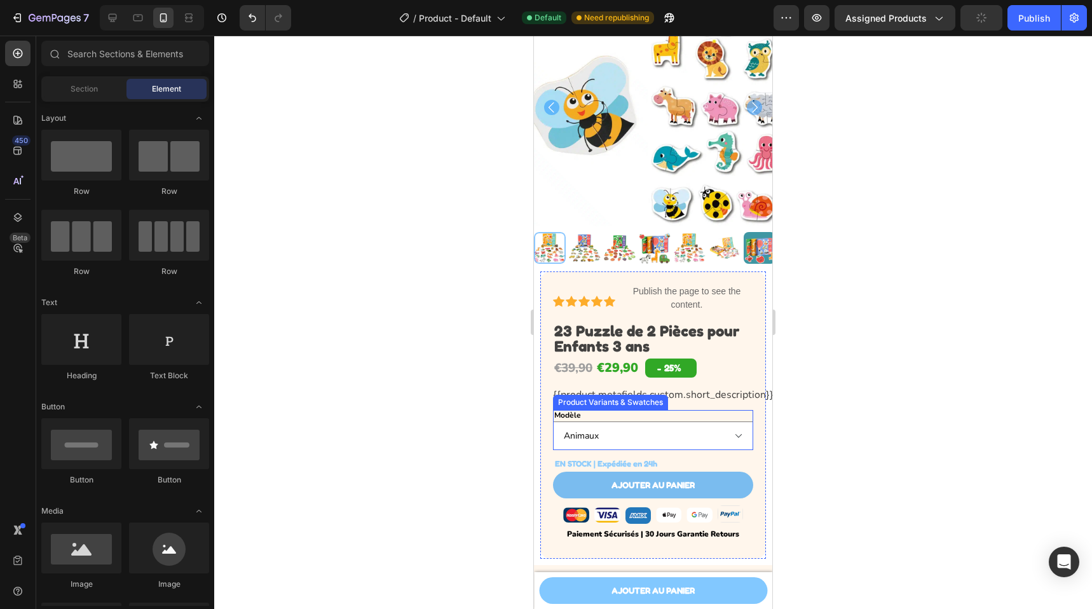
scroll to position [84, 0]
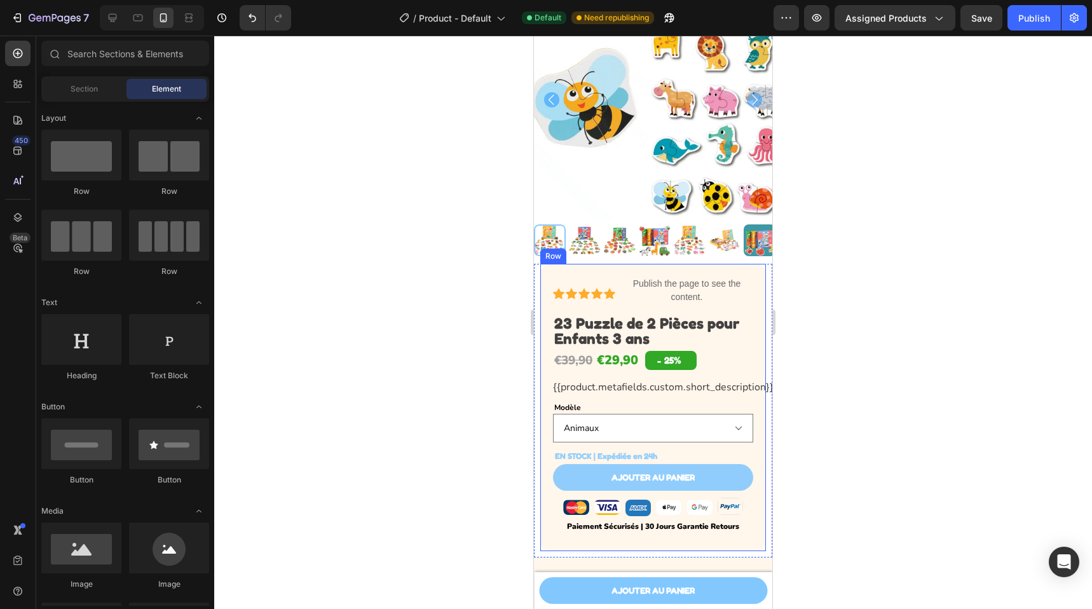
click at [548, 264] on div "Icon Icon Icon Icon Icon Icon List Publish the page to see the content. Custom …" at bounding box center [653, 407] width 226 height 287
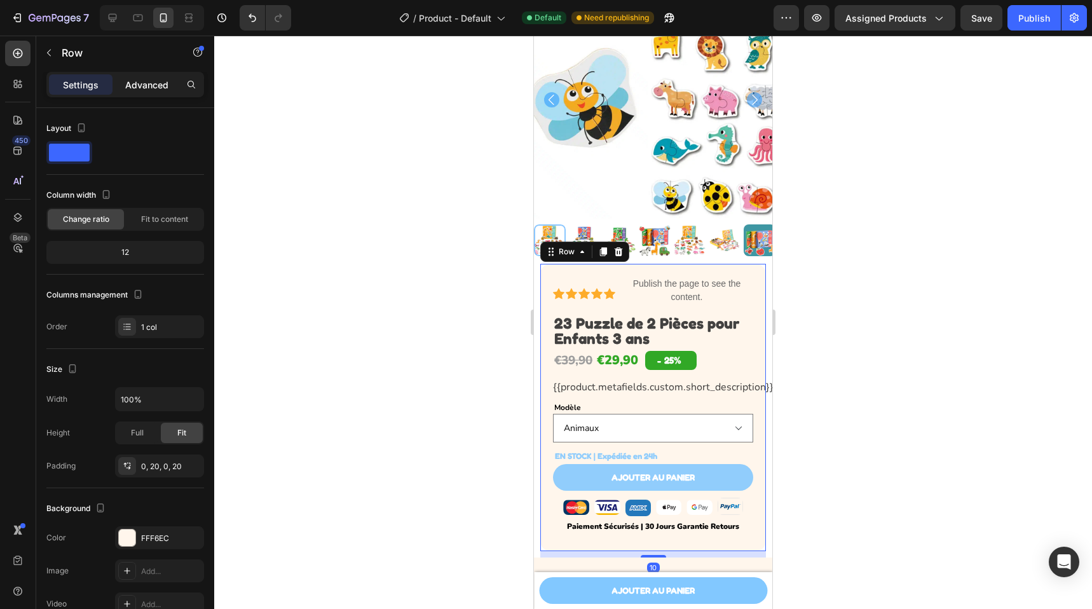
click at [151, 92] on div "Advanced" at bounding box center [147, 84] width 64 height 20
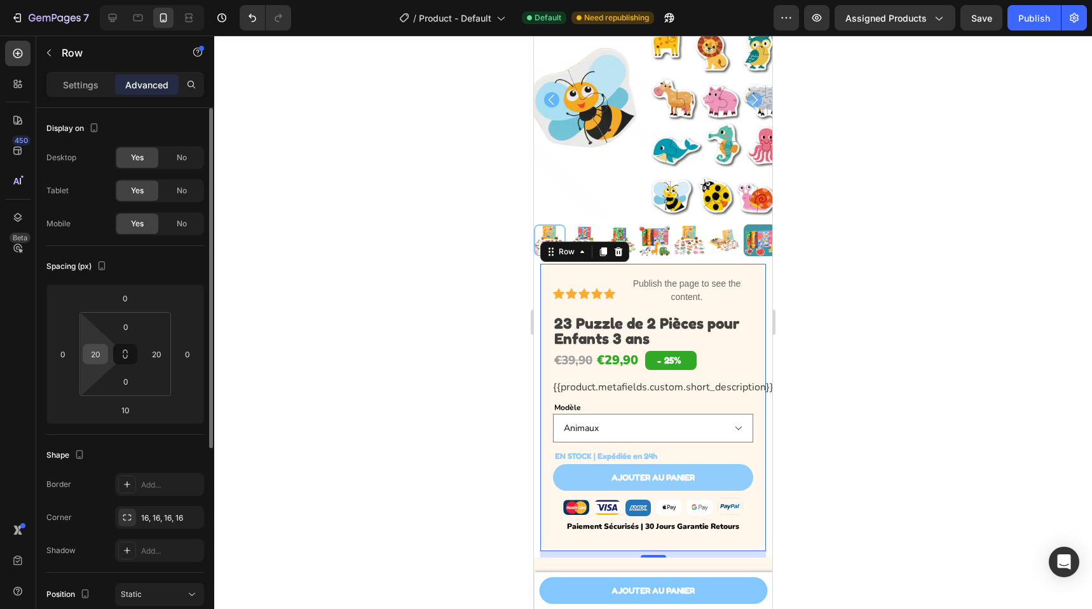
click at [99, 357] on input "20" at bounding box center [95, 354] width 19 height 19
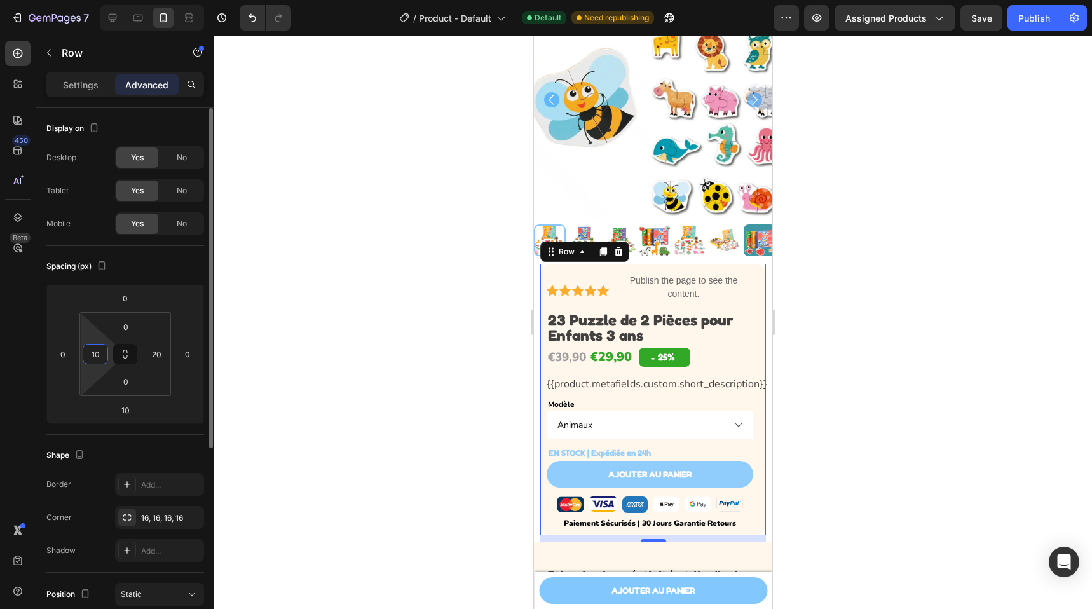
type input "10"
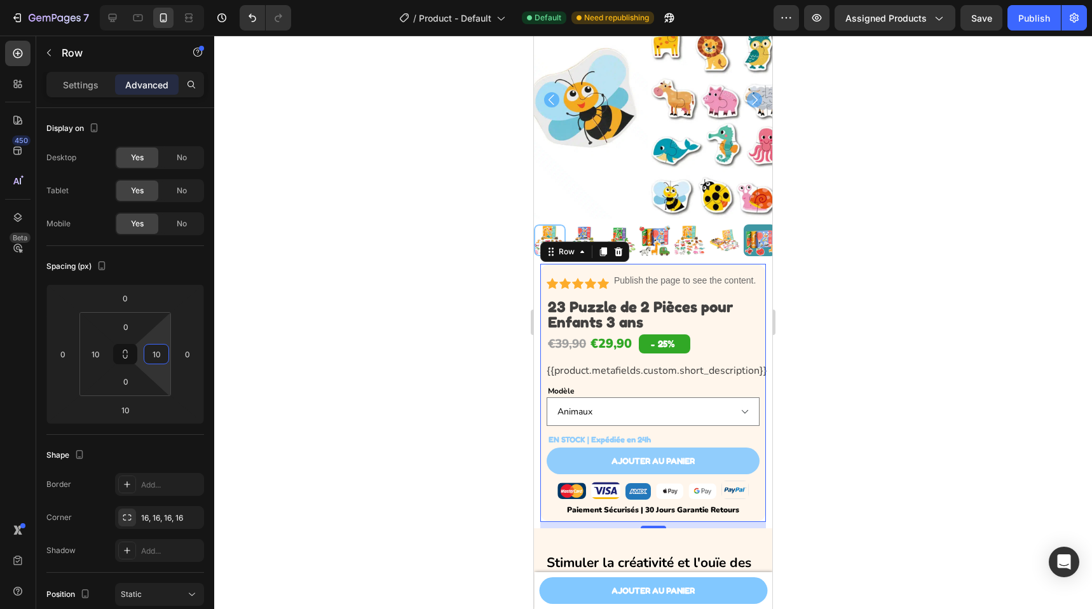
type input "10"
click at [807, 355] on div at bounding box center [653, 322] width 878 height 573
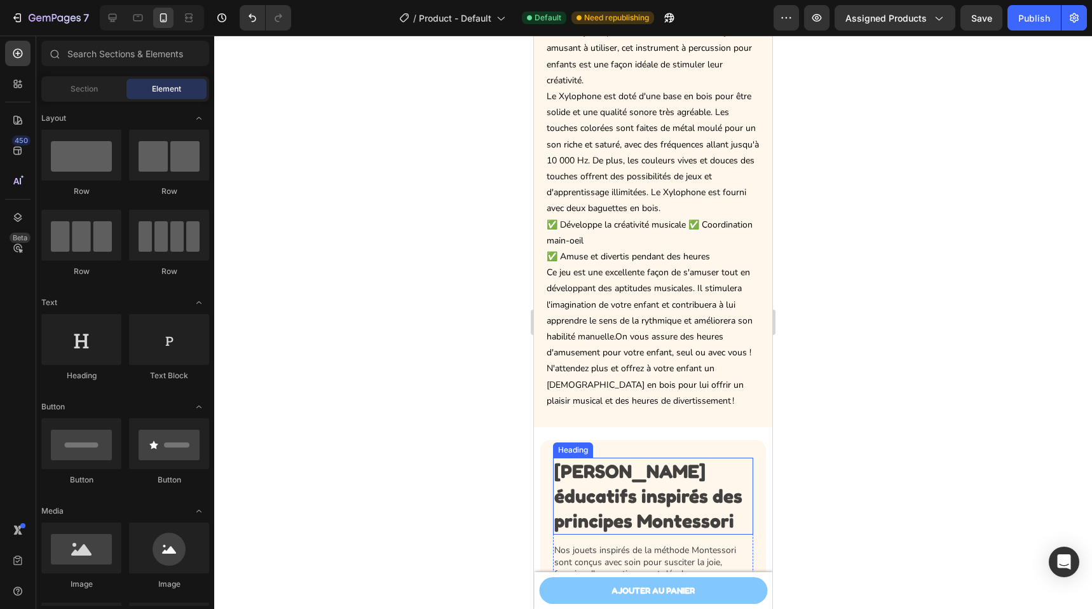
scroll to position [412, 0]
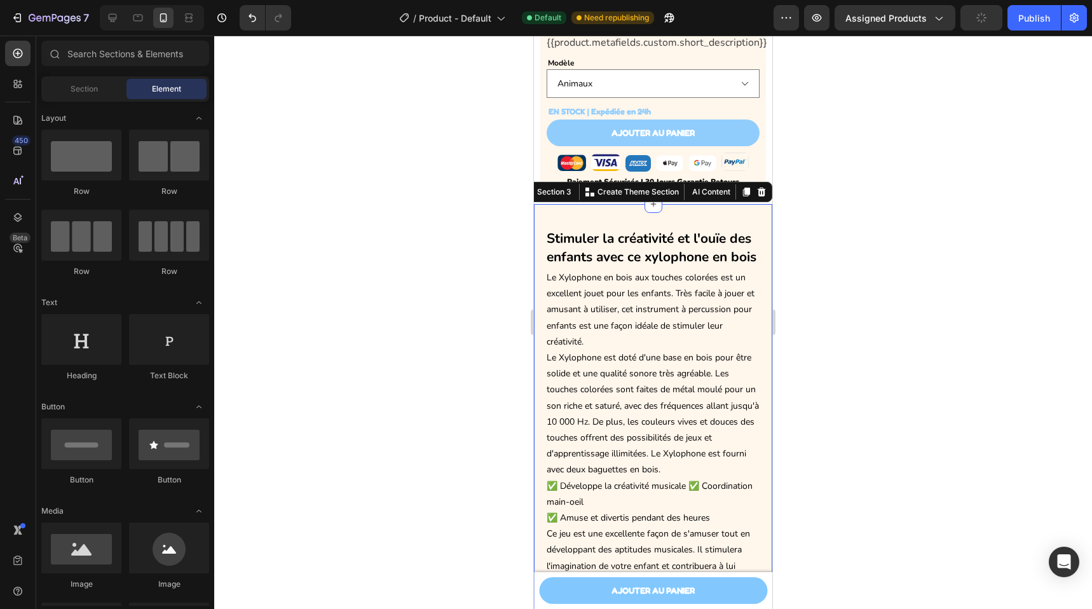
click at [554, 205] on div "Stimuler la créativité et l'ouïe des enfants avec ce x ylophone en bois Le Xylo…" at bounding box center [653, 437] width 238 height 466
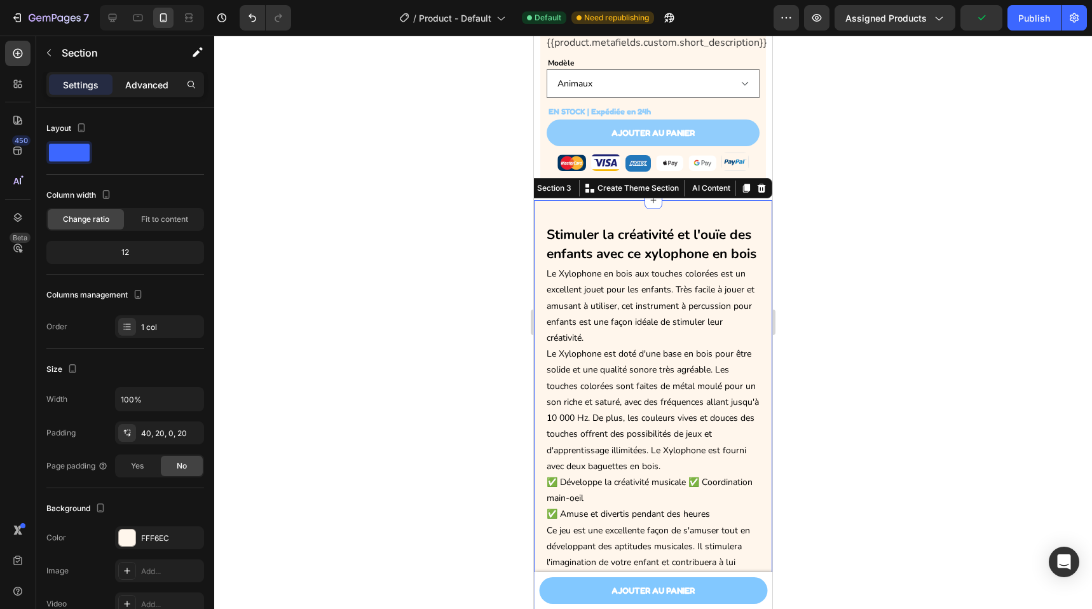
click at [142, 75] on div "Advanced" at bounding box center [147, 84] width 64 height 20
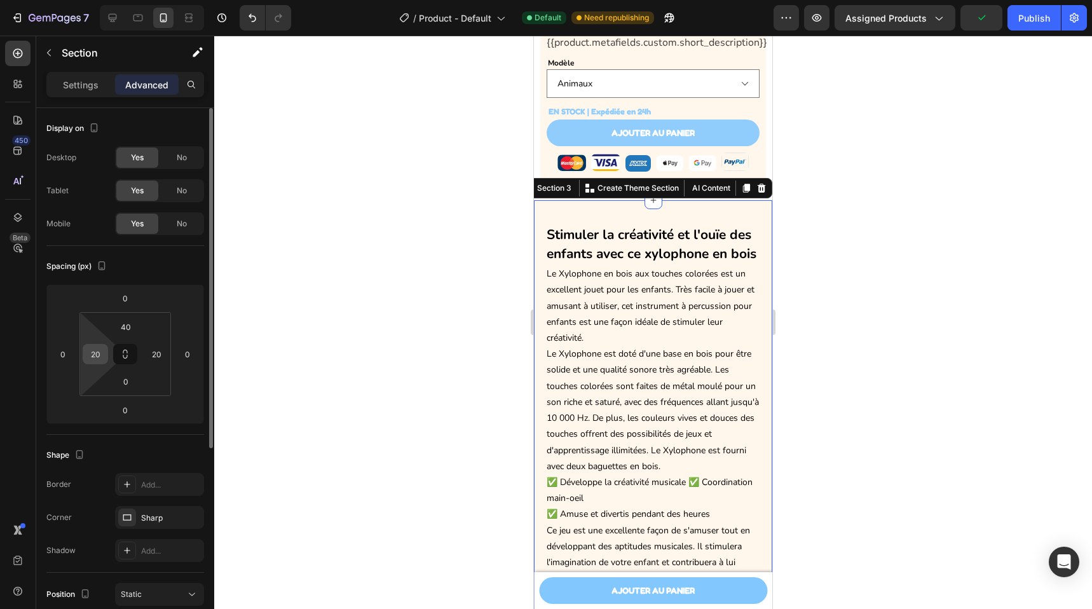
click at [97, 355] on input "20" at bounding box center [95, 354] width 19 height 19
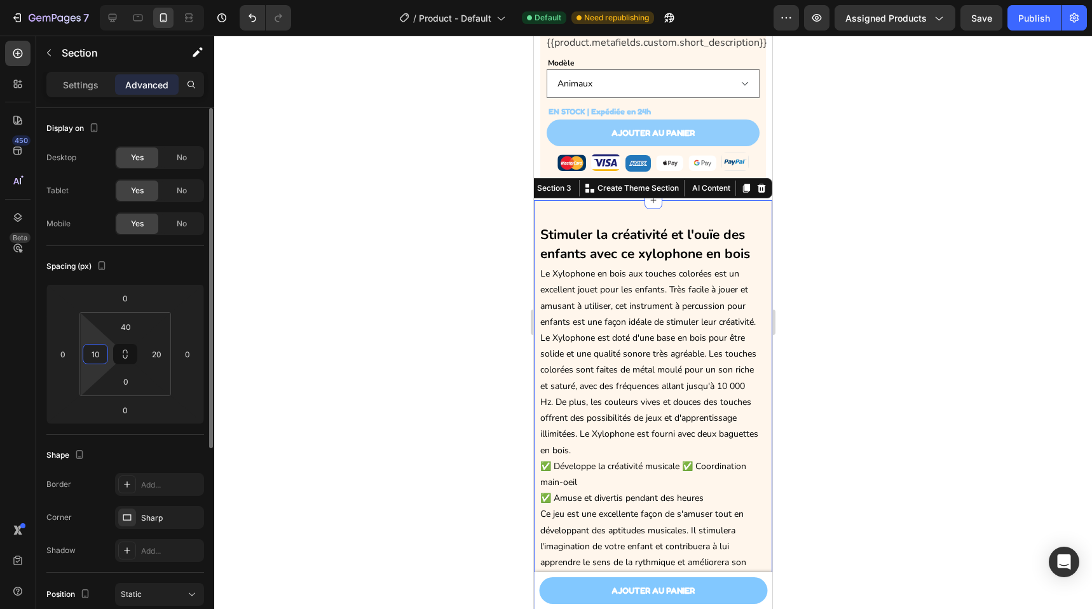
type input "10"
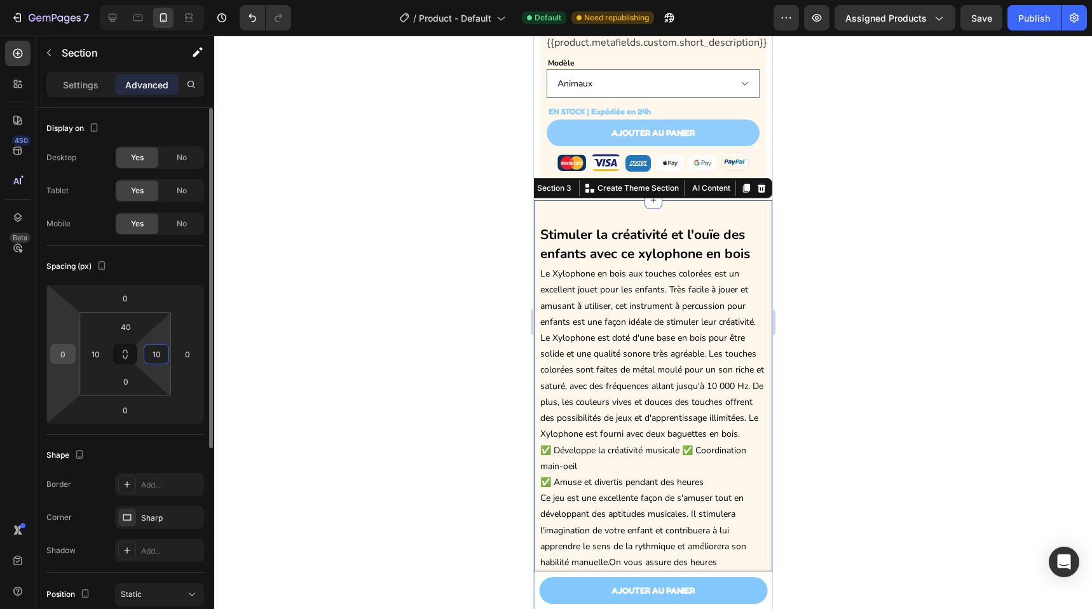
type input "10"
click at [57, 350] on input "0" at bounding box center [62, 354] width 19 height 19
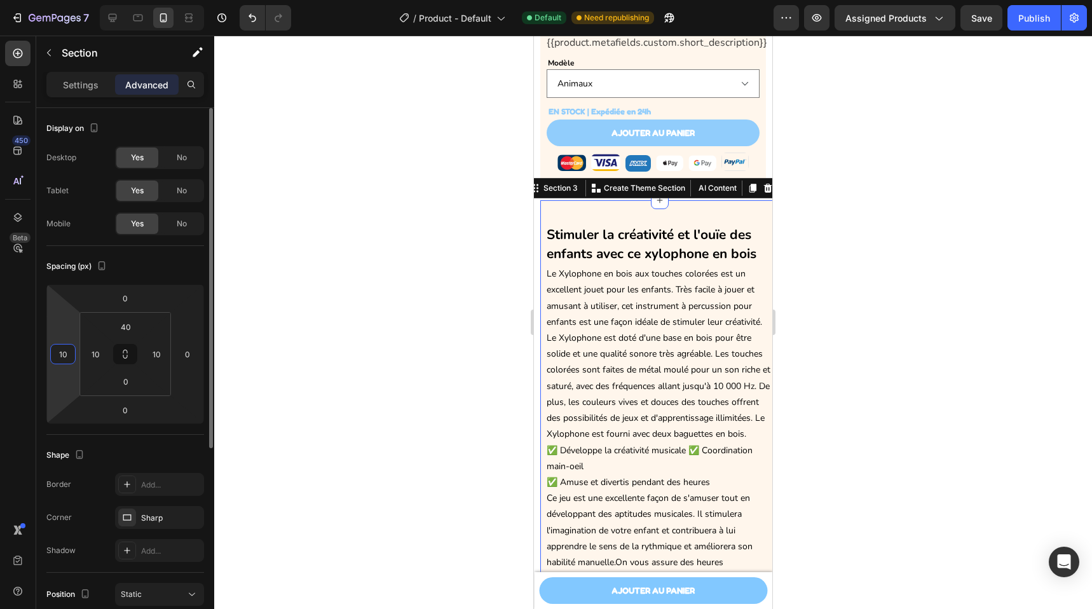
type input "10"
type input "1"
type input "0"
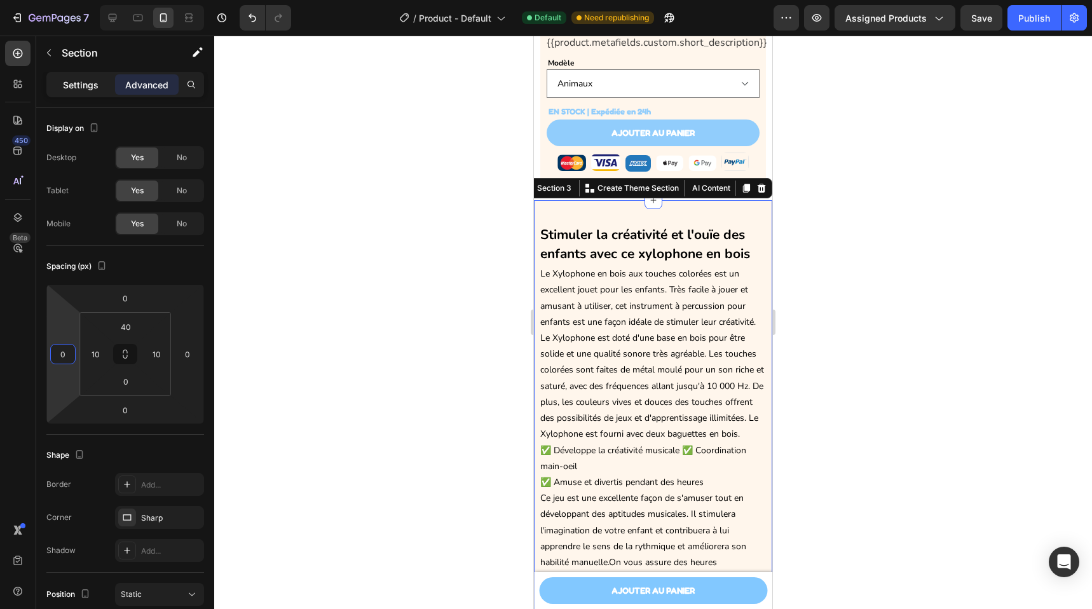
click at [92, 80] on p "Settings" at bounding box center [81, 84] width 36 height 13
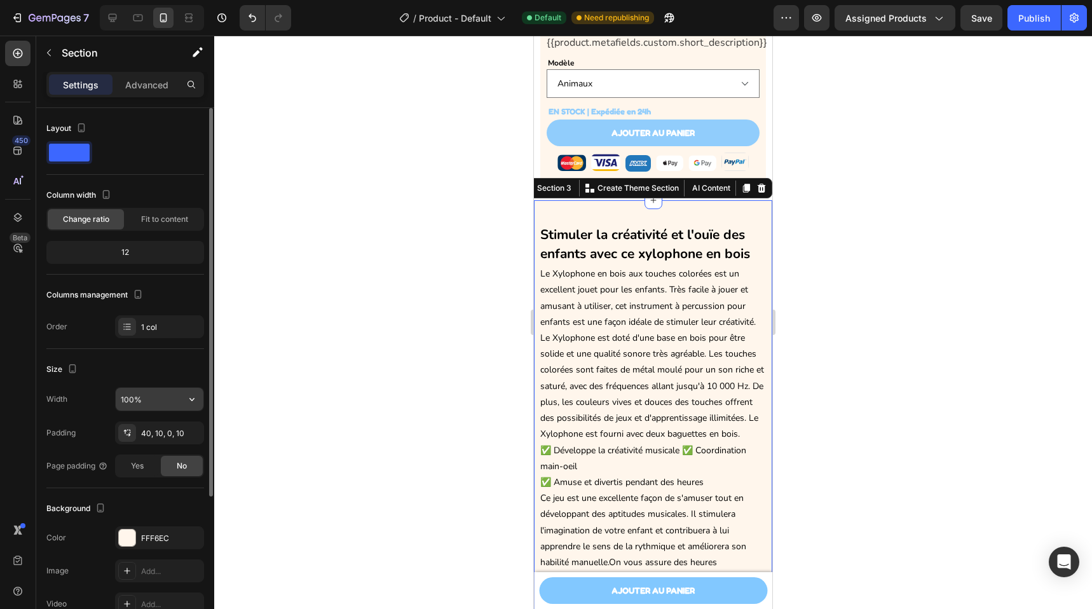
click at [164, 397] on input "100%" at bounding box center [160, 399] width 88 height 23
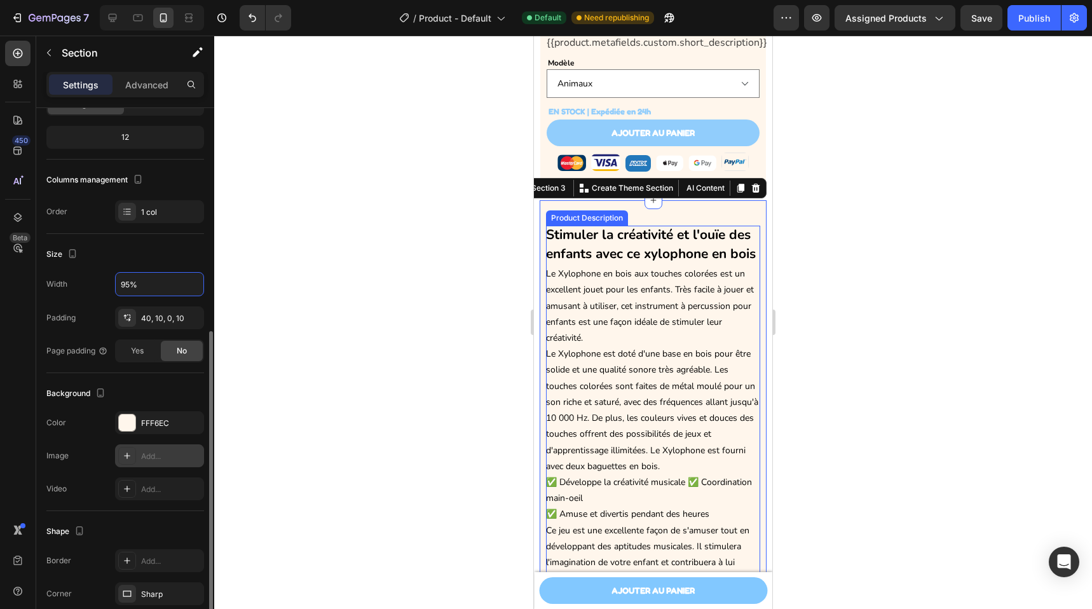
scroll to position [196, 0]
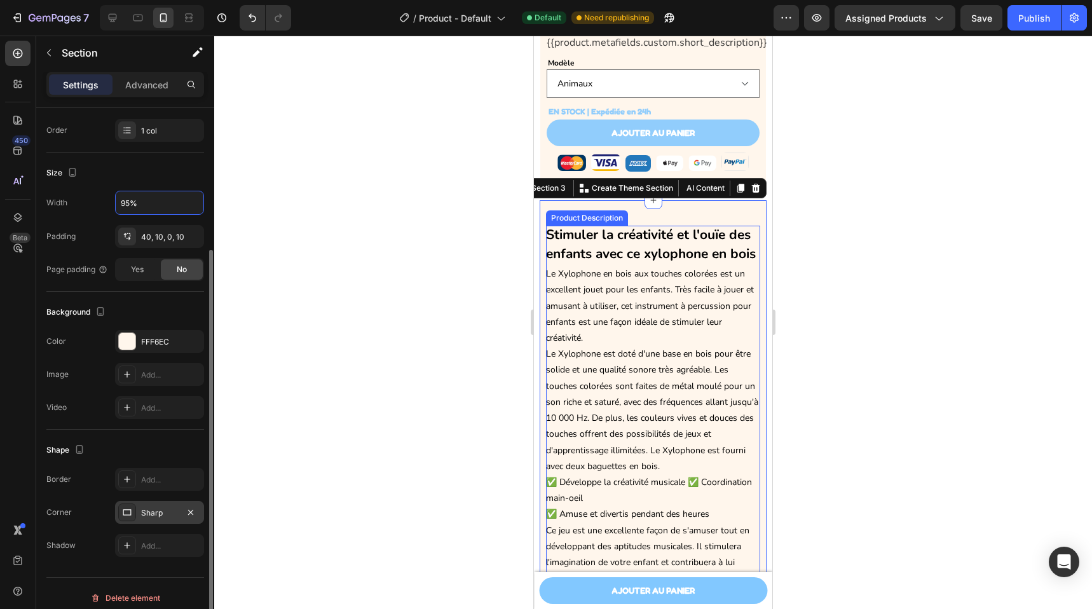
type input "95%"
click at [154, 517] on div "Sharp" at bounding box center [159, 512] width 37 height 11
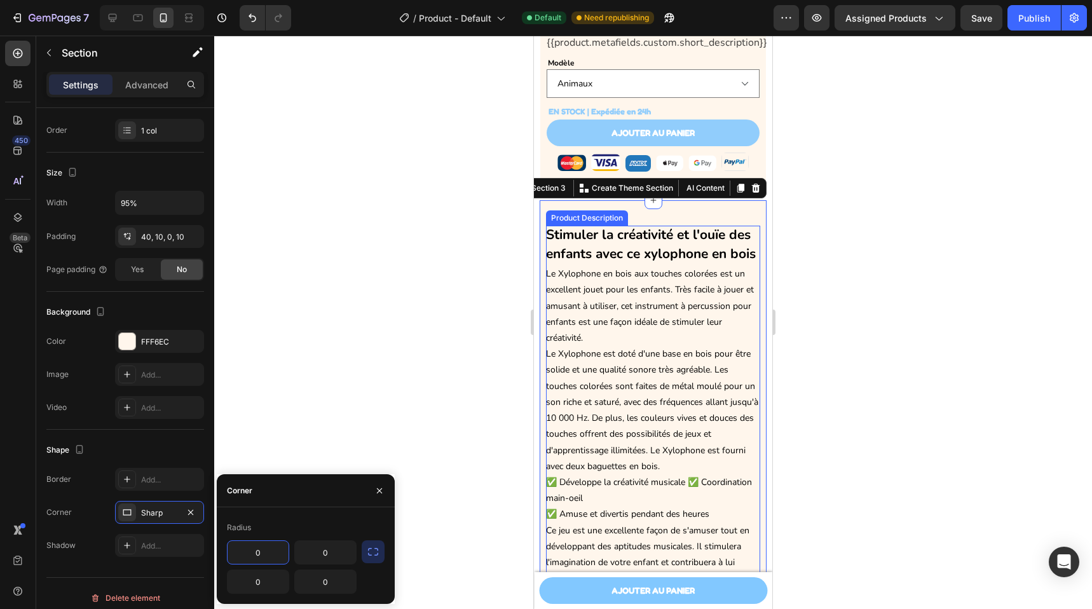
click at [264, 551] on input "0" at bounding box center [258, 552] width 61 height 23
type input "12"
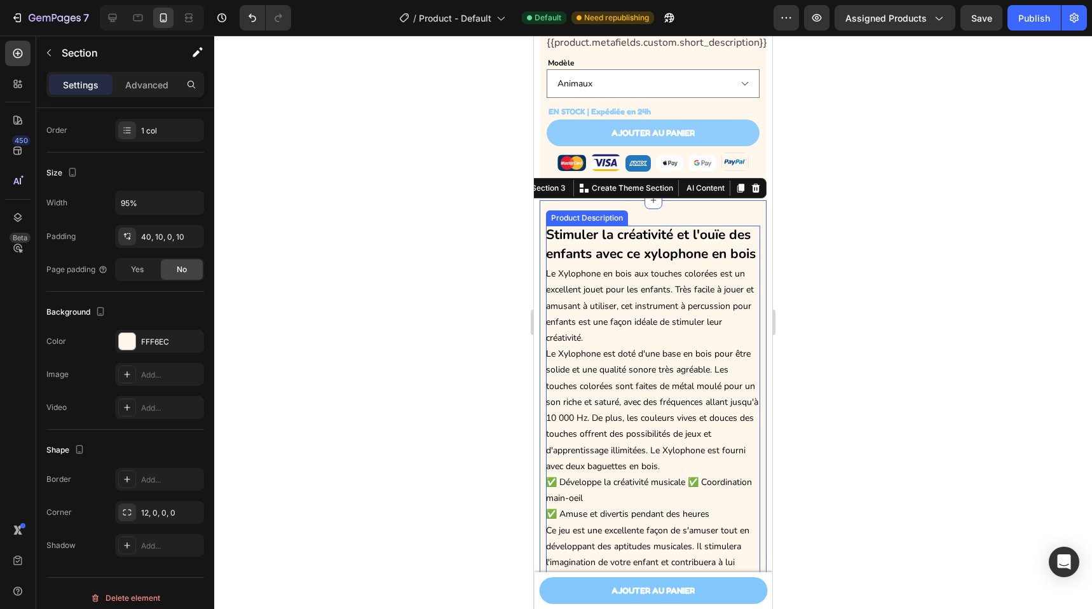
click at [372, 344] on div at bounding box center [653, 322] width 878 height 573
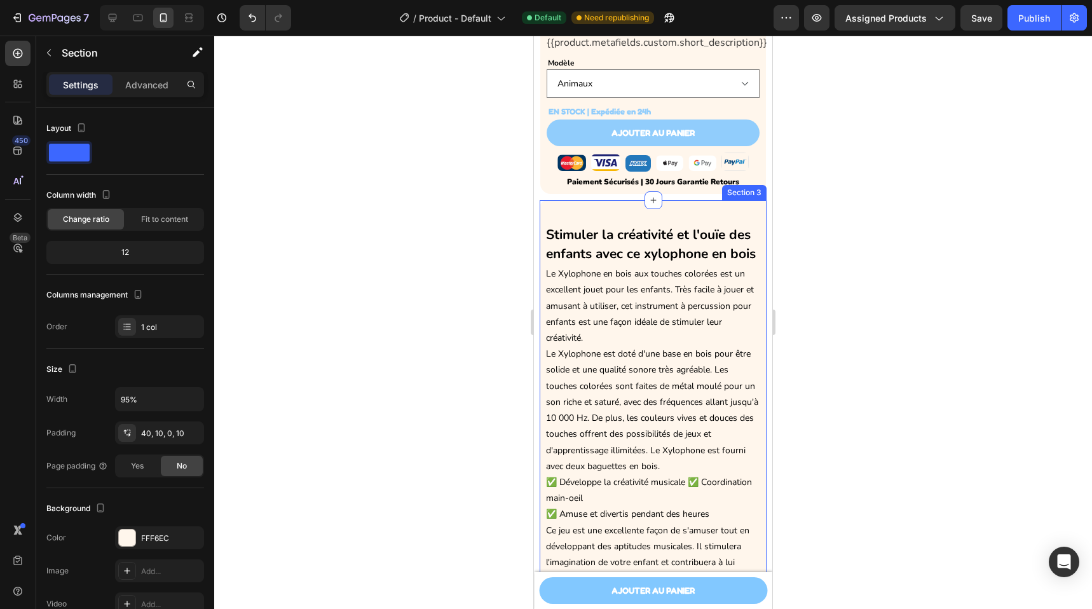
click at [687, 221] on div "Stimuler la créativité et l'ouïe des enfants avec ce x ylophone en bois Le Xylo…" at bounding box center [653, 433] width 226 height 466
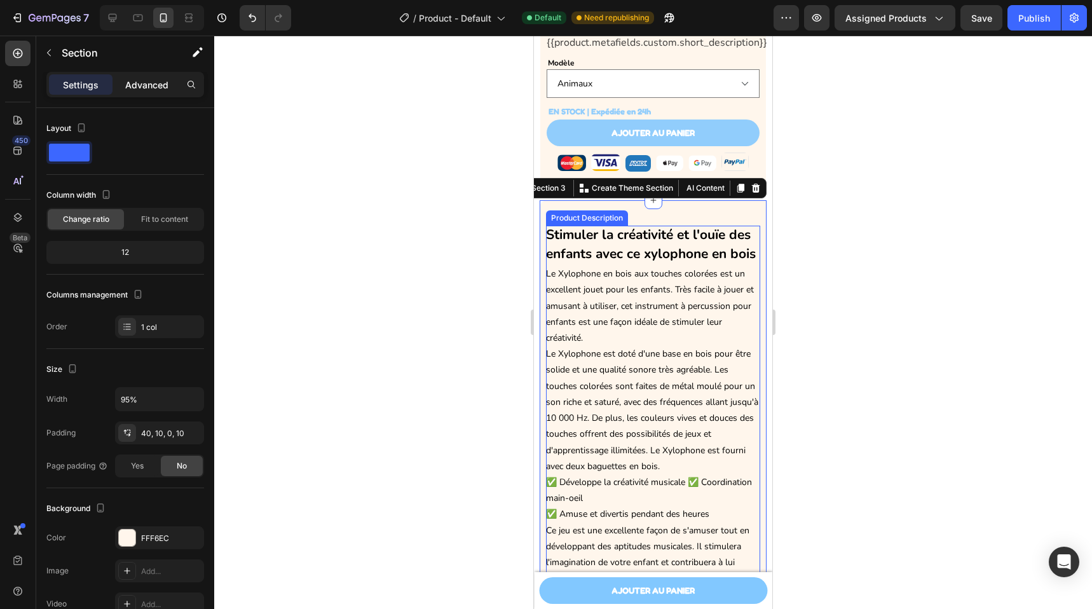
click at [127, 76] on div "Advanced" at bounding box center [147, 84] width 64 height 20
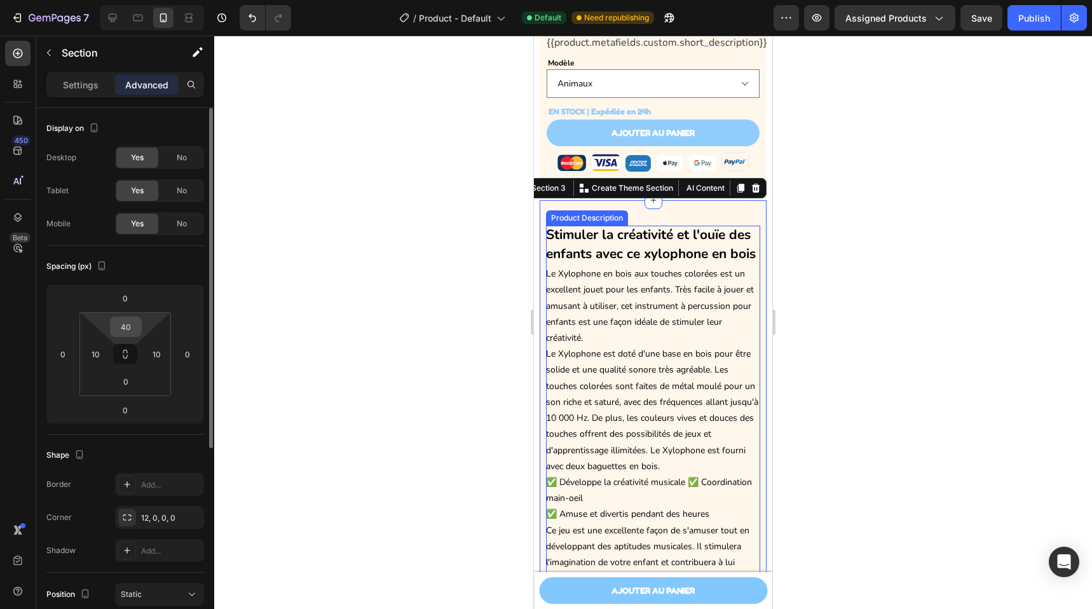
click at [135, 320] on input "40" at bounding box center [125, 326] width 25 height 19
type input "10"
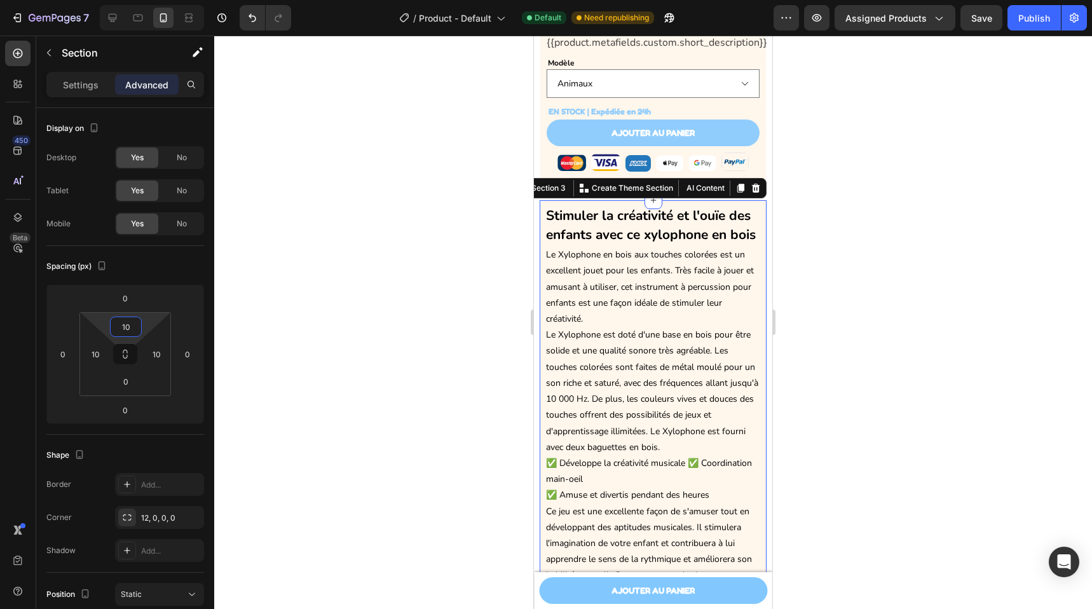
click at [1078, 341] on div at bounding box center [653, 322] width 878 height 573
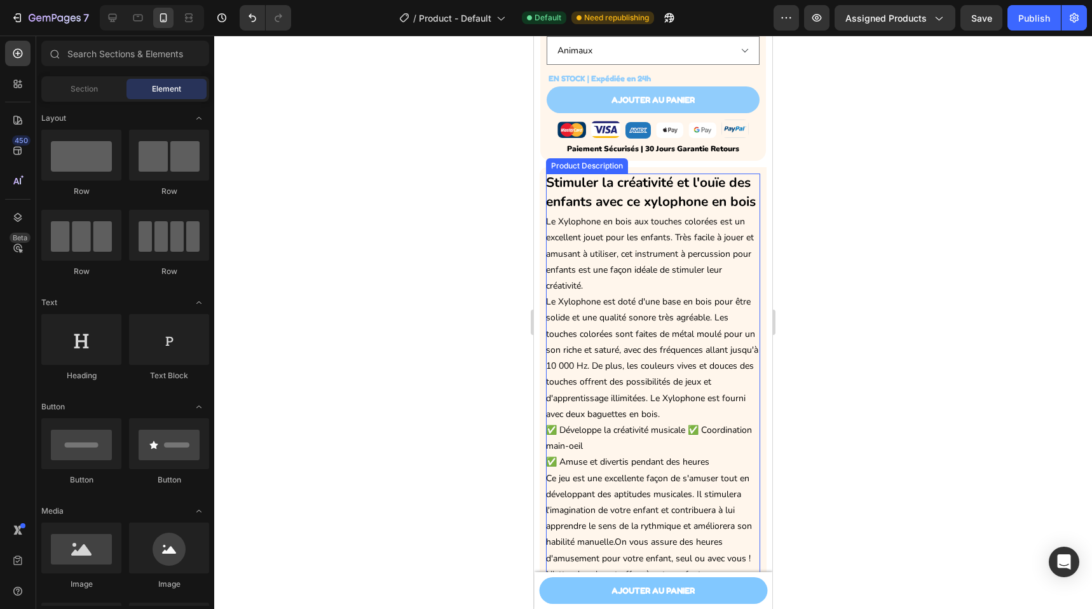
scroll to position [612, 0]
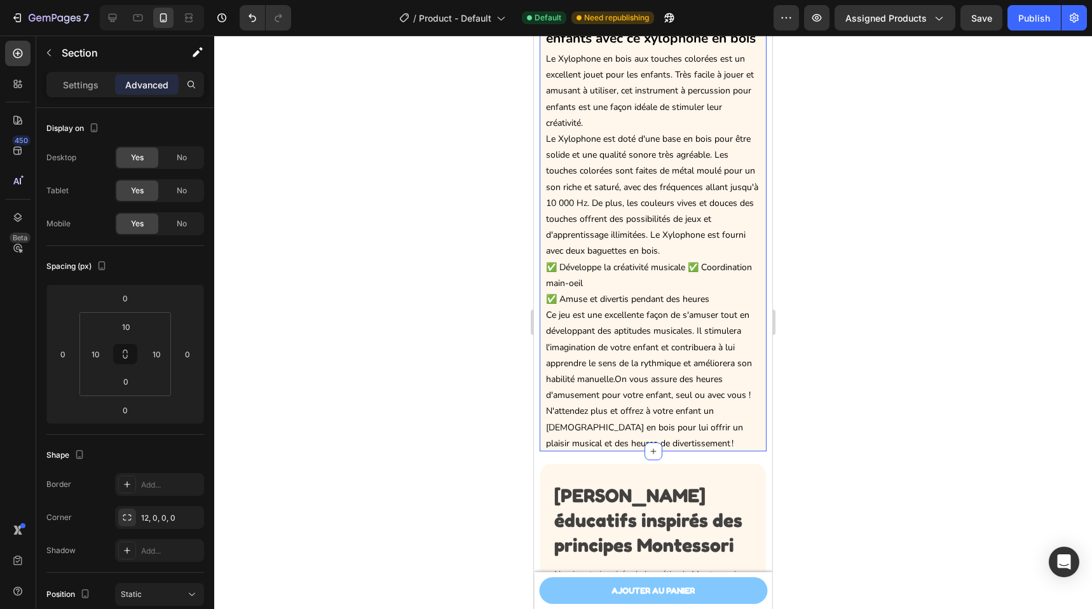
click at [543, 329] on div "Stimuler la créativité et l'ouïe des enfants avec ce x ylophone en bois Le Xylo…" at bounding box center [653, 227] width 226 height 447
click at [125, 388] on input "0" at bounding box center [125, 381] width 25 height 19
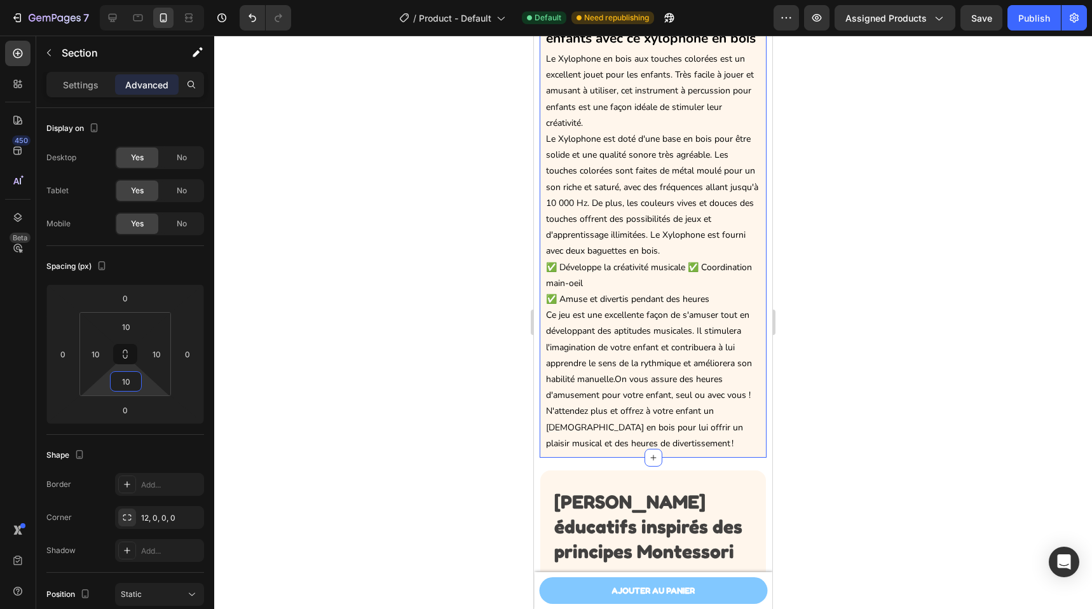
type input "10"
click at [874, 349] on div at bounding box center [653, 322] width 878 height 573
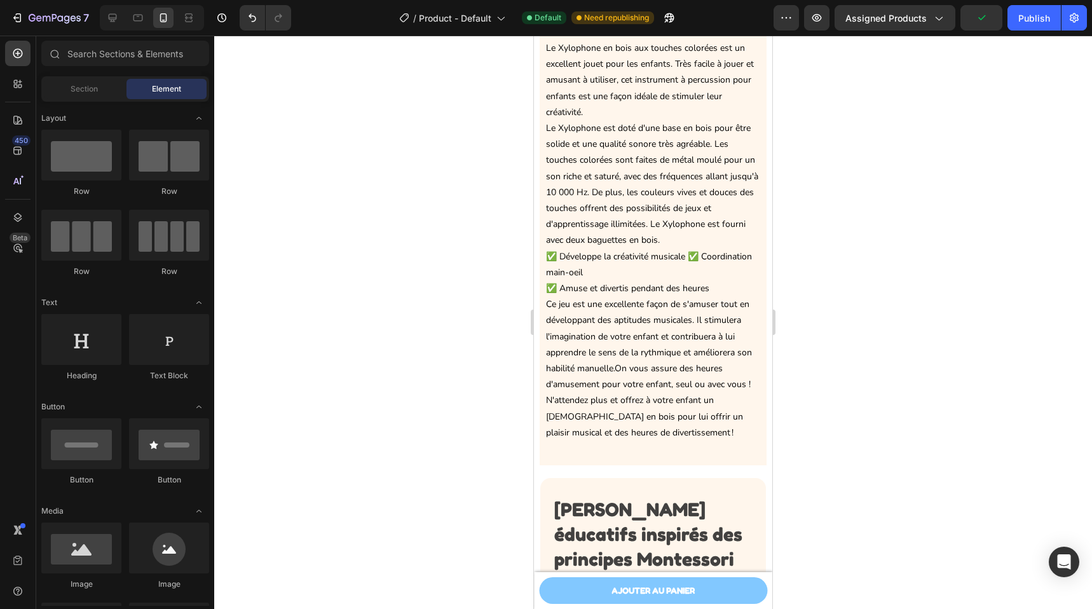
scroll to position [491, 0]
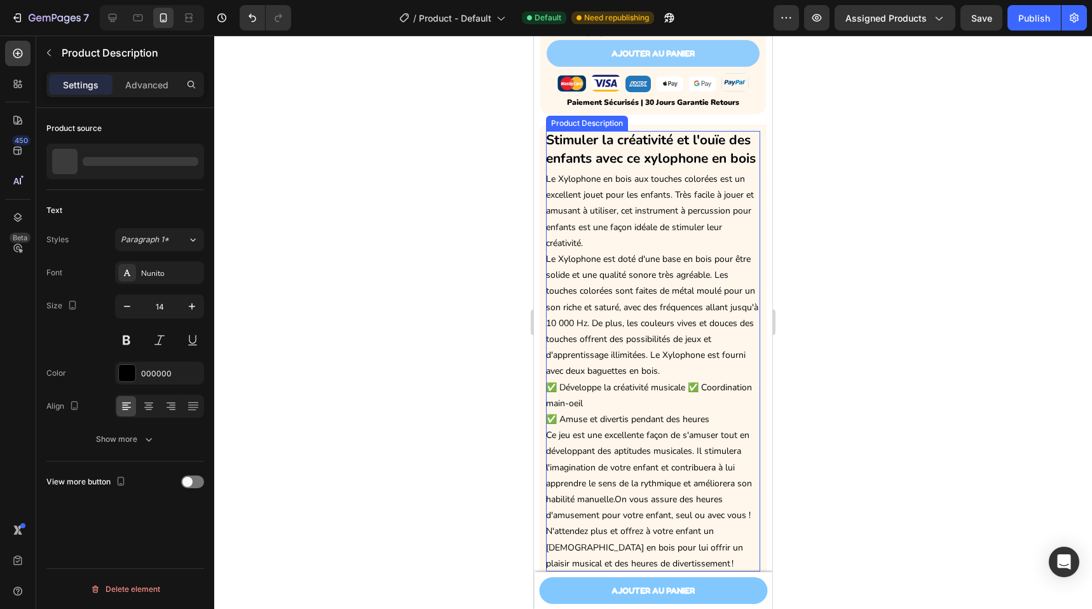
click at [664, 132] on span "Stimuler la créativité et l'ouïe des enfants avec ce x" at bounding box center [648, 149] width 205 height 36
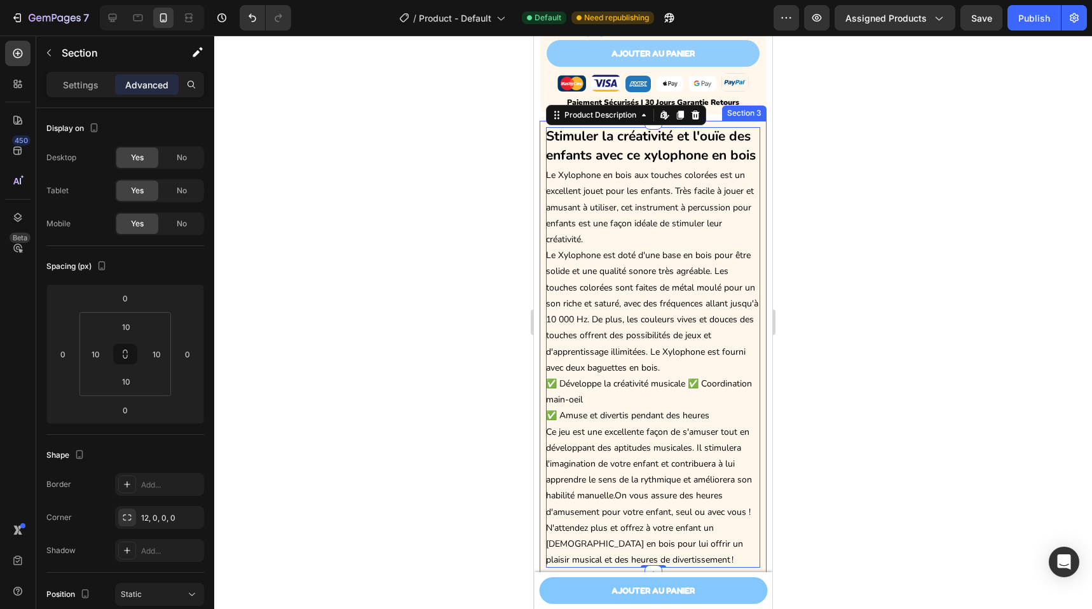
click at [737, 128] on div "Stimuler la créativité et l'ouïe des enfants avec ce x ylophone en bois Le Xylo…" at bounding box center [653, 347] width 226 height 453
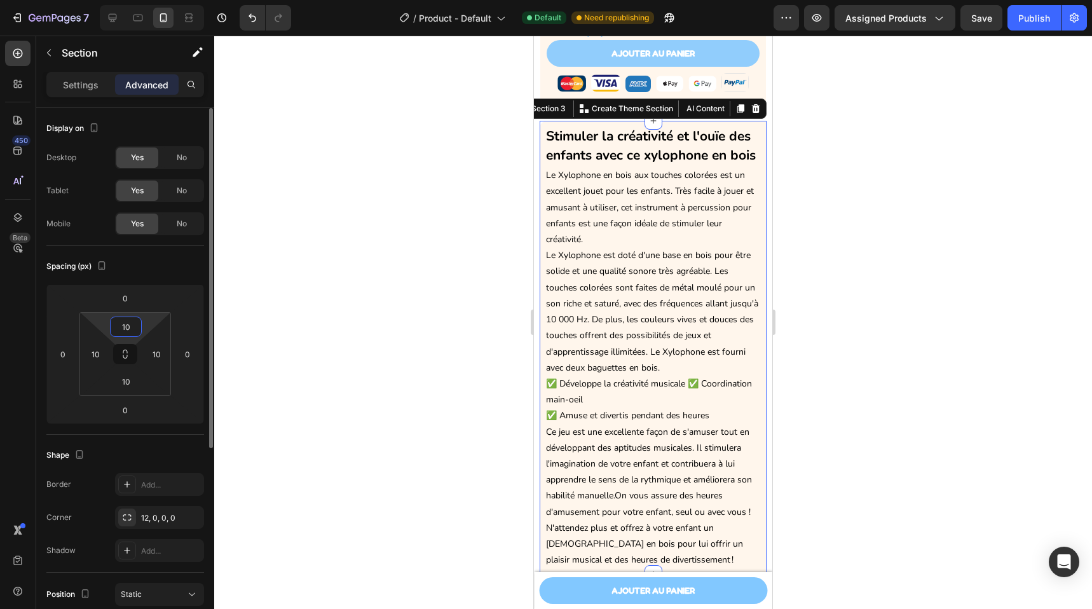
click at [130, 324] on input "10" at bounding box center [125, 326] width 25 height 19
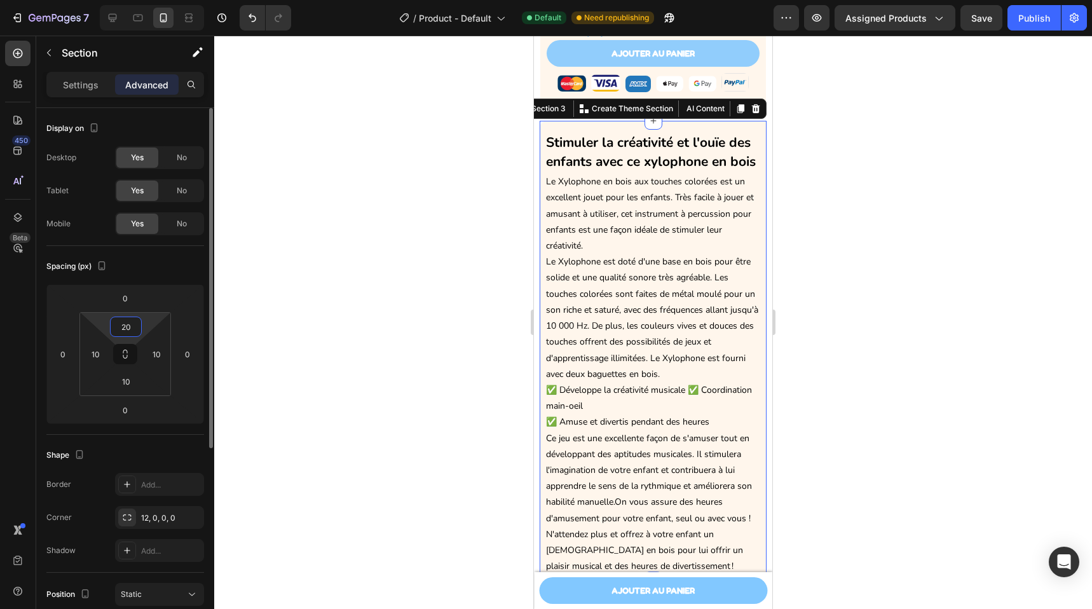
type input "20"
click at [470, 278] on div at bounding box center [653, 322] width 878 height 573
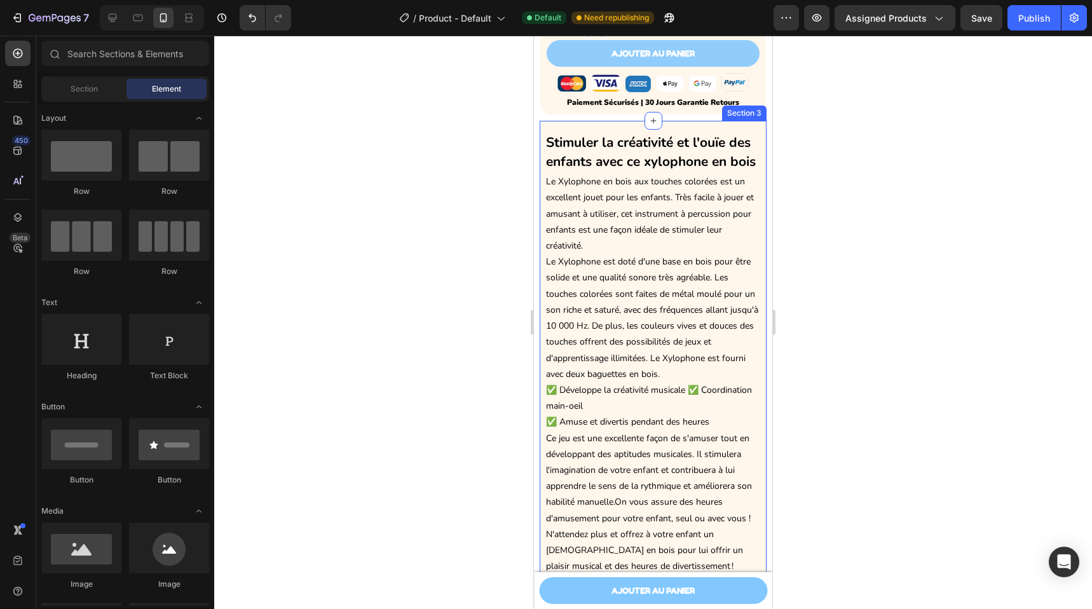
click at [704, 130] on div "Stimuler la créativité et l'ouïe des enfants avec ce x ylophone en bois Le Xylo…" at bounding box center [653, 354] width 226 height 466
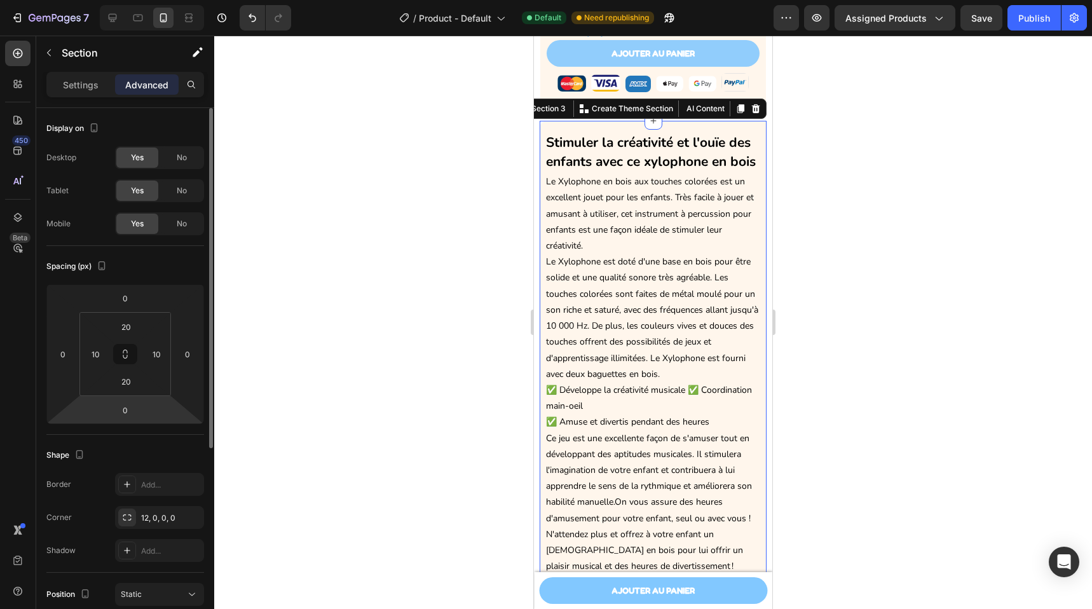
scroll to position [311, 0]
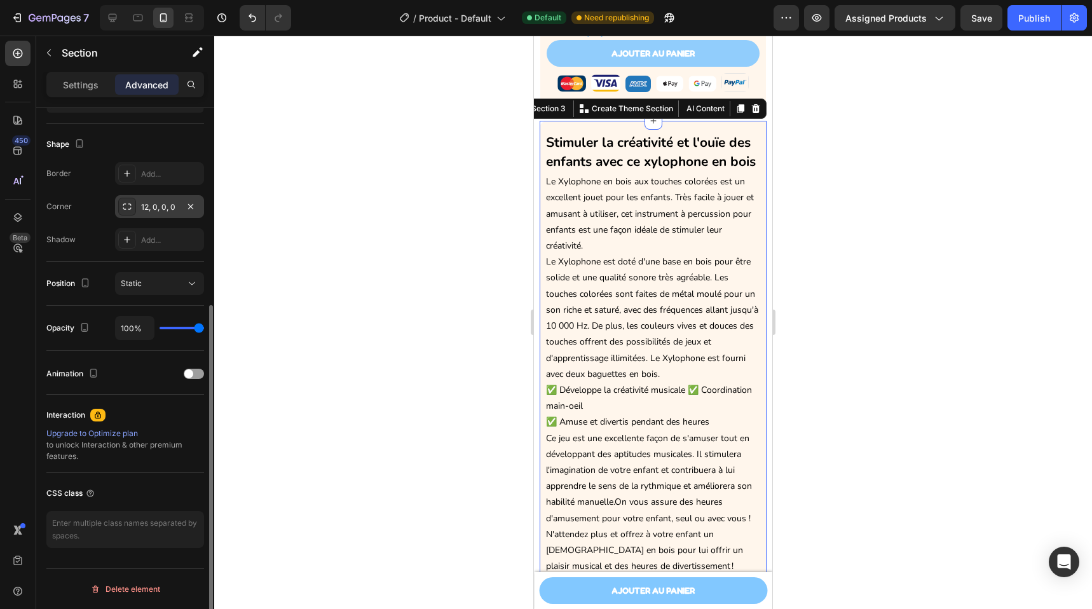
click at [167, 196] on div "12, 0, 0, 0" at bounding box center [159, 206] width 89 height 23
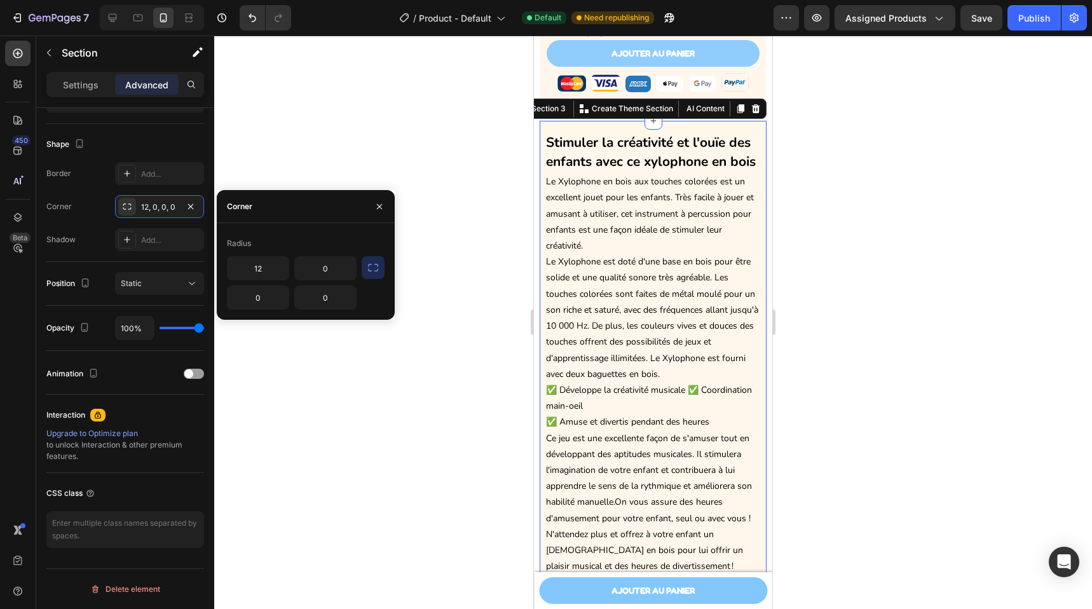
click at [386, 277] on div "Radius 12 0 0 0" at bounding box center [306, 271] width 178 height 76
click at [376, 271] on icon "button" at bounding box center [373, 267] width 13 height 13
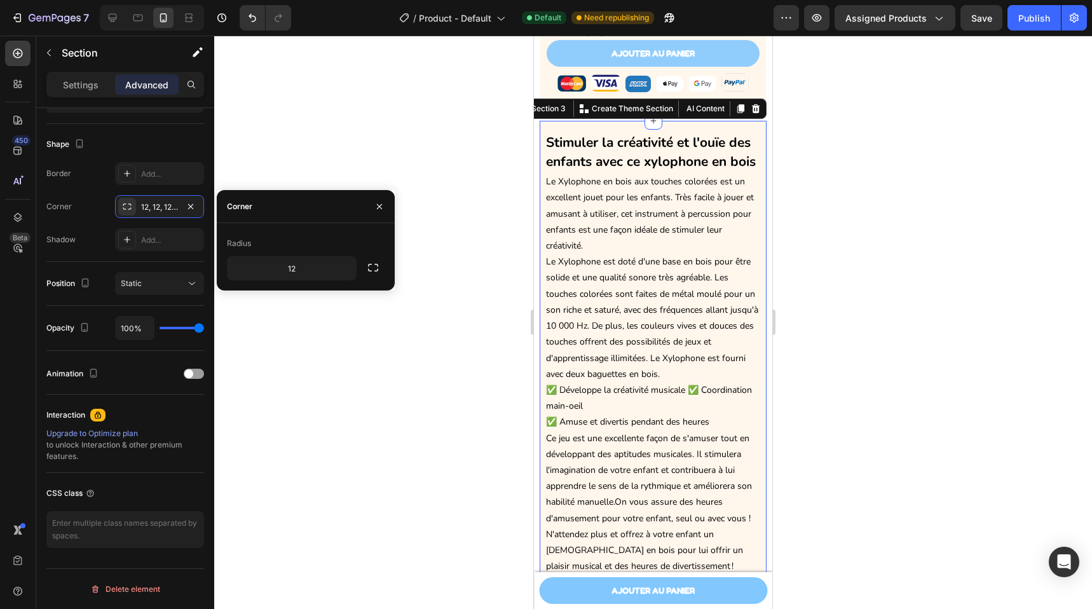
click at [800, 233] on div at bounding box center [653, 322] width 878 height 573
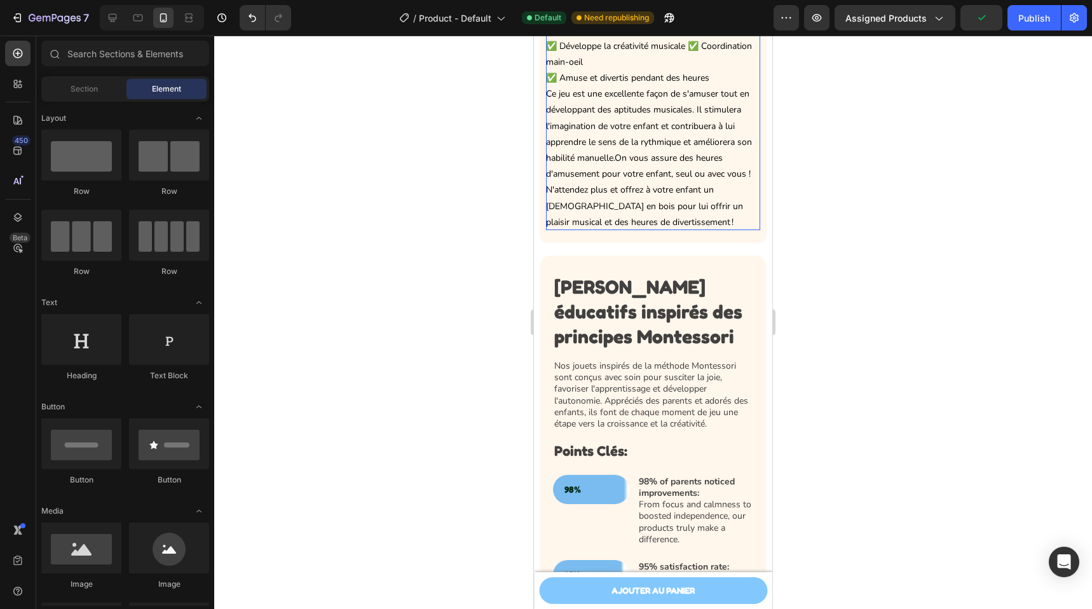
scroll to position [928, 0]
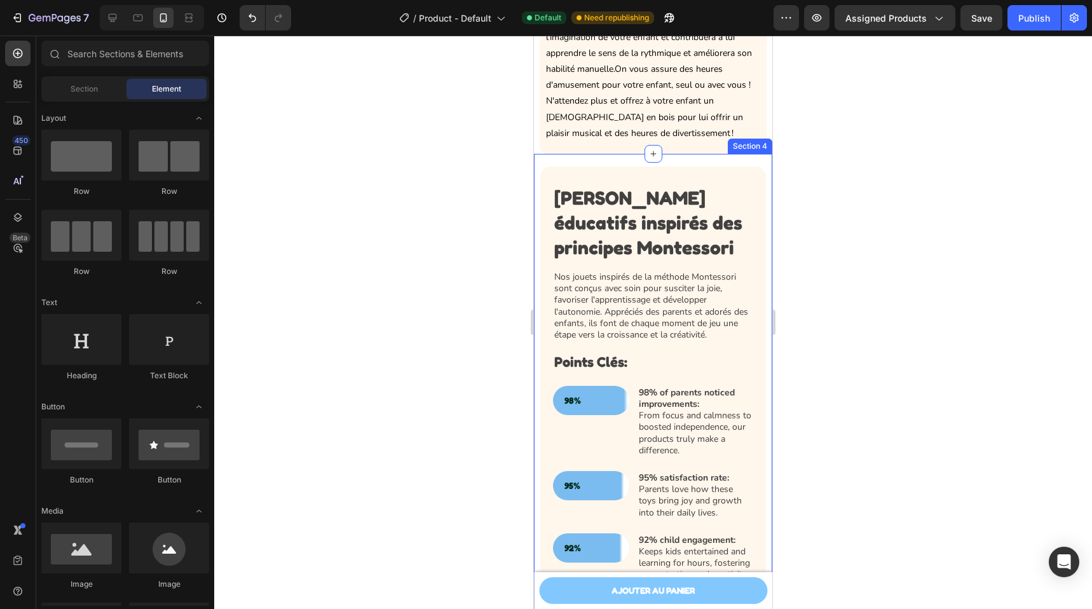
click at [631, 175] on div "Jouets éducatifs inspirés des principes Montessori Heading Nos jouets inspirés …" at bounding box center [653, 484] width 238 height 661
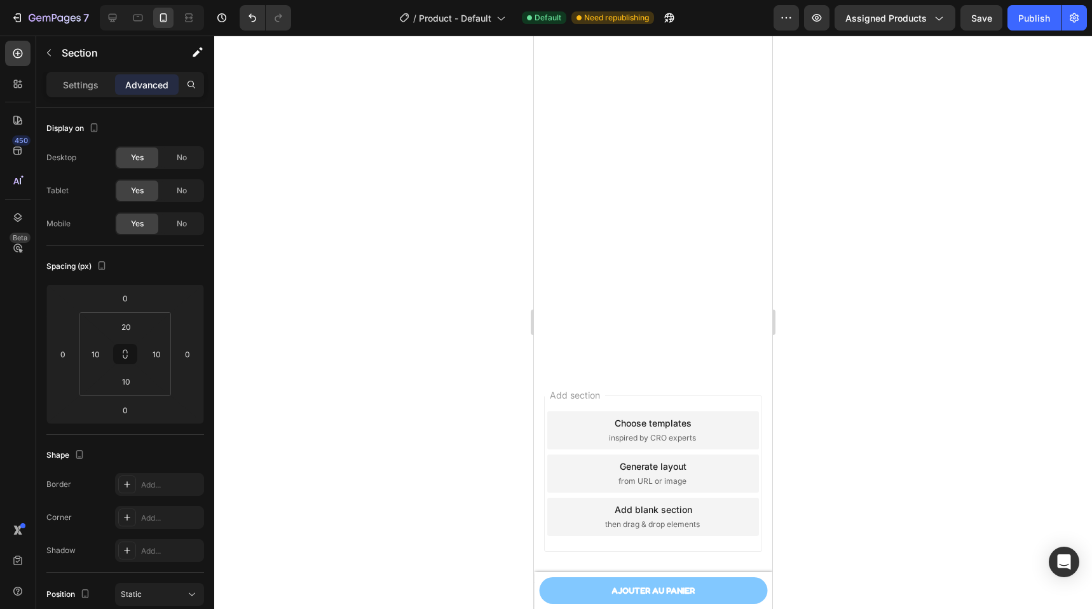
scroll to position [0, 0]
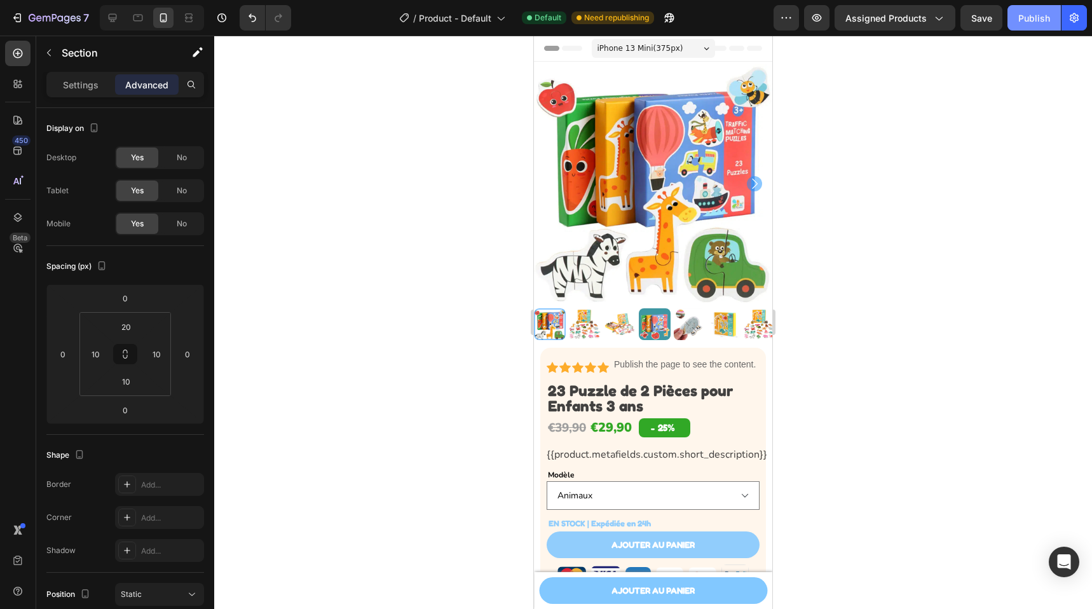
click at [1021, 24] on div "Publish" at bounding box center [1035, 17] width 32 height 13
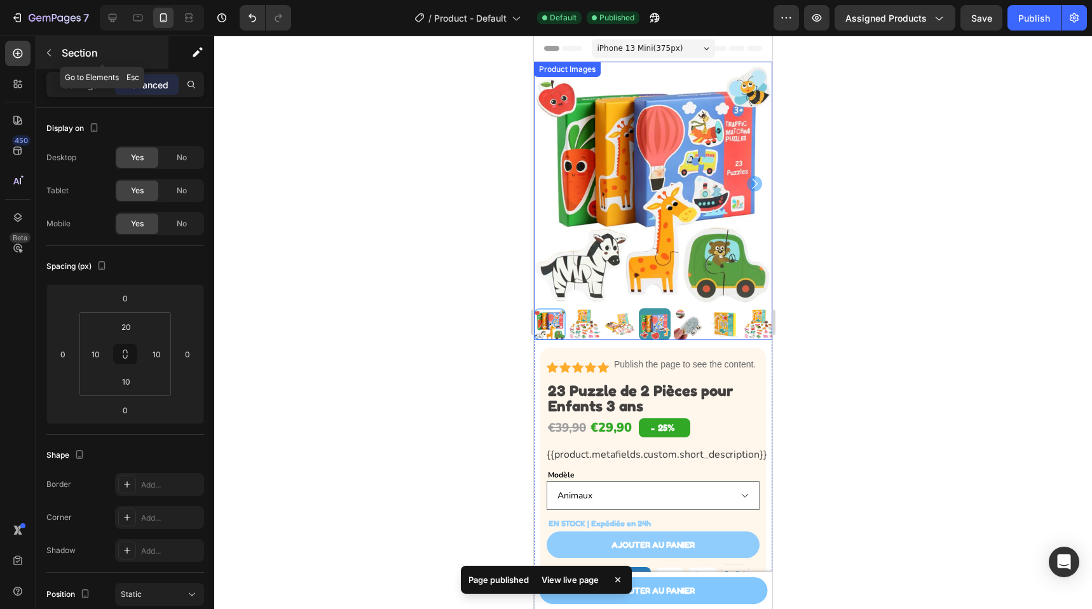
click at [61, 52] on div "Section" at bounding box center [102, 52] width 132 height 33
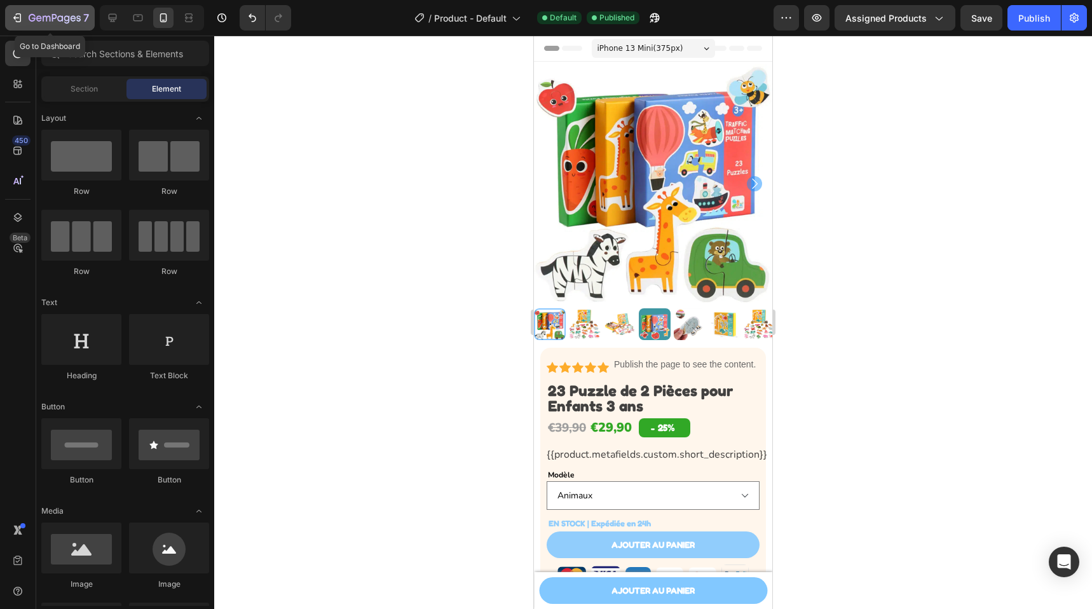
click at [34, 22] on icon "button" at bounding box center [55, 18] width 52 height 11
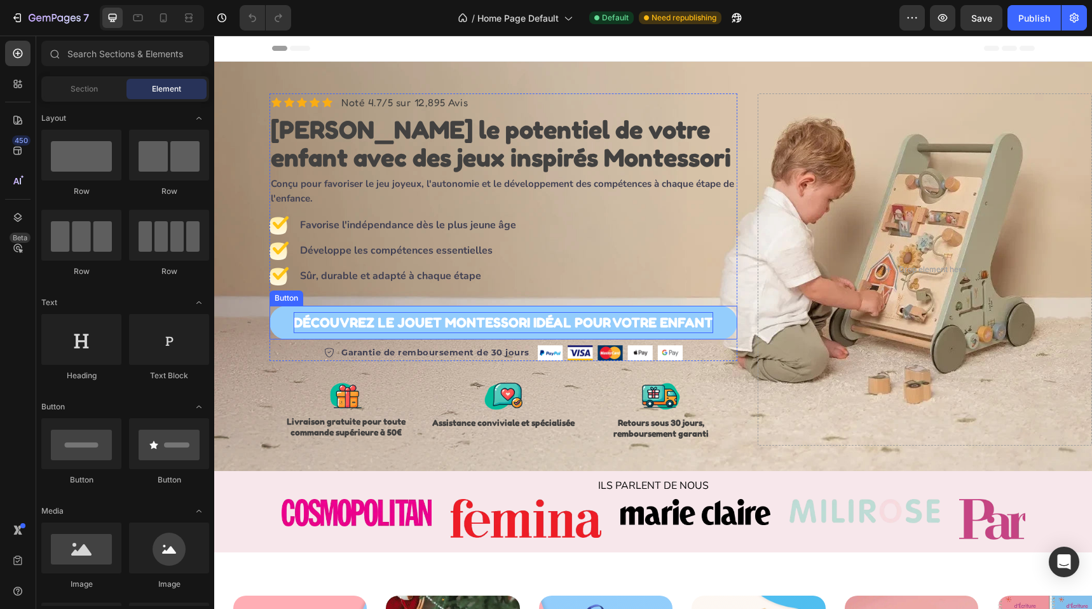
click at [425, 324] on p "DÉCOUVREZ LE JOUET MONTESSORI IDÉAL POUR VOTRE ENFANT" at bounding box center [504, 322] width 420 height 21
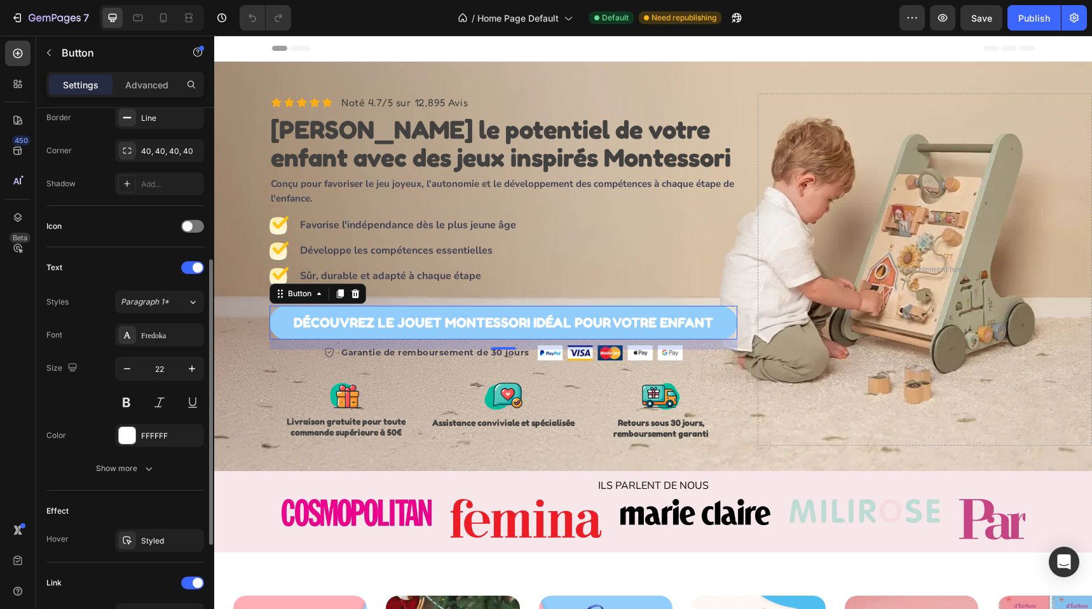
scroll to position [474, 0]
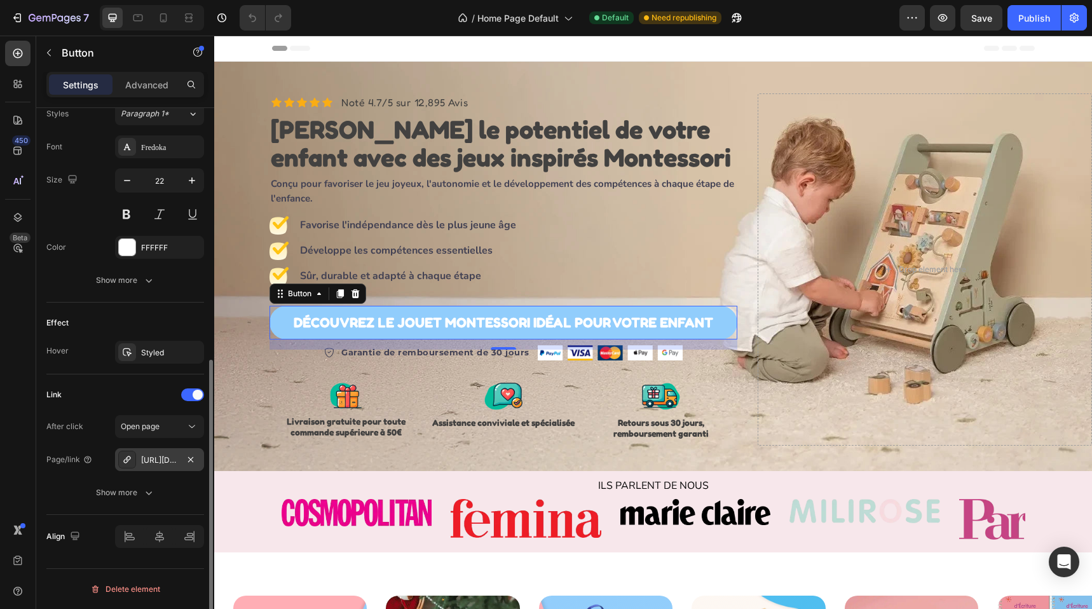
click at [161, 465] on div "[URL][DOMAIN_NAME]" at bounding box center [159, 460] width 37 height 11
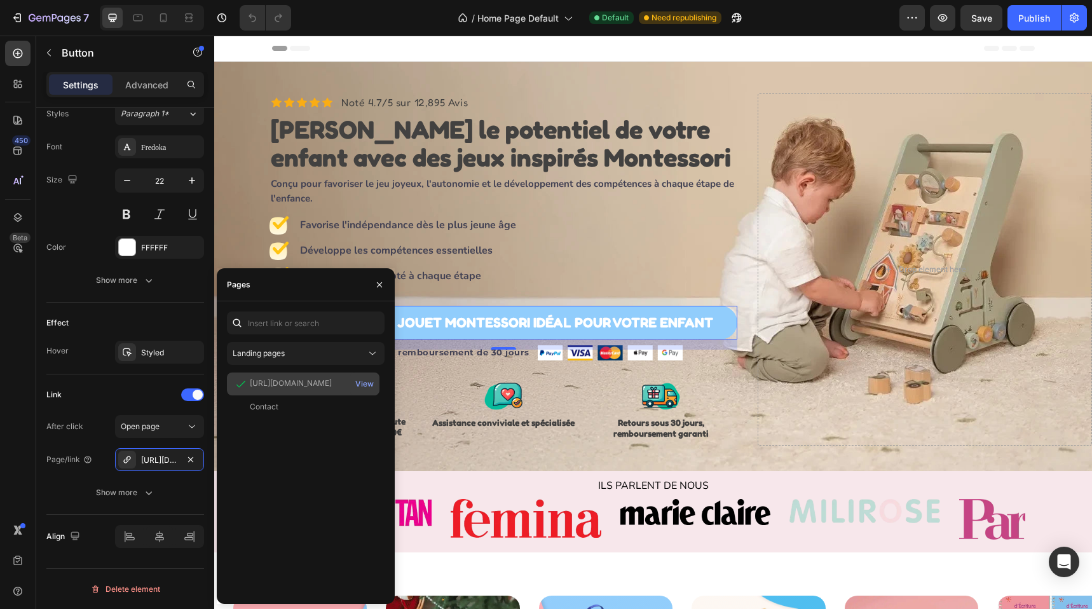
click at [327, 385] on div "[URL][DOMAIN_NAME]" at bounding box center [291, 383] width 82 height 11
click at [320, 352] on div "Landing pages" at bounding box center [300, 353] width 134 height 11
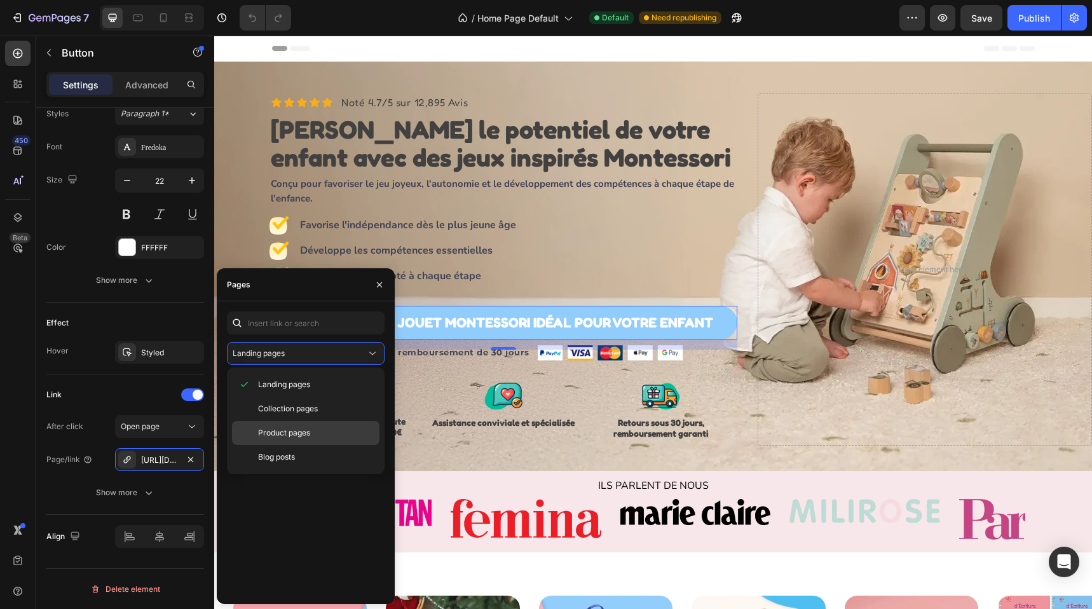
click at [313, 426] on div "Product pages" at bounding box center [306, 433] width 148 height 24
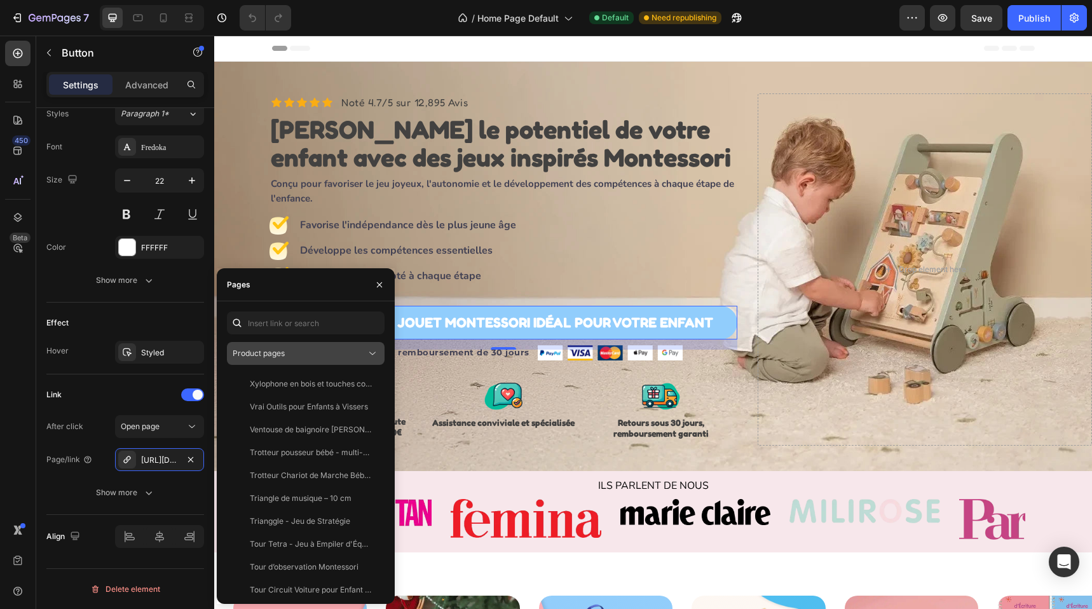
click at [329, 350] on div "Product pages" at bounding box center [300, 353] width 134 height 11
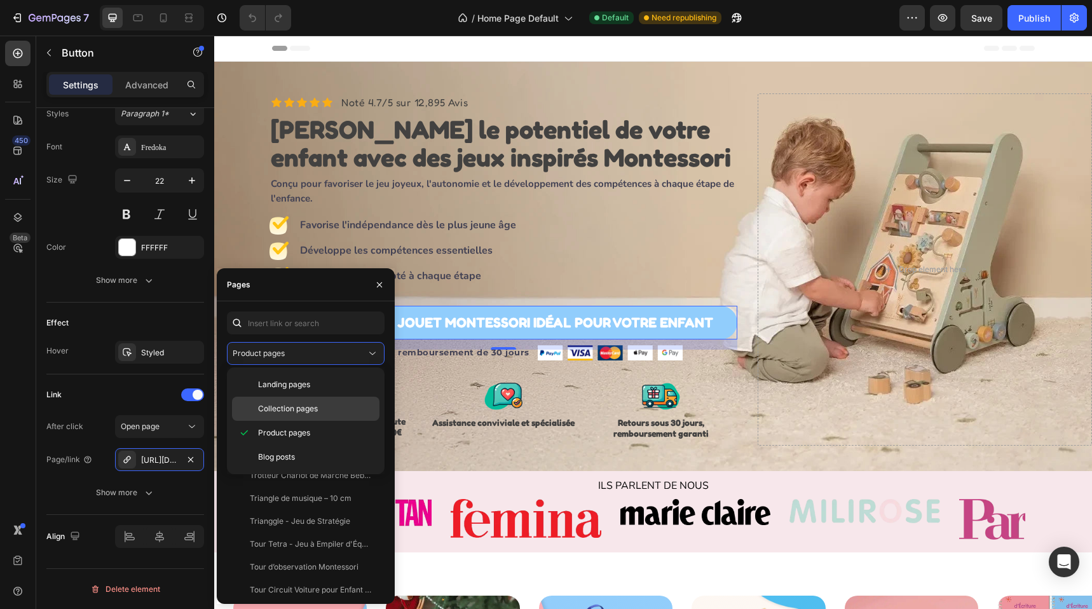
click at [296, 418] on div "Collection pages" at bounding box center [306, 409] width 148 height 24
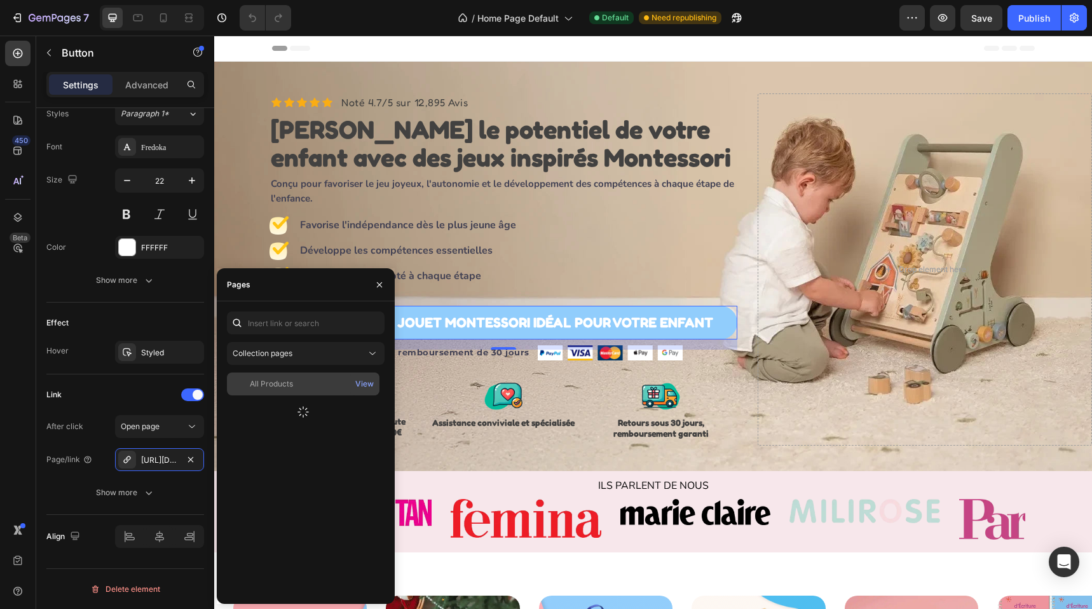
click at [275, 385] on div "All Products" at bounding box center [271, 383] width 43 height 11
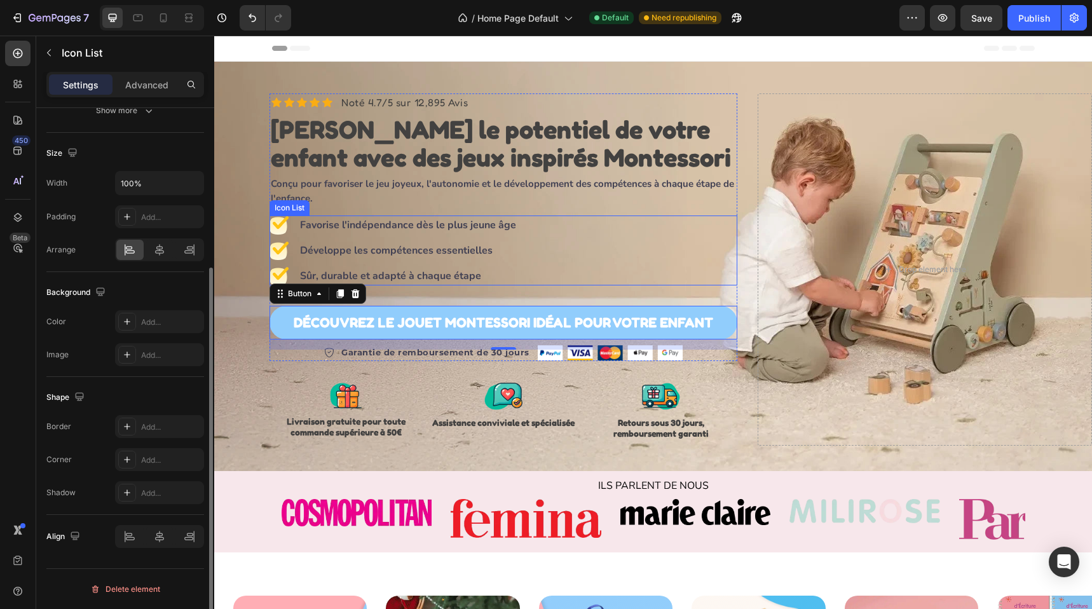
click at [535, 262] on div "Image Favorise l'indépendance dès le plus jeune âge Text block Image Développe …" at bounding box center [504, 251] width 468 height 70
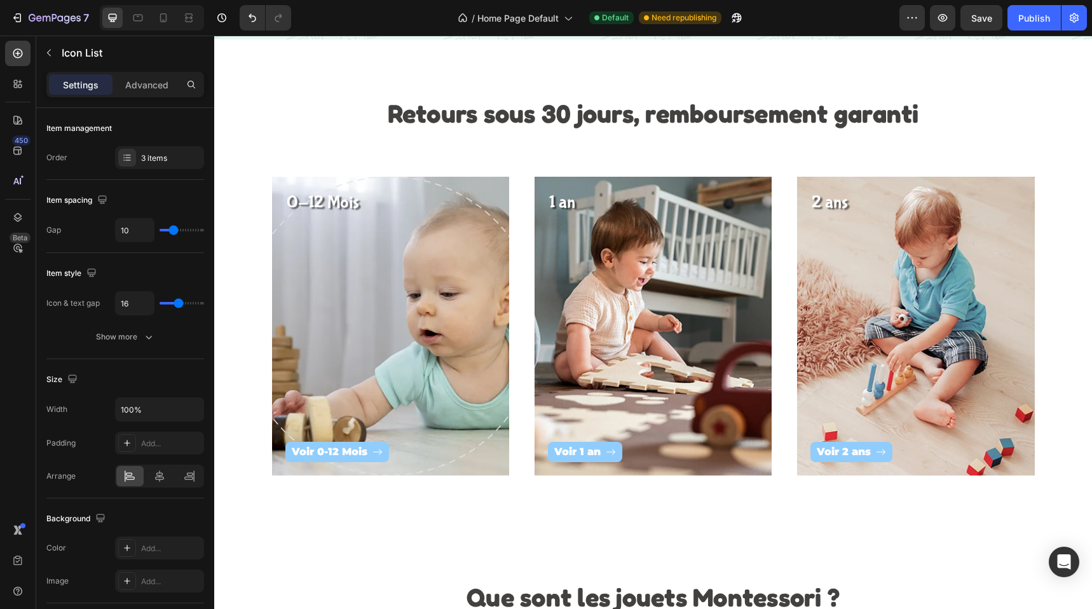
scroll to position [1720, 0]
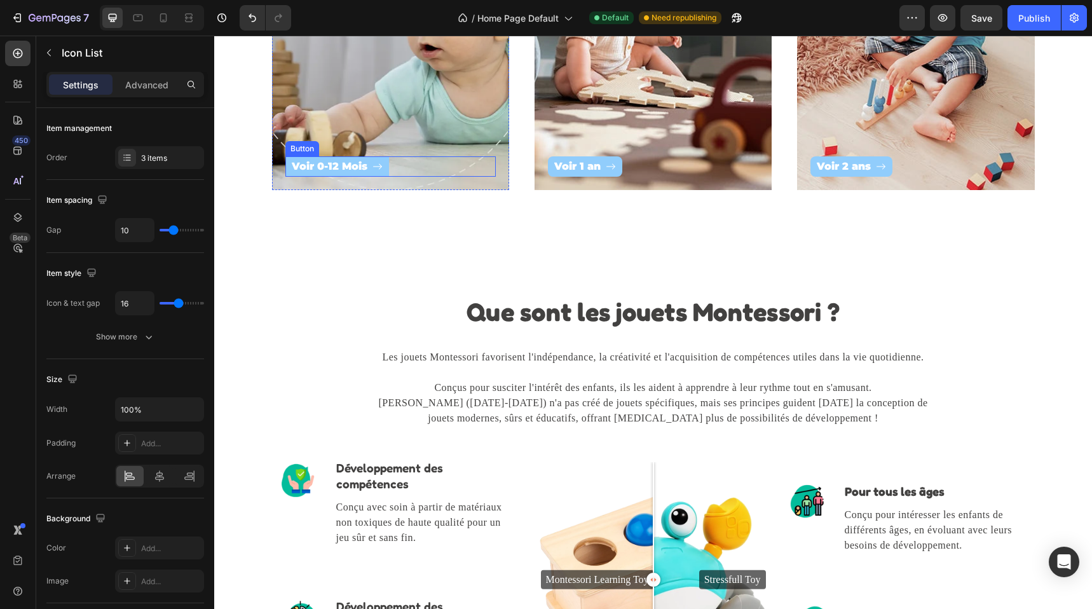
click at [373, 172] on span at bounding box center [378, 167] width 10 height 18
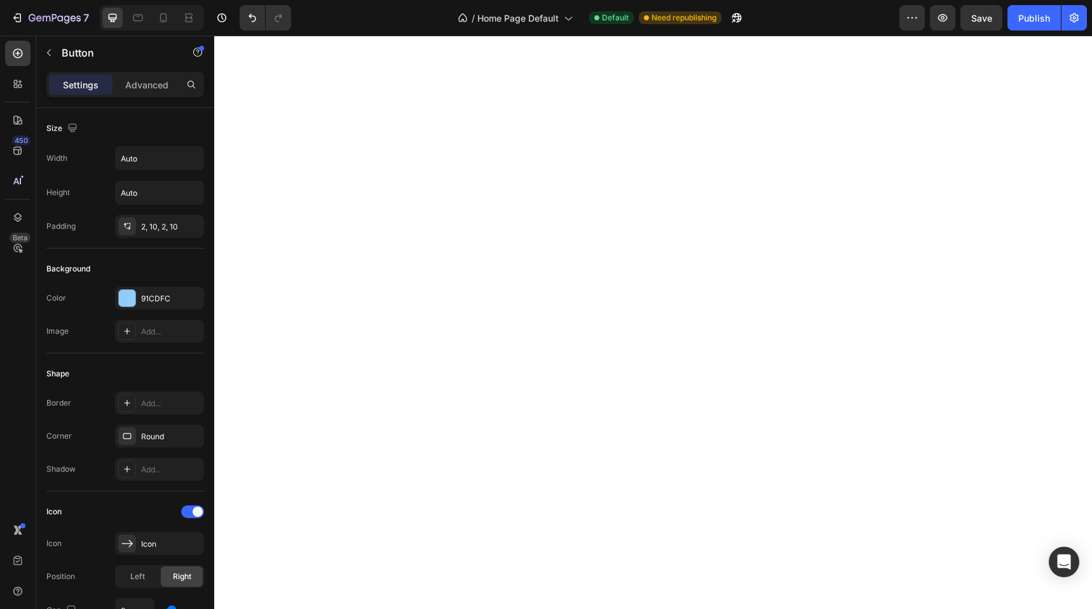
scroll to position [0, 0]
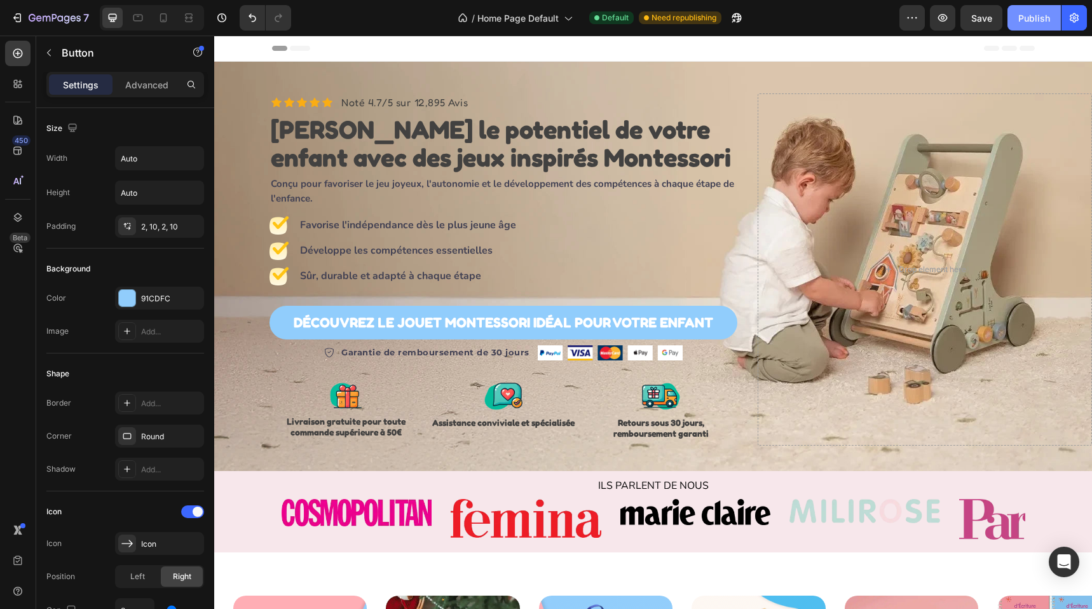
click at [1033, 22] on div "Publish" at bounding box center [1035, 17] width 32 height 13
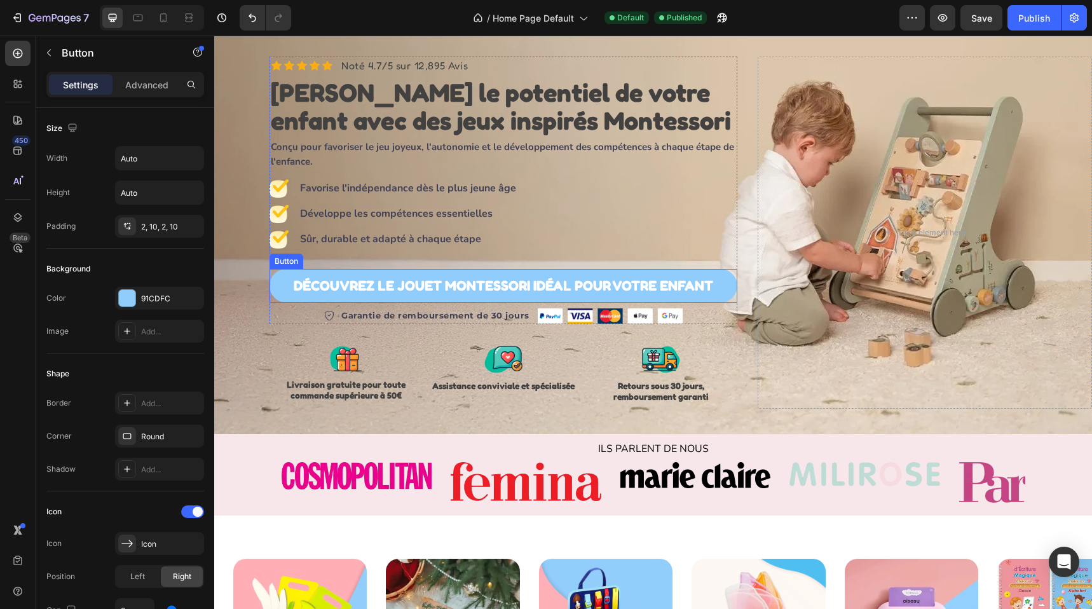
scroll to position [96, 0]
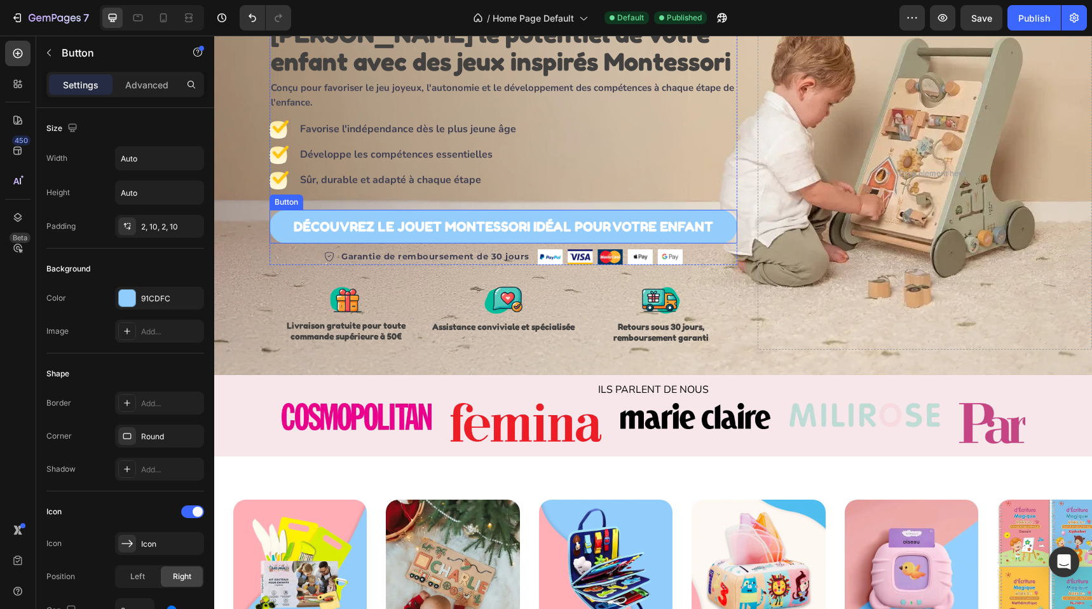
click at [610, 212] on link "DÉCOUVREZ LE JOUET MONTESSORI IDÉAL POUR VOTRE ENFANT" at bounding box center [504, 227] width 468 height 34
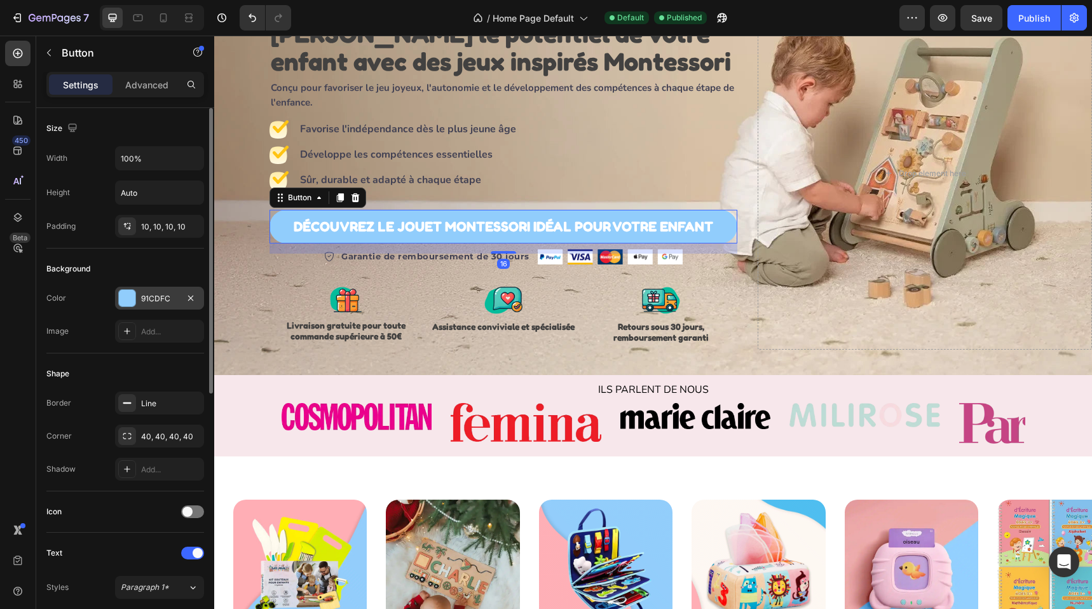
click at [153, 305] on div "91CDFC" at bounding box center [159, 298] width 89 height 23
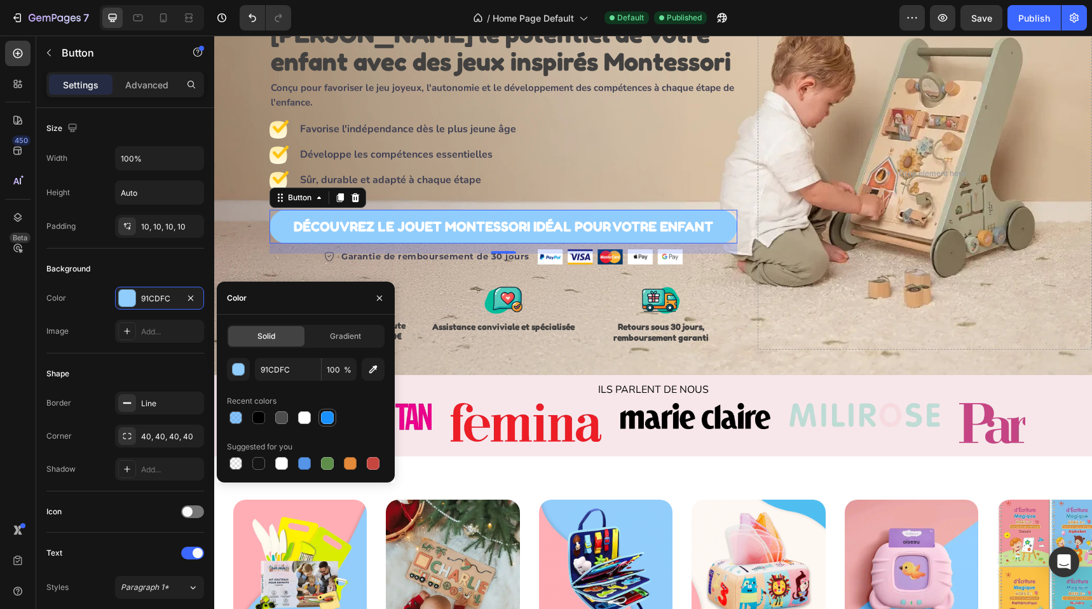
click at [324, 418] on div at bounding box center [327, 417] width 13 height 13
type input "1890FF"
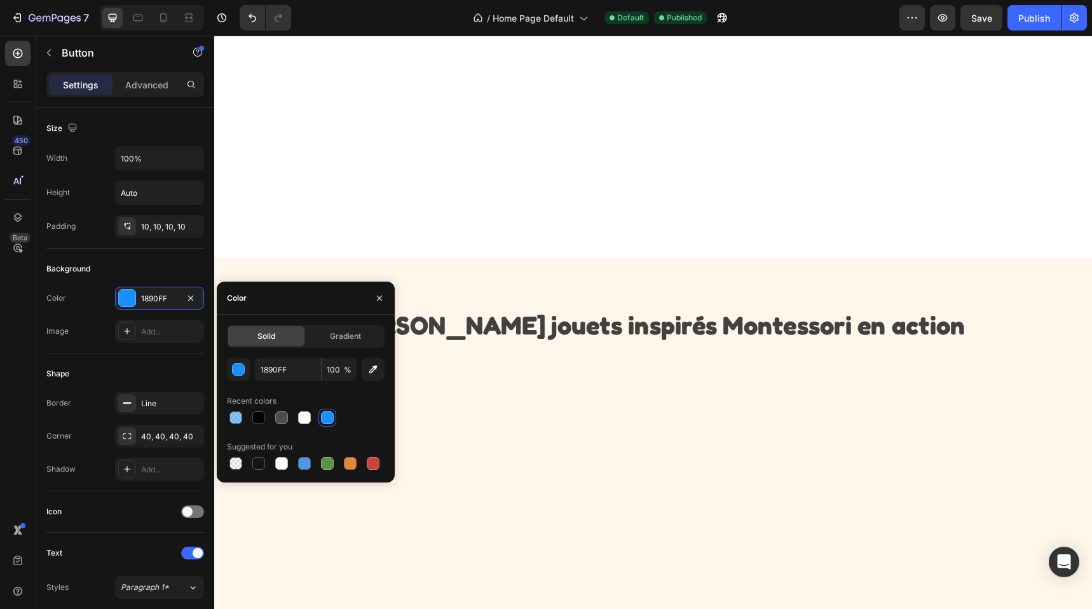
scroll to position [1129, 0]
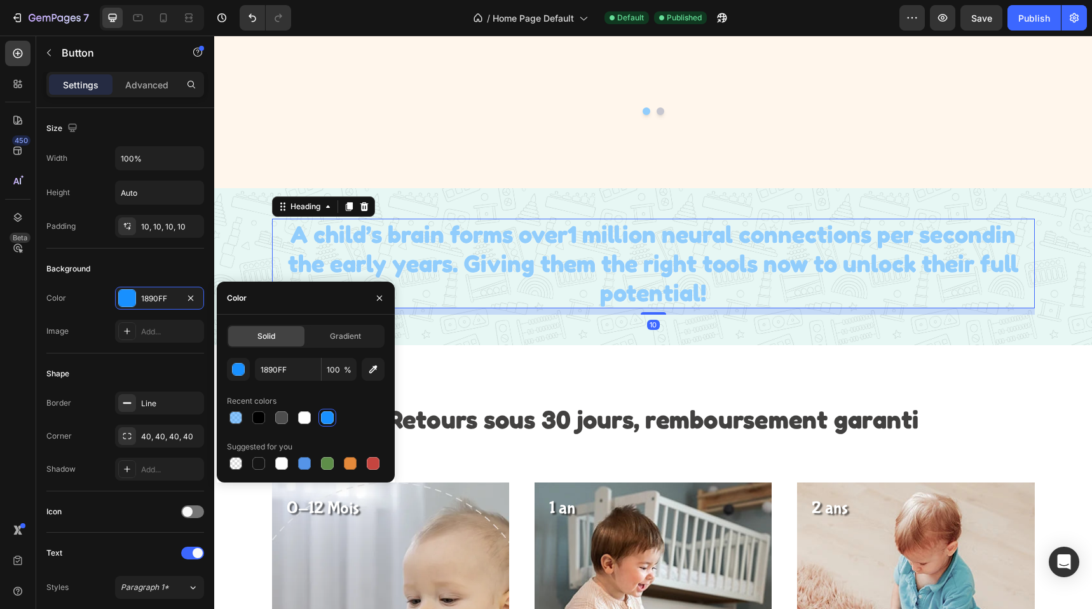
click at [548, 252] on h2 "A child’s brain forms over 1 million neural connections per second in the early…" at bounding box center [653, 264] width 763 height 90
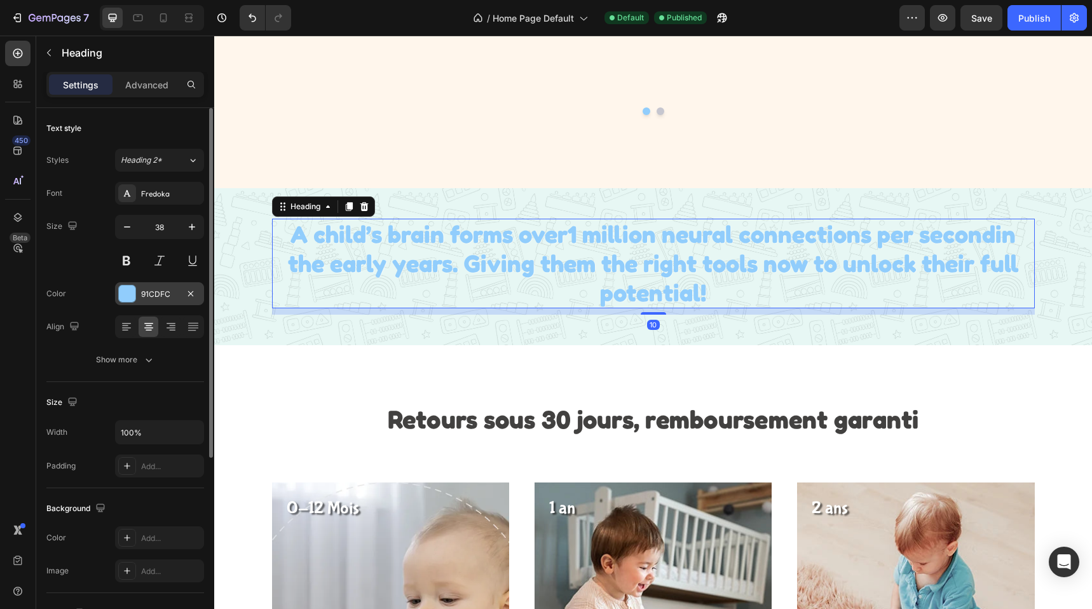
click at [144, 298] on div "91CDFC" at bounding box center [159, 294] width 37 height 11
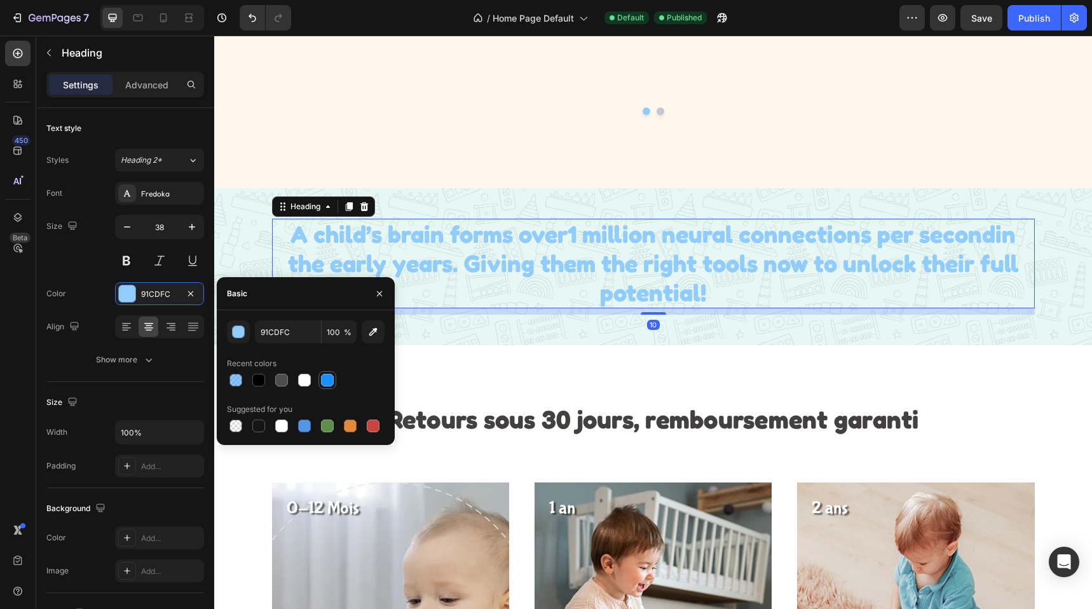
click at [329, 384] on div at bounding box center [327, 380] width 13 height 13
type input "1890FF"
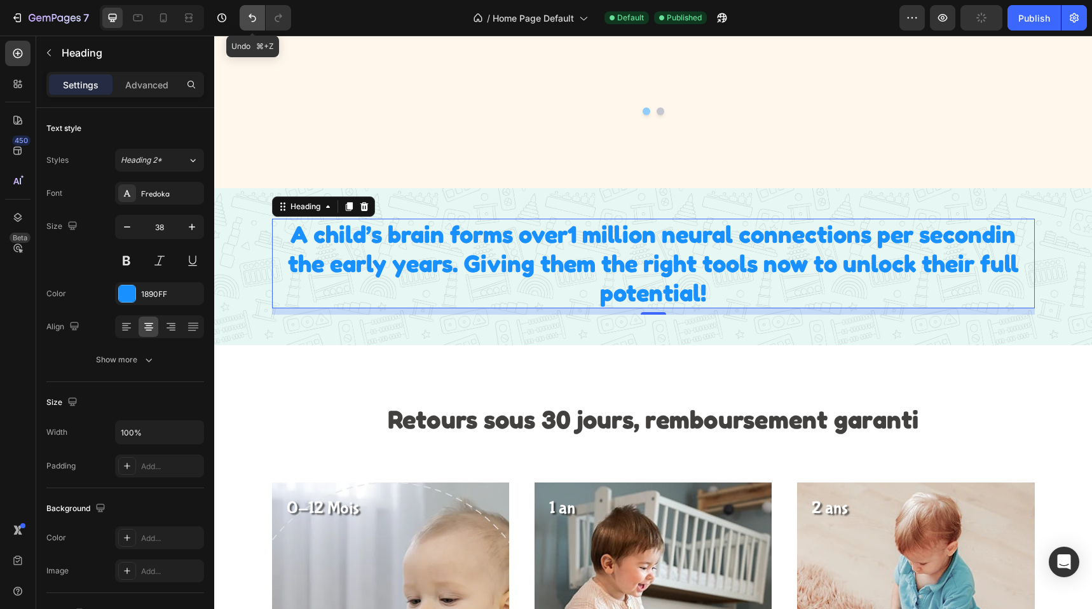
click at [244, 22] on button "Undo/Redo" at bounding box center [252, 17] width 25 height 25
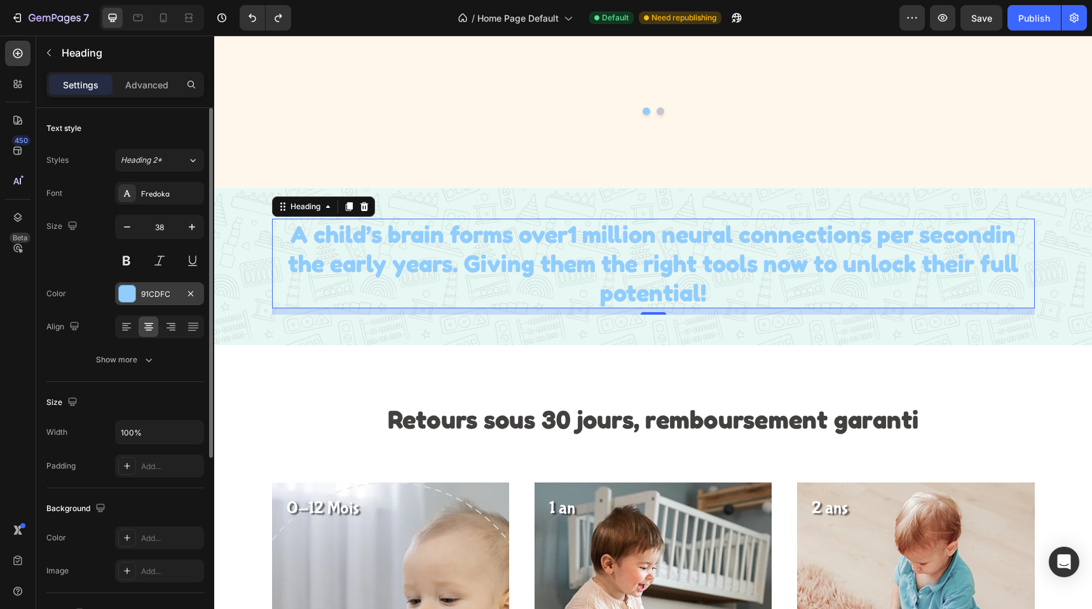
drag, startPoint x: 158, startPoint y: 289, endPoint x: 2, endPoint y: 247, distance: 161.8
click at [158, 289] on div "91CDFC" at bounding box center [159, 294] width 37 height 11
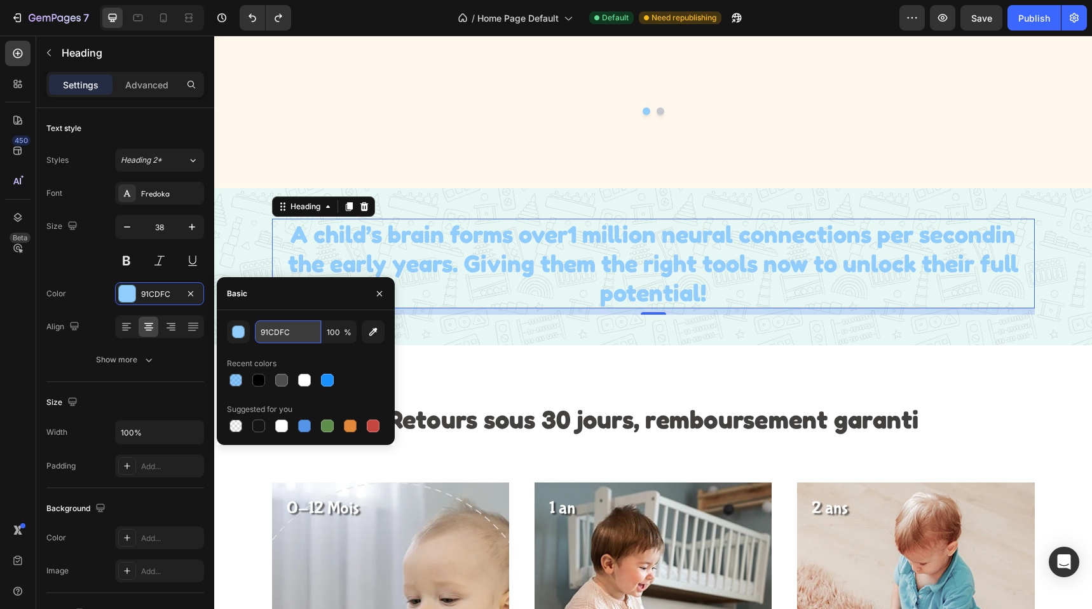
click at [294, 331] on input "91CDFC" at bounding box center [288, 331] width 66 height 23
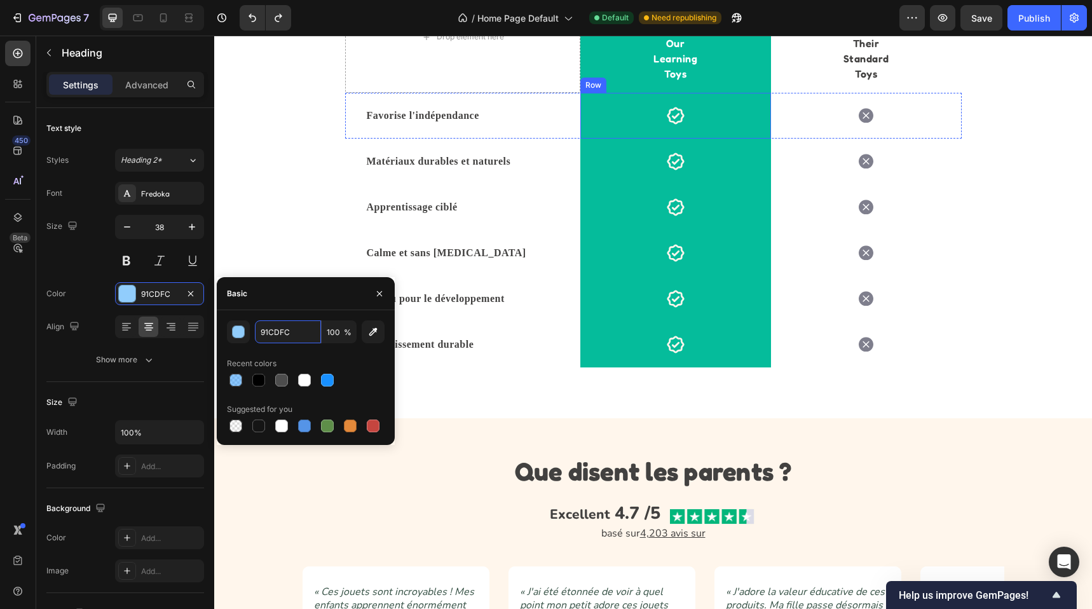
scroll to position [4108, 0]
